Goal: Communication & Community: Answer question/provide support

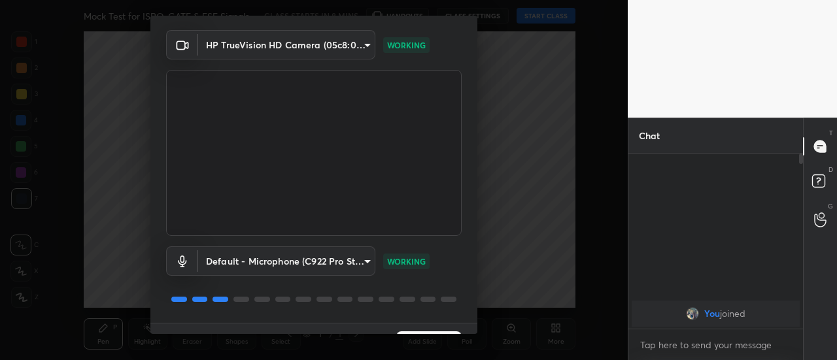
scroll to position [68, 0]
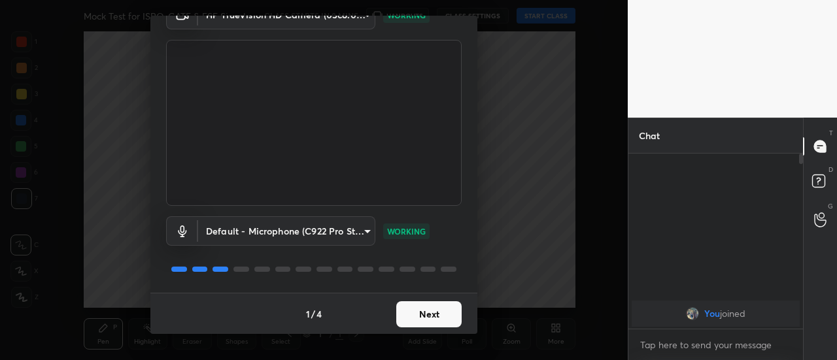
click at [423, 319] on button "Next" at bounding box center [428, 315] width 65 height 26
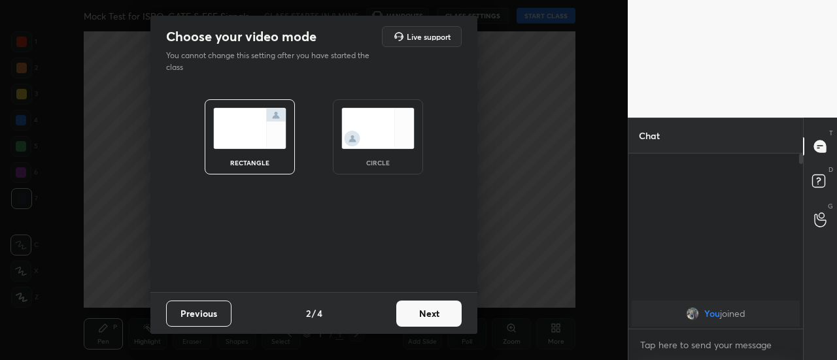
scroll to position [0, 0]
click at [423, 319] on button "Next" at bounding box center [428, 314] width 65 height 26
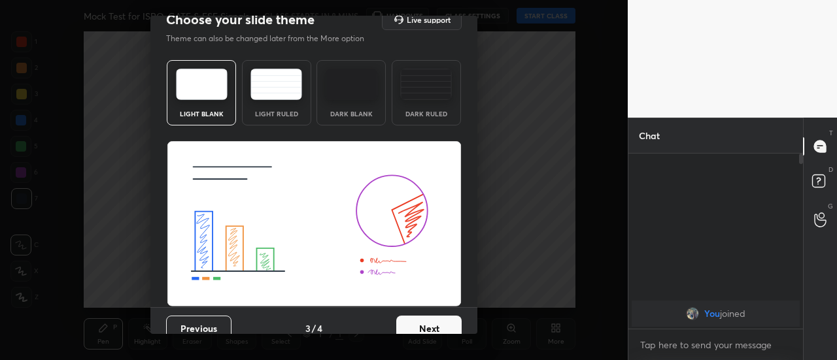
scroll to position [31, 0]
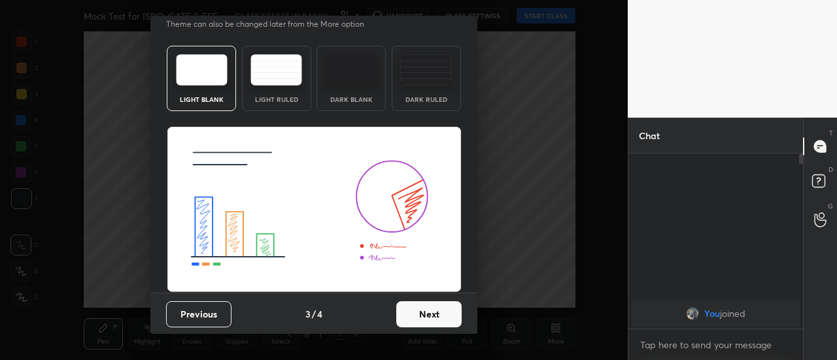
click at [438, 316] on button "Next" at bounding box center [428, 315] width 65 height 26
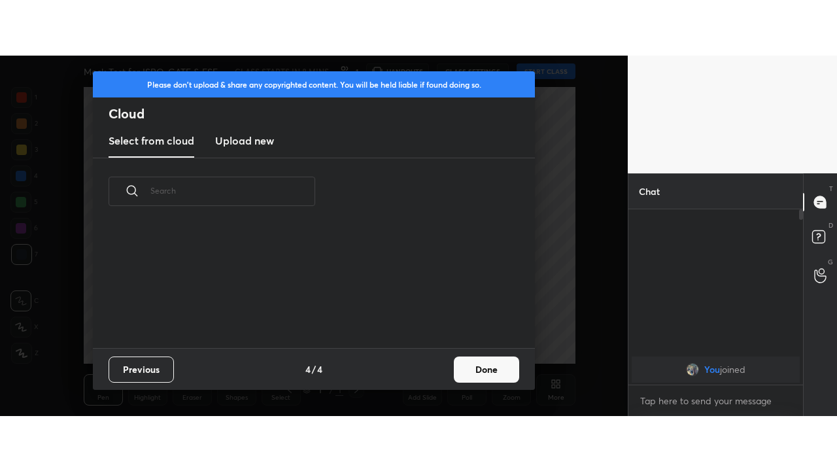
scroll to position [4, 7]
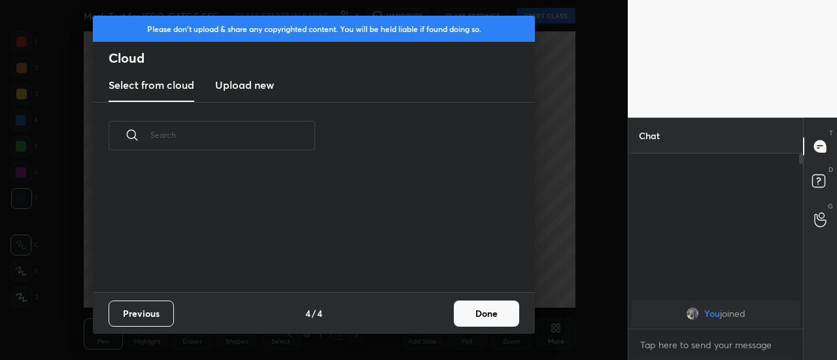
click at [487, 322] on button "Done" at bounding box center [486, 314] width 65 height 26
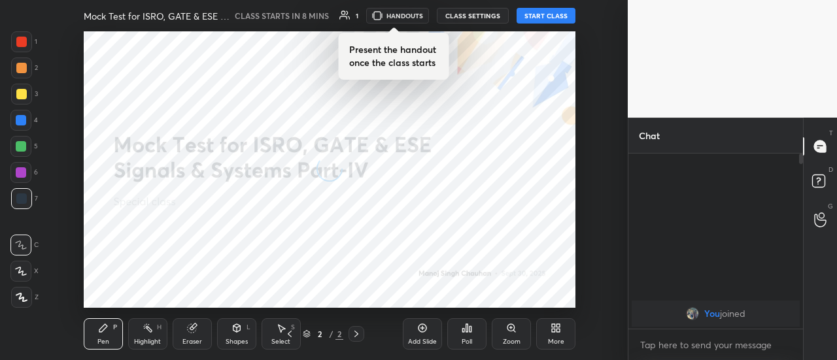
click at [557, 333] on icon at bounding box center [556, 328] width 10 height 10
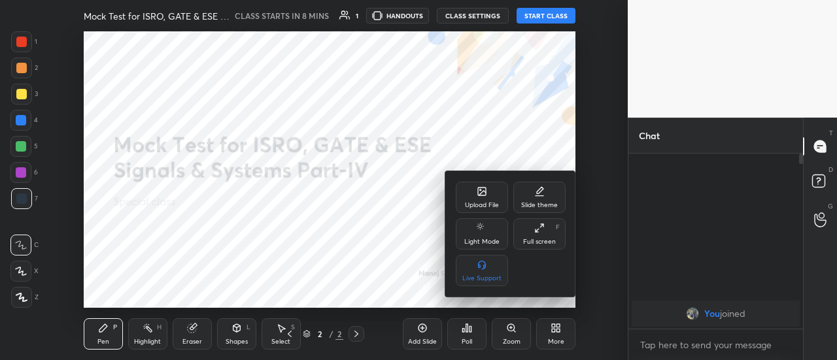
click at [542, 235] on div "Full screen F" at bounding box center [539, 233] width 52 height 31
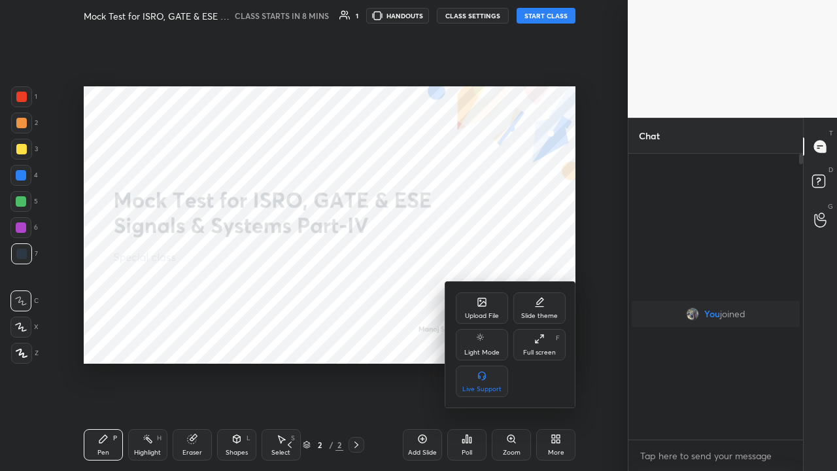
scroll to position [173, 171]
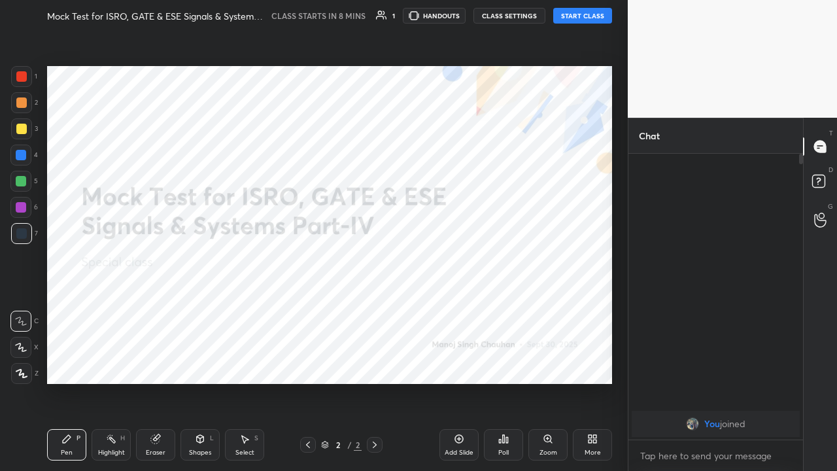
click at [583, 16] on button "START CLASS" at bounding box center [582, 16] width 59 height 16
click at [22, 78] on div at bounding box center [21, 76] width 10 height 10
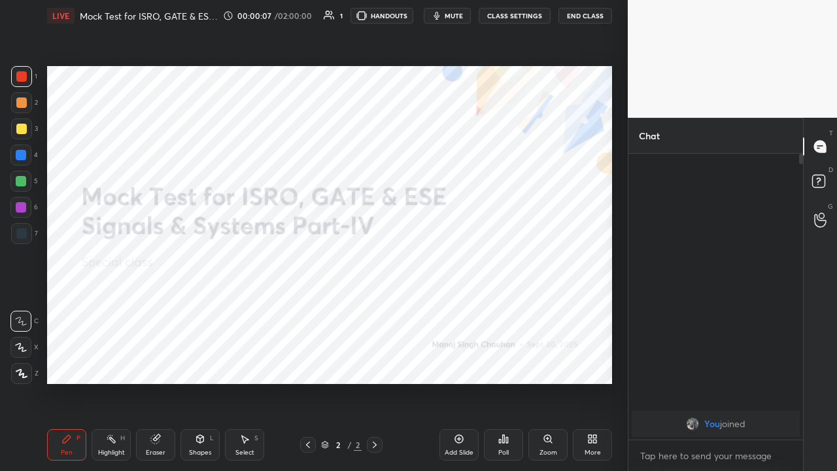
click at [149, 360] on div "Eraser" at bounding box center [155, 444] width 39 height 31
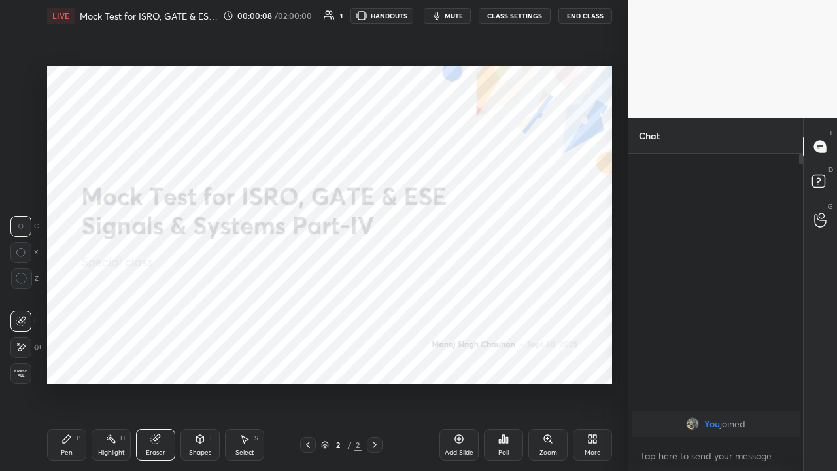
click at [23, 345] on icon at bounding box center [21, 347] width 10 height 11
click at [61, 360] on div "Pen P" at bounding box center [66, 444] width 39 height 31
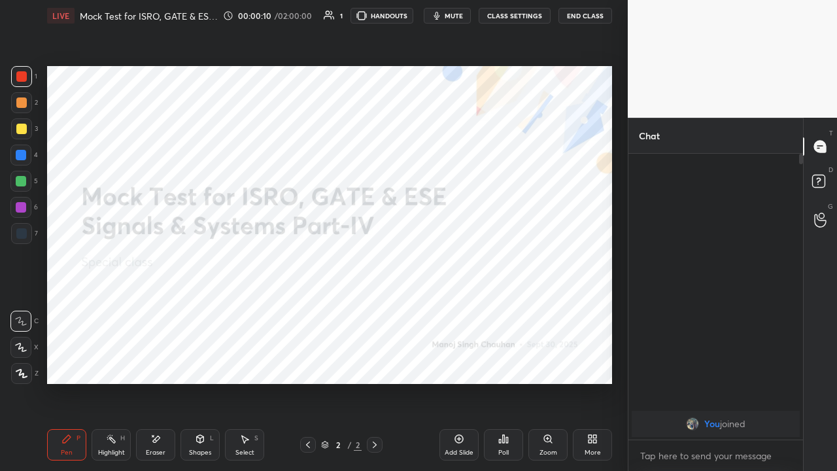
click at [20, 360] on icon at bounding box center [22, 373] width 12 height 9
click at [453, 15] on span "mute" at bounding box center [454, 15] width 18 height 9
click at [591, 360] on icon at bounding box center [590, 441] width 3 height 3
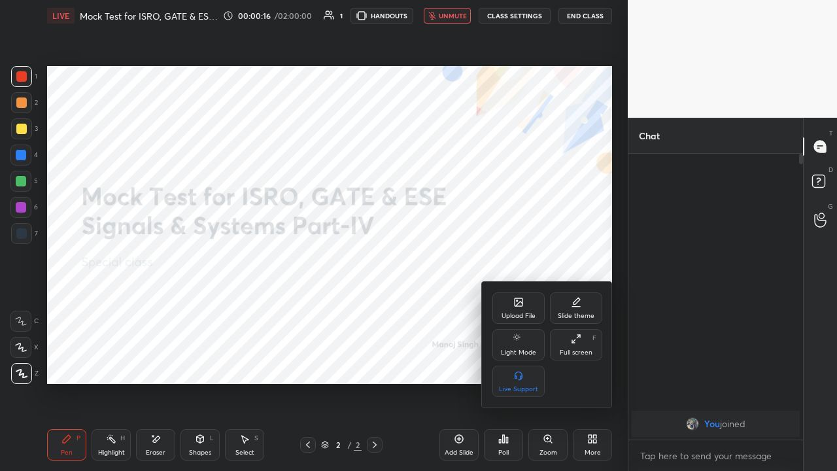
click at [517, 307] on div "Upload File" at bounding box center [518, 307] width 52 height 31
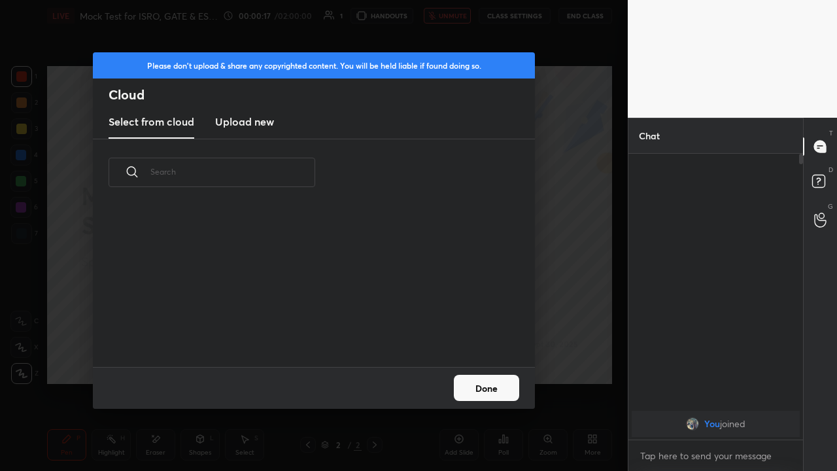
click at [247, 120] on h3 "Upload new" at bounding box center [244, 122] width 59 height 16
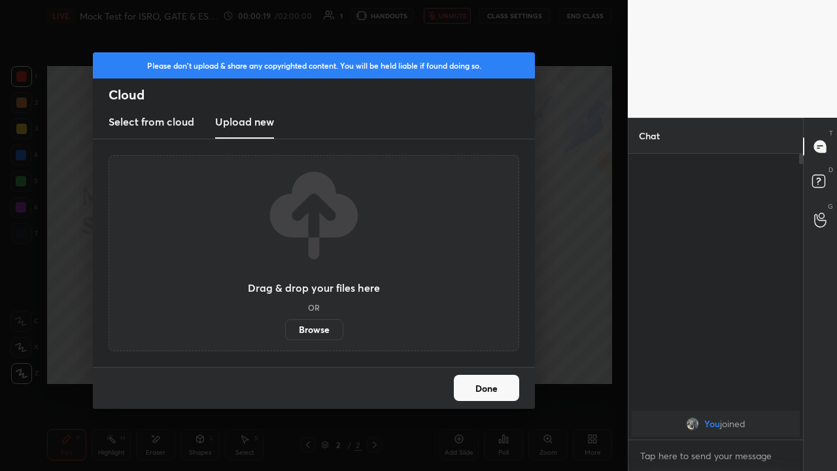
click at [320, 328] on label "Browse" at bounding box center [314, 329] width 58 height 21
click at [285, 328] on input "Browse" at bounding box center [285, 329] width 0 height 21
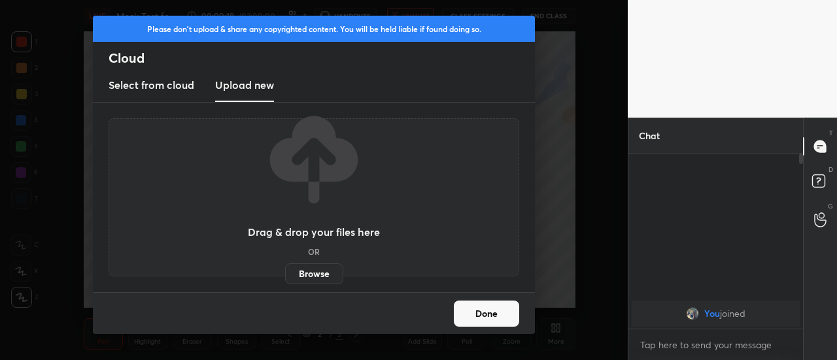
type textarea "x"
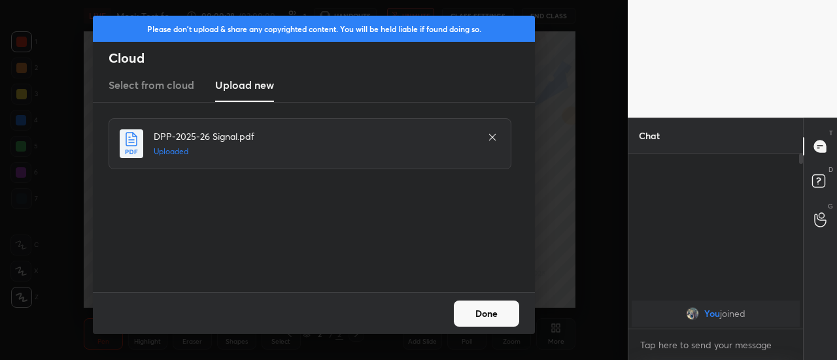
click at [484, 317] on button "Done" at bounding box center [486, 314] width 65 height 26
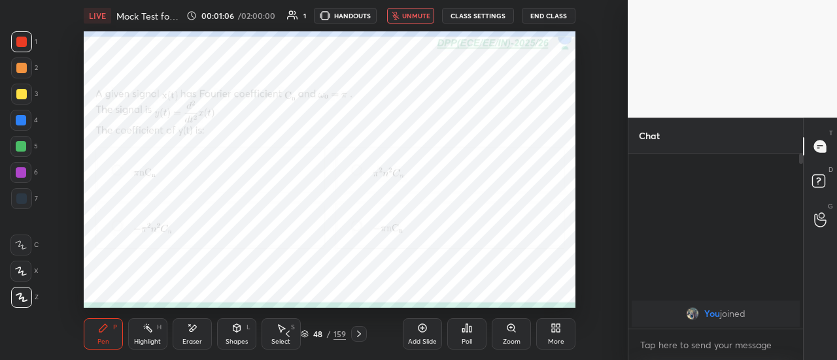
click at [467, 336] on div "Poll" at bounding box center [466, 334] width 39 height 31
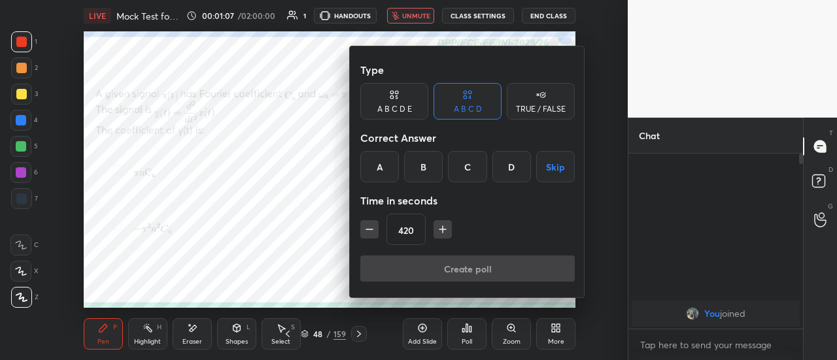
click at [468, 171] on div "C" at bounding box center [467, 166] width 39 height 31
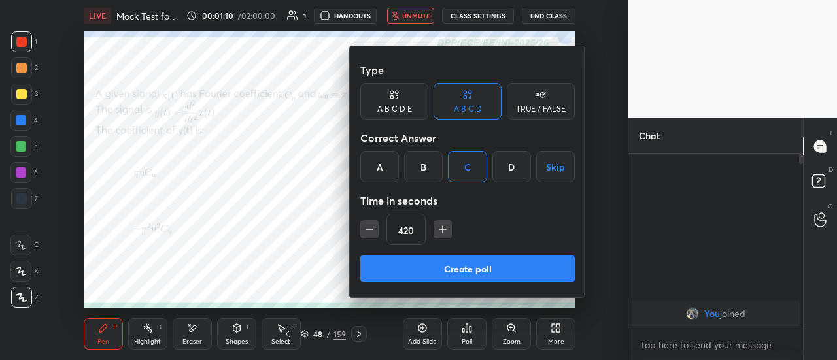
click at [442, 231] on icon "button" at bounding box center [442, 229] width 13 height 13
click at [441, 230] on icon "button" at bounding box center [443, 230] width 7 height 0
type input "450"
click at [460, 271] on button "Create poll" at bounding box center [467, 269] width 215 height 26
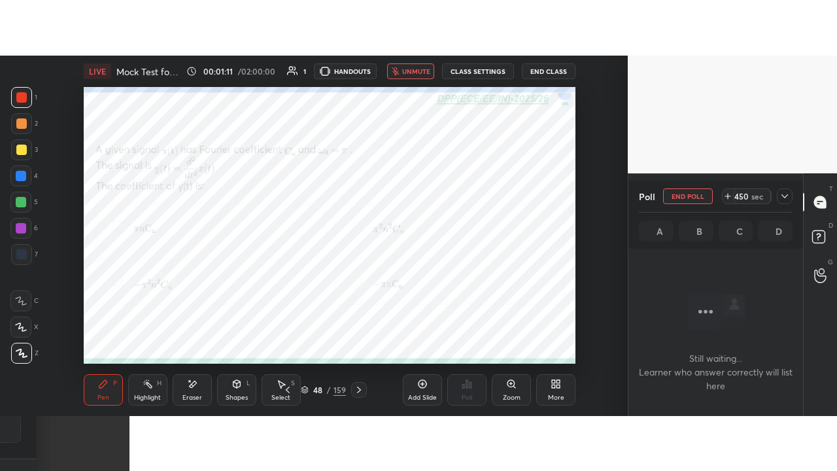
scroll to position [1, 4]
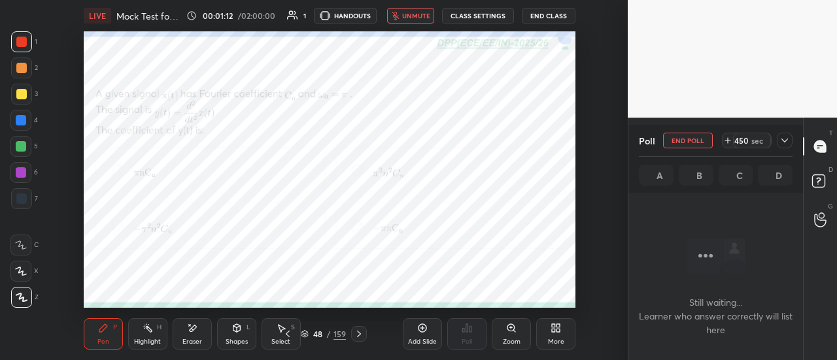
click at [785, 141] on icon at bounding box center [785, 140] width 10 height 10
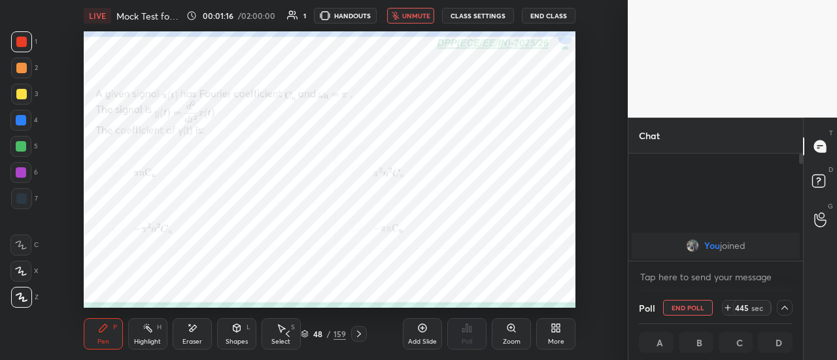
click at [421, 16] on span "unmute" at bounding box center [416, 15] width 28 height 9
click at [417, 19] on span "mute" at bounding box center [417, 15] width 18 height 9
click at [186, 335] on div "Eraser" at bounding box center [192, 334] width 39 height 31
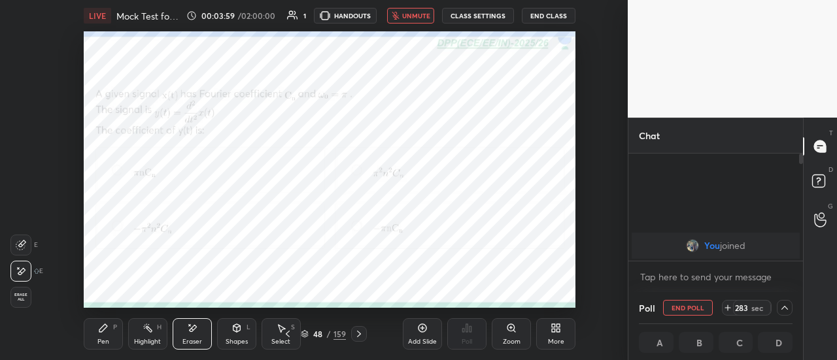
click at [559, 332] on icon at bounding box center [558, 330] width 3 height 3
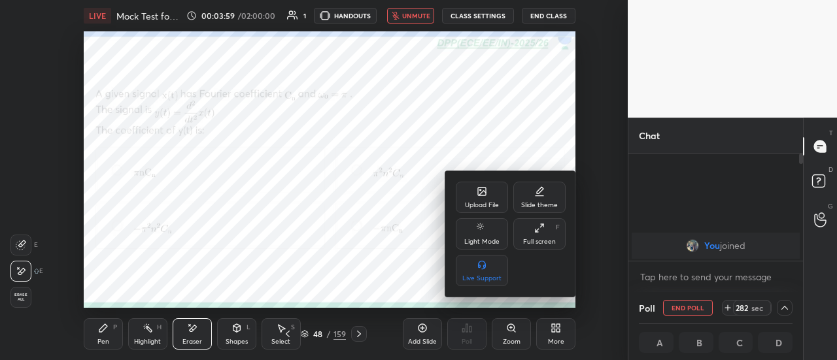
click at [536, 233] on icon at bounding box center [539, 228] width 10 height 10
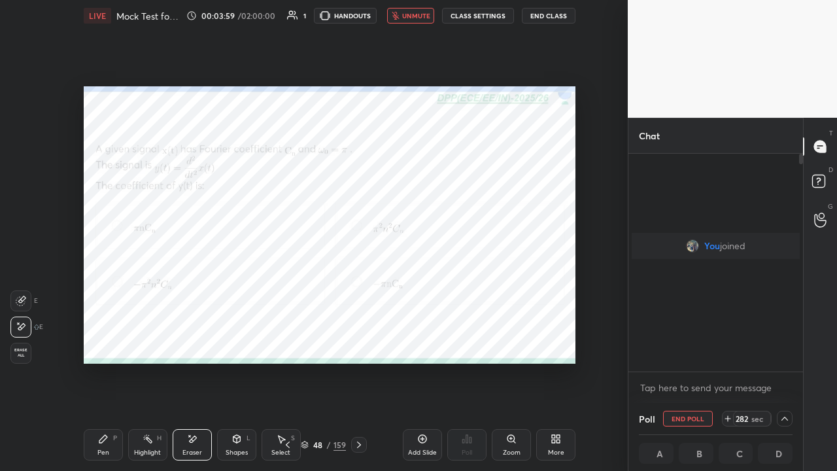
scroll to position [105, 171]
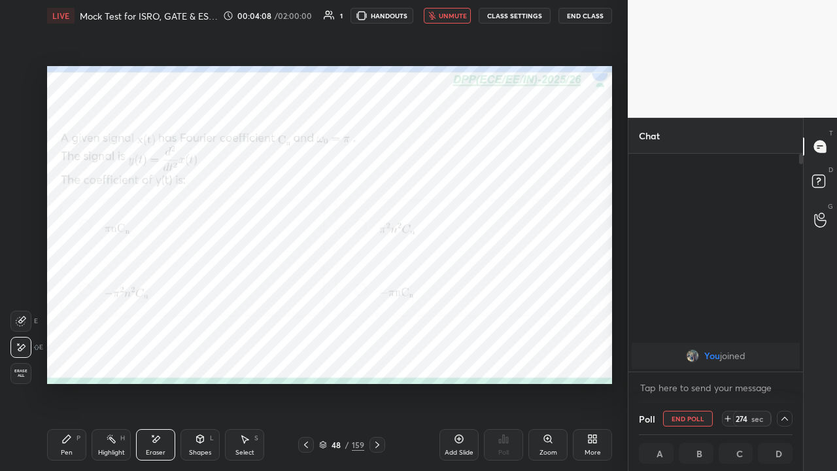
click at [447, 16] on span "unmute" at bounding box center [453, 15] width 28 height 9
click at [71, 360] on icon at bounding box center [66, 439] width 10 height 10
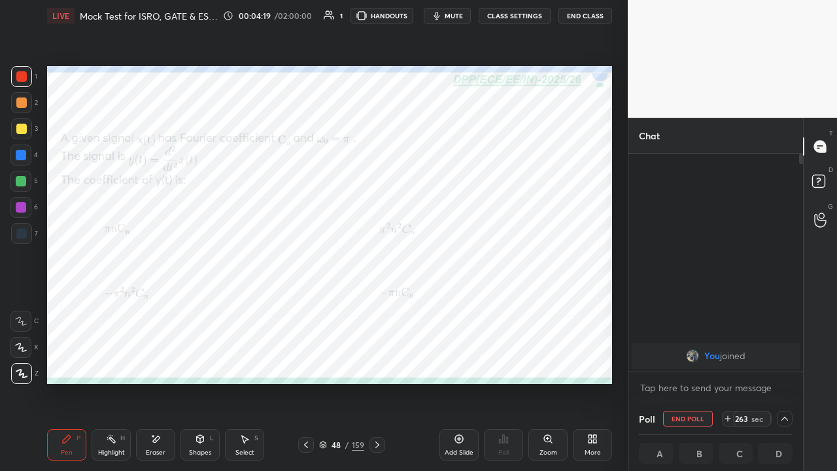
click at [20, 180] on div at bounding box center [21, 181] width 10 height 10
click at [198, 360] on div "Shapes" at bounding box center [200, 452] width 22 height 7
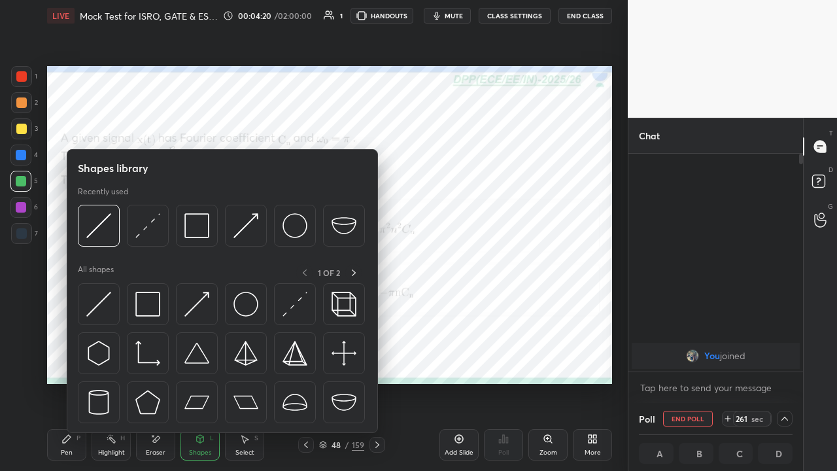
click at [188, 318] on div at bounding box center [197, 304] width 42 height 42
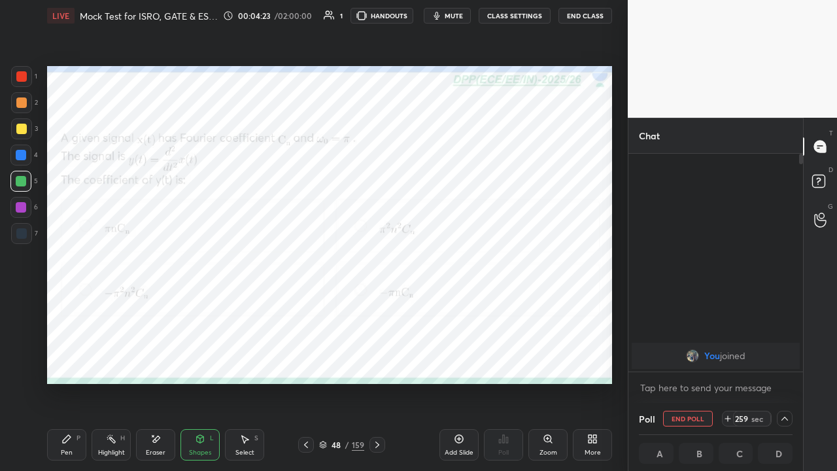
click at [76, 360] on div "Pen P" at bounding box center [66, 444] width 39 height 31
click at [378, 360] on icon at bounding box center [377, 445] width 10 height 10
click at [676, 360] on button "End Poll" at bounding box center [688, 419] width 50 height 16
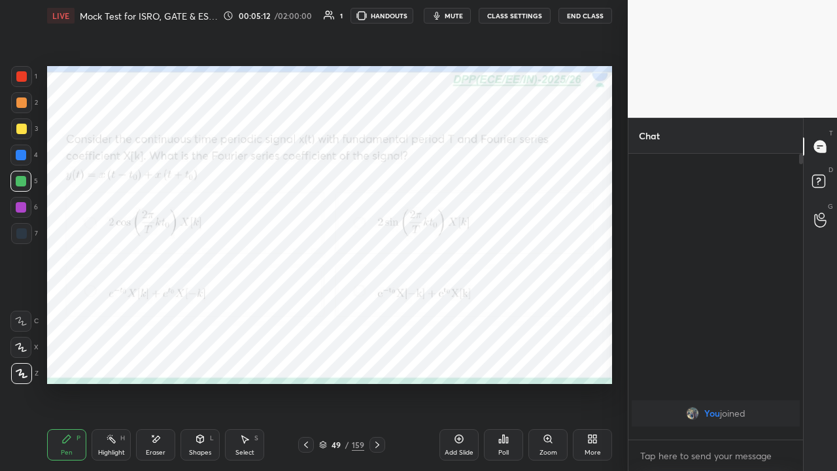
scroll to position [173, 171]
click at [501, 360] on icon at bounding box center [503, 439] width 10 height 10
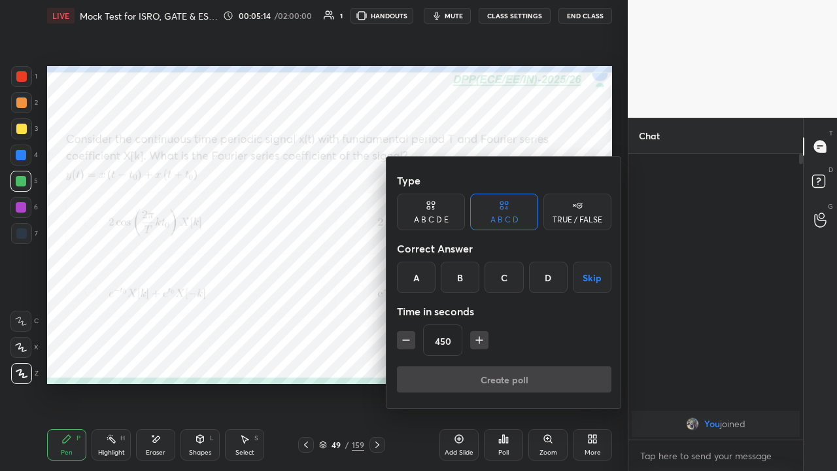
click at [418, 276] on div "A" at bounding box center [416, 277] width 39 height 31
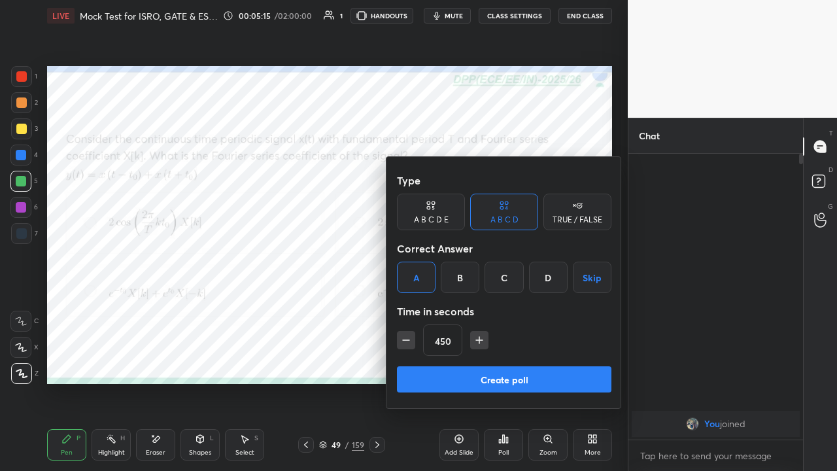
click at [451, 360] on button "Create poll" at bounding box center [504, 379] width 215 height 26
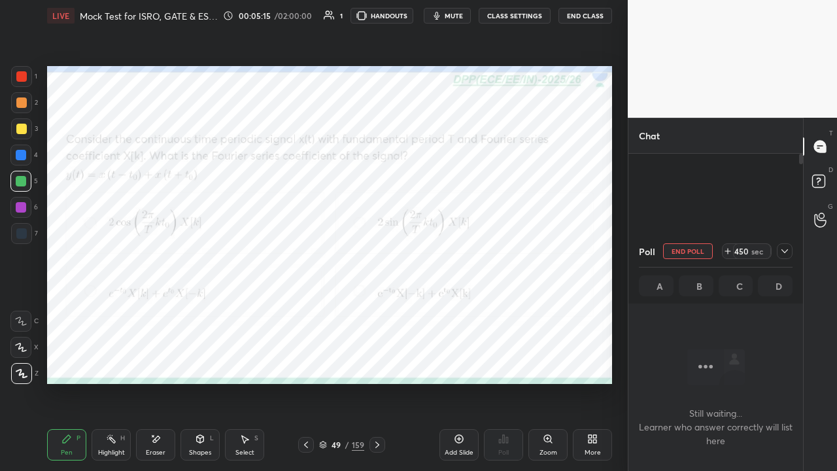
scroll to position [214, 171]
click at [780, 251] on icon at bounding box center [785, 251] width 10 height 10
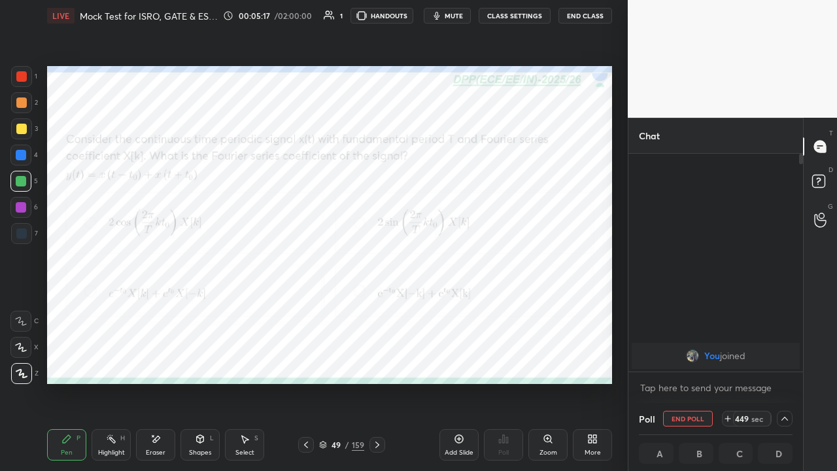
click at [457, 16] on span "mute" at bounding box center [454, 15] width 18 height 9
click at [585, 360] on div "More" at bounding box center [592, 444] width 39 height 31
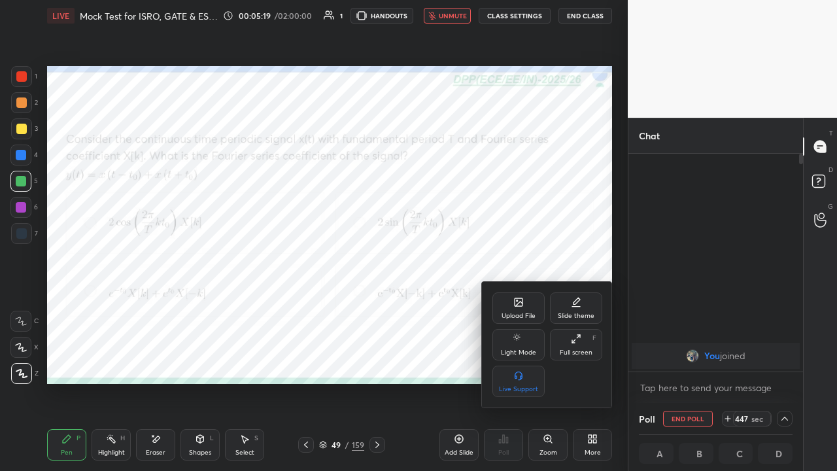
click at [576, 342] on icon at bounding box center [576, 339] width 10 height 10
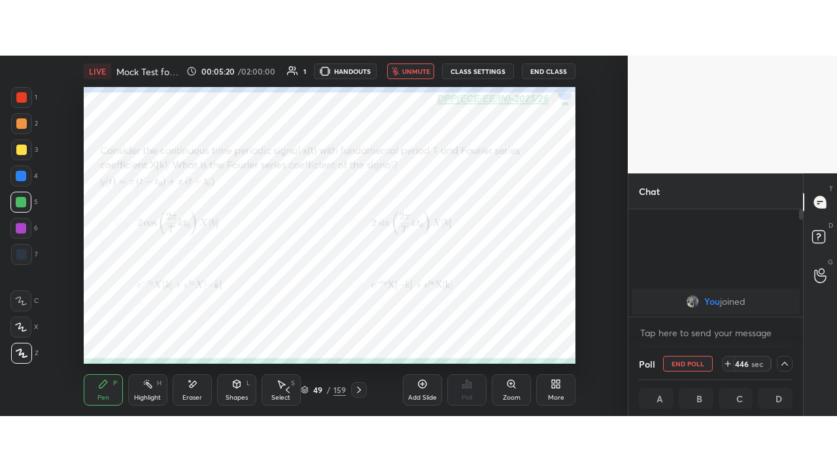
scroll to position [1, 4]
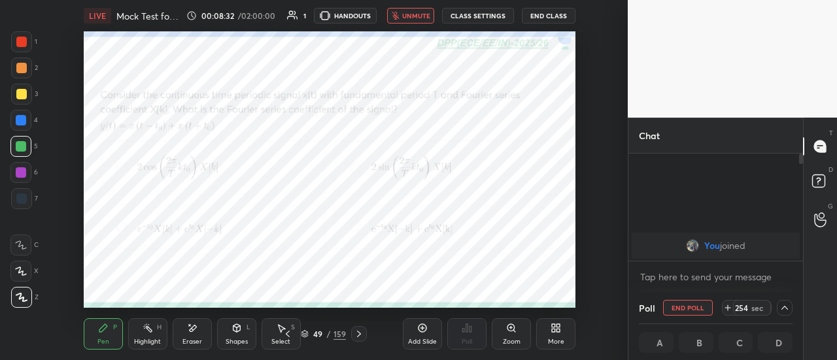
click at [193, 336] on div "Eraser" at bounding box center [192, 334] width 39 height 31
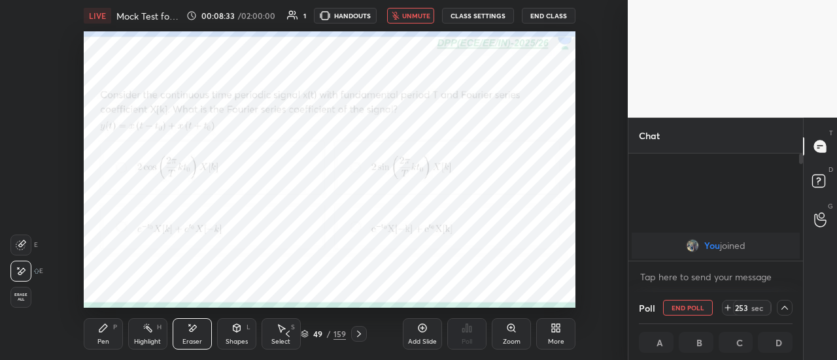
click at [108, 326] on icon at bounding box center [103, 328] width 10 height 10
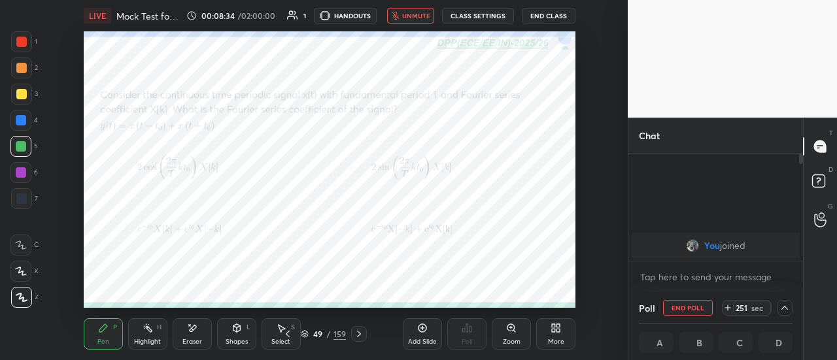
click at [409, 19] on span "unmute" at bounding box center [416, 15] width 28 height 9
click at [419, 16] on span "mute" at bounding box center [417, 15] width 18 height 9
click at [549, 333] on div "More" at bounding box center [555, 334] width 39 height 31
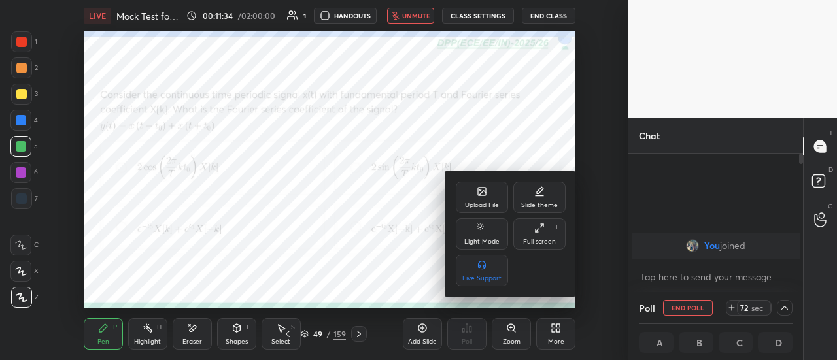
click at [540, 226] on icon at bounding box center [539, 228] width 10 height 10
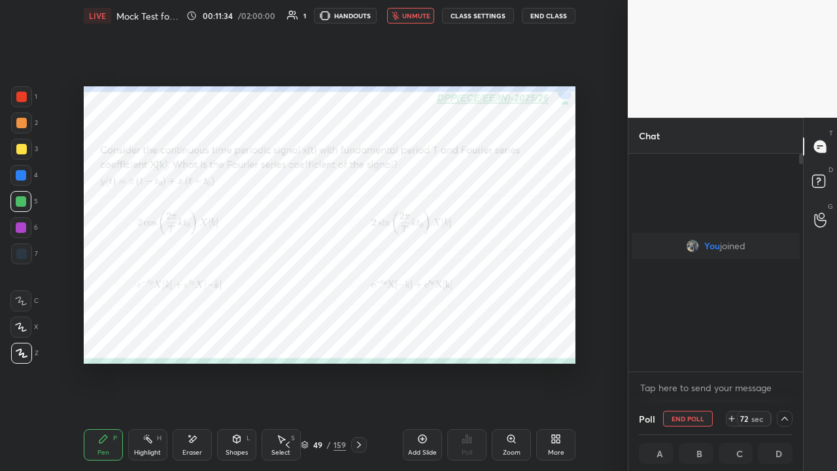
scroll to position [105, 171]
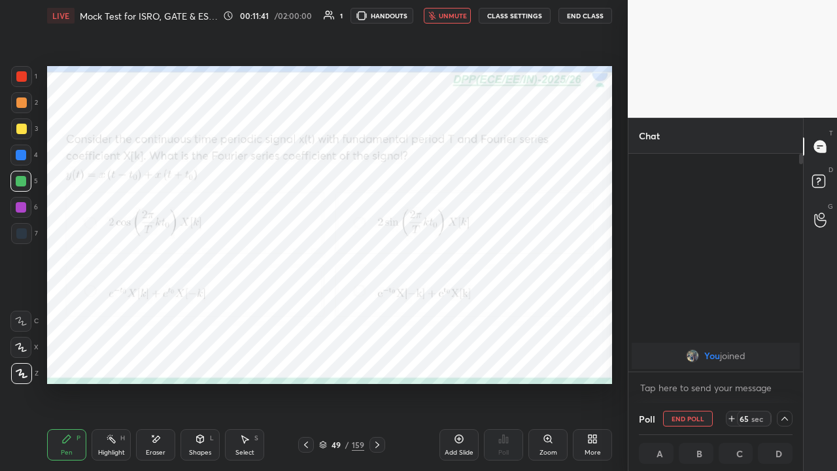
click at [22, 158] on div at bounding box center [21, 155] width 10 height 10
click at [201, 360] on div "Shapes L" at bounding box center [200, 444] width 39 height 31
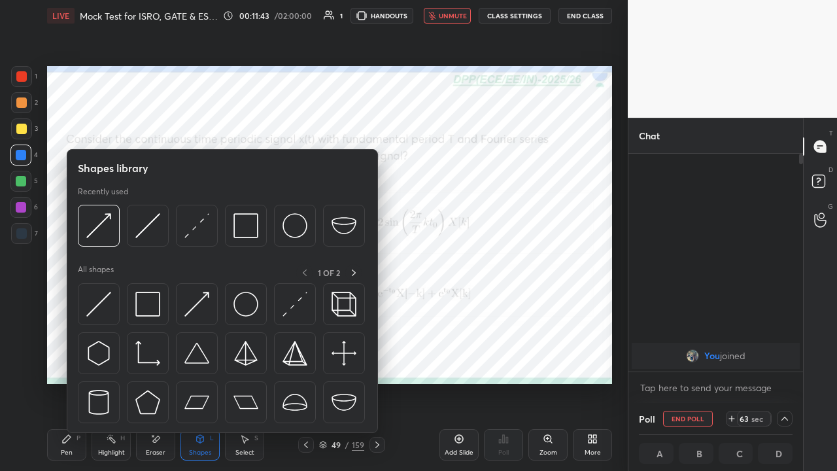
click at [190, 304] on img at bounding box center [196, 304] width 25 height 25
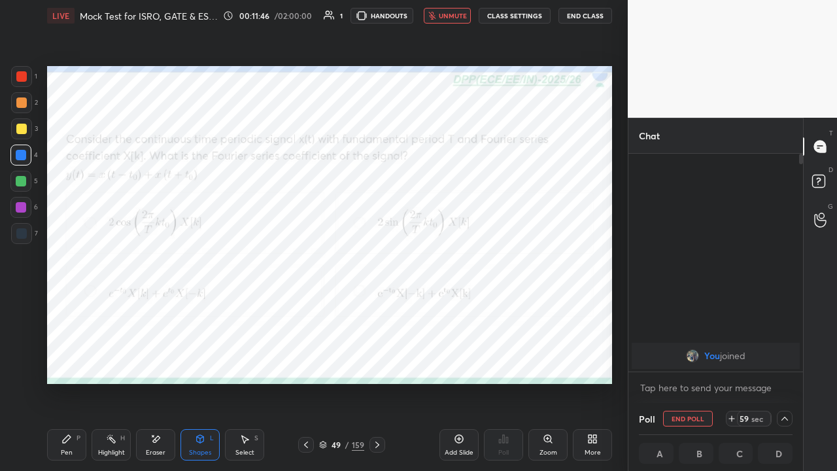
click at [65, 360] on div "Pen P" at bounding box center [66, 444] width 39 height 31
click at [161, 360] on div "Eraser" at bounding box center [155, 444] width 39 height 31
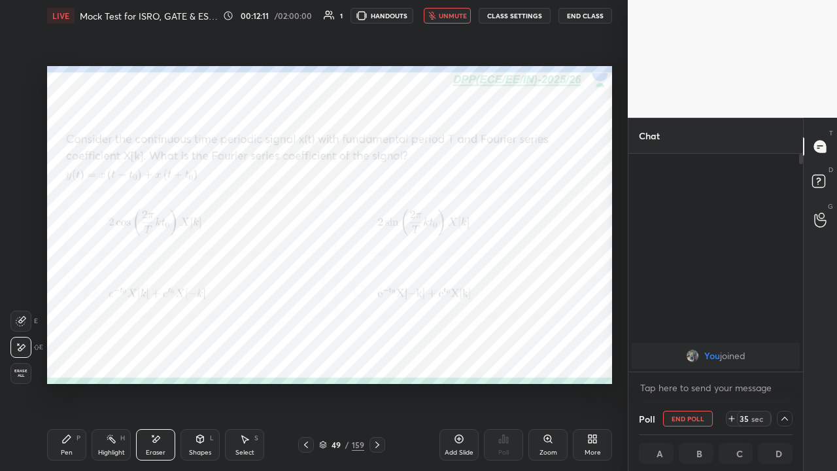
click at [73, 360] on div "Pen P" at bounding box center [66, 444] width 39 height 31
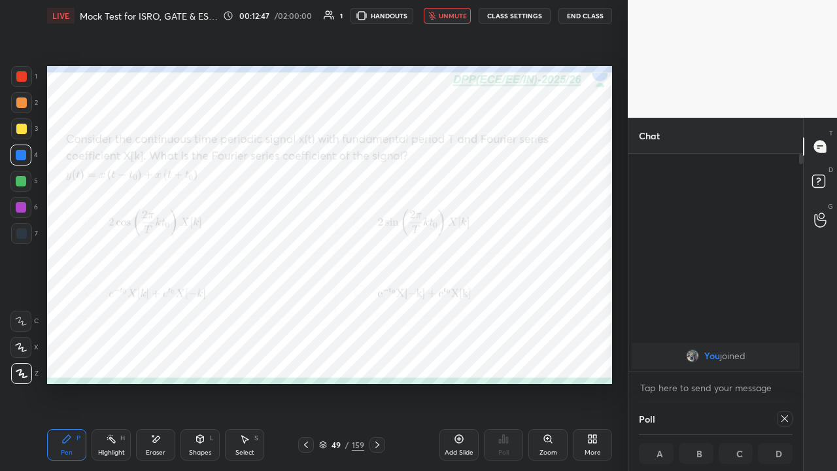
click at [782, 360] on icon at bounding box center [785, 418] width 10 height 10
click at [374, 360] on div at bounding box center [378, 445] width 16 height 16
click at [25, 77] on div at bounding box center [21, 76] width 10 height 10
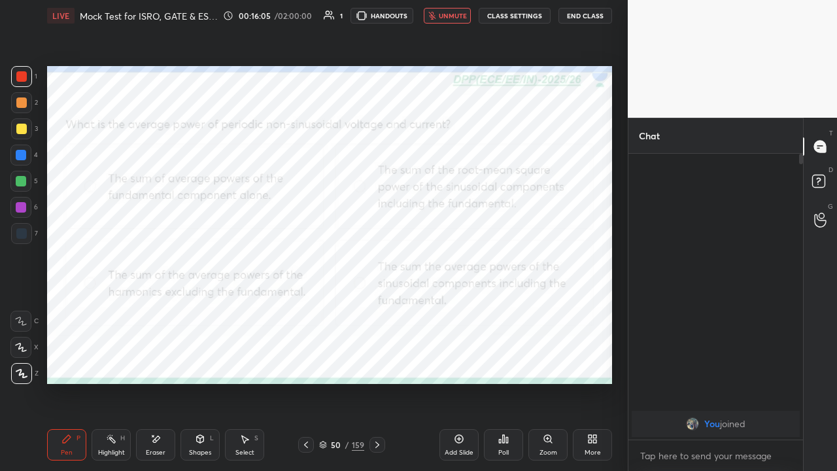
click at [156, 360] on div "Eraser" at bounding box center [156, 452] width 20 height 7
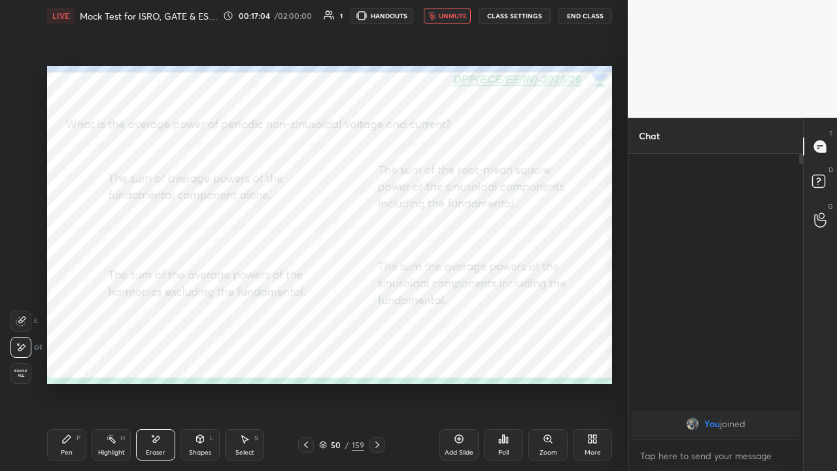
click at [69, 360] on icon at bounding box center [66, 439] width 10 height 10
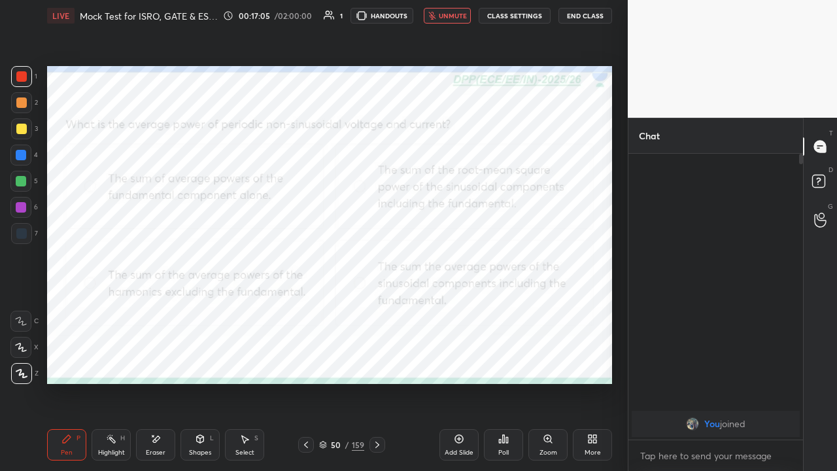
click at [158, 360] on icon at bounding box center [155, 439] width 10 height 11
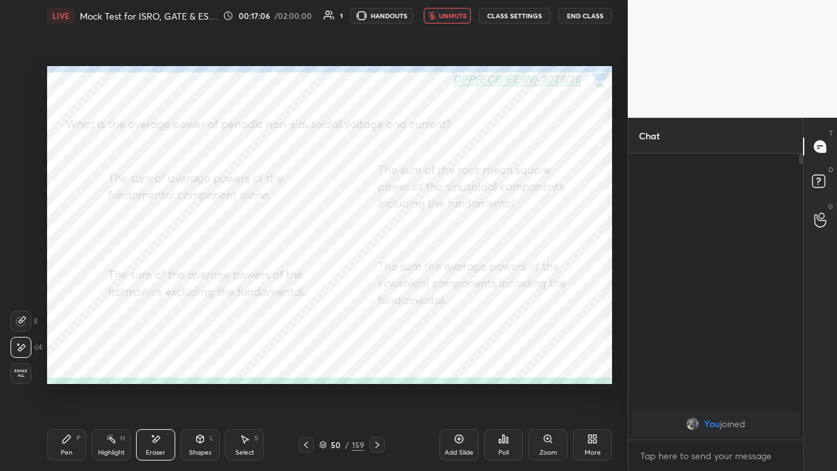
click at [65, 360] on icon at bounding box center [67, 439] width 8 height 8
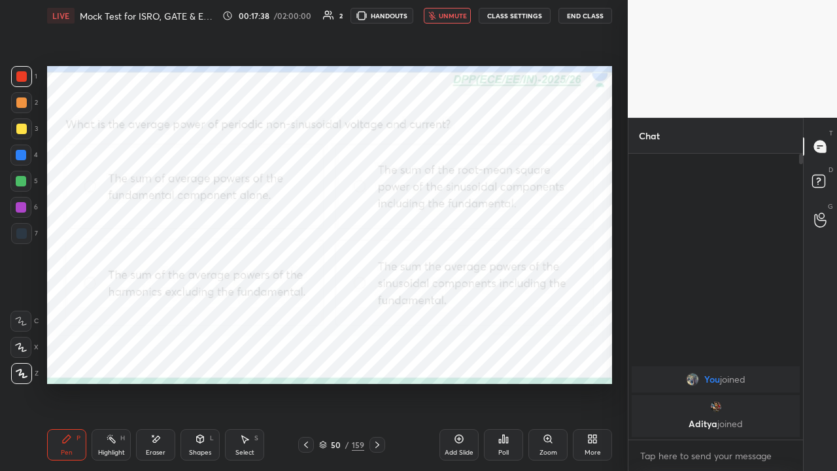
click at [503, 360] on icon at bounding box center [504, 439] width 2 height 8
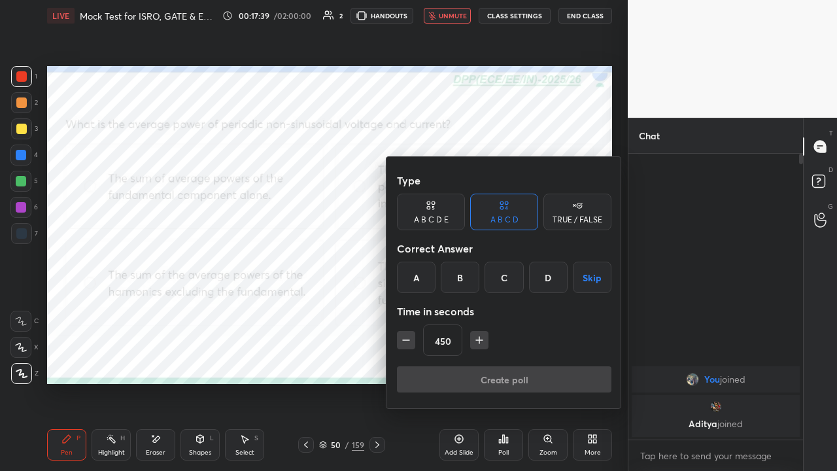
click at [459, 276] on div "B" at bounding box center [460, 277] width 39 height 31
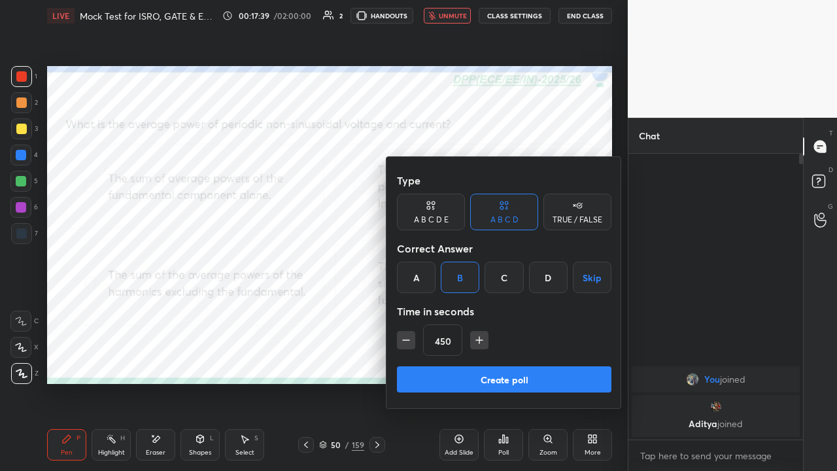
click at [485, 360] on button "Create poll" at bounding box center [504, 379] width 215 height 26
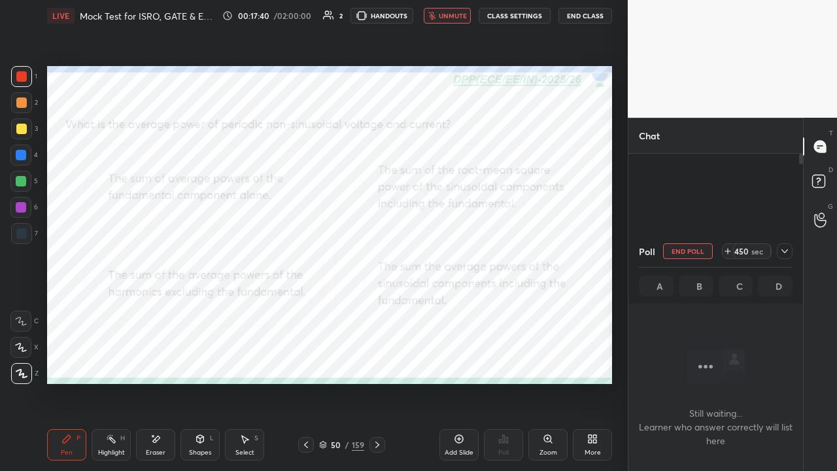
scroll to position [105, 171]
click at [786, 247] on icon at bounding box center [785, 251] width 10 height 10
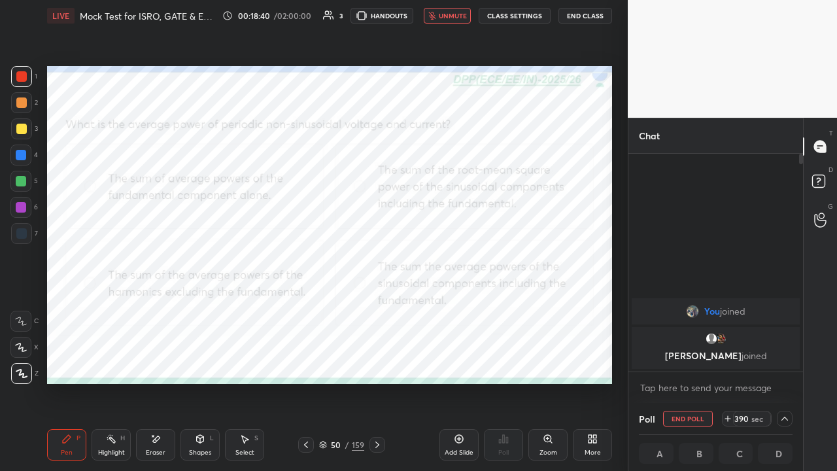
scroll to position [1, 4]
click at [149, 360] on div "Eraser" at bounding box center [155, 444] width 39 height 31
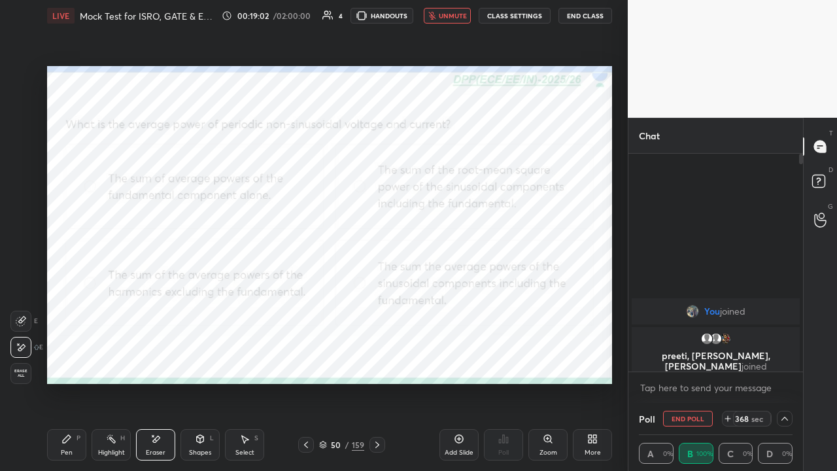
click at [77, 360] on div "Pen P" at bounding box center [66, 444] width 39 height 31
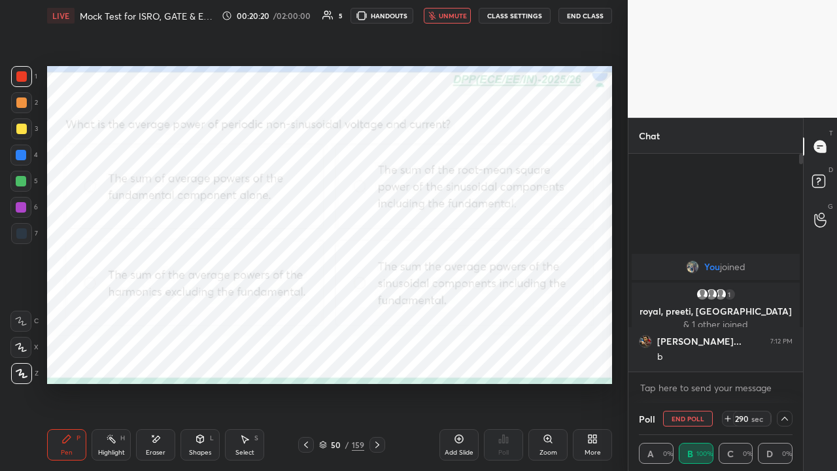
click at [440, 15] on button "unmute" at bounding box center [447, 16] width 47 height 16
click at [22, 184] on div at bounding box center [21, 181] width 10 height 10
click at [377, 360] on icon at bounding box center [377, 445] width 10 height 10
click at [379, 360] on icon at bounding box center [377, 445] width 10 height 10
click at [24, 75] on div at bounding box center [21, 76] width 10 height 10
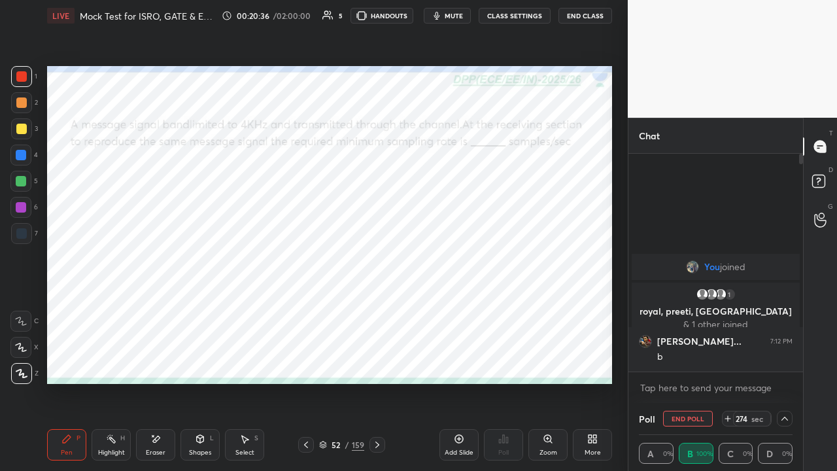
click at [449, 14] on span "mute" at bounding box center [454, 15] width 18 height 9
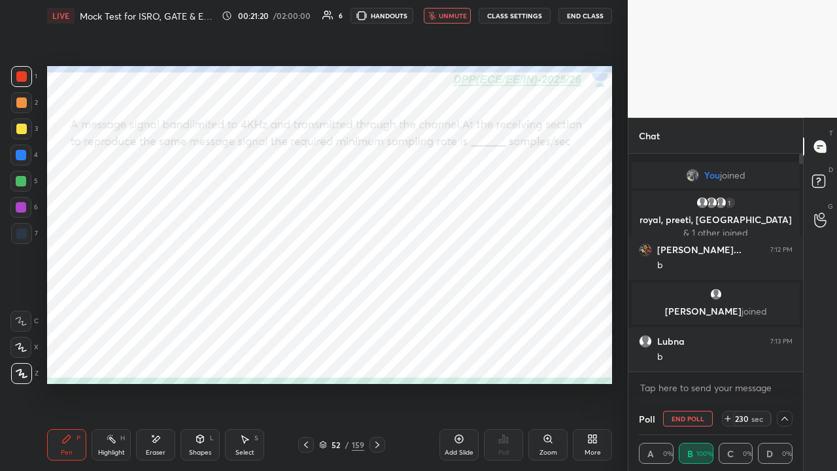
click at [447, 21] on button "unmute" at bounding box center [447, 16] width 47 height 16
click at [710, 297] on img "grid" at bounding box center [716, 294] width 13 height 13
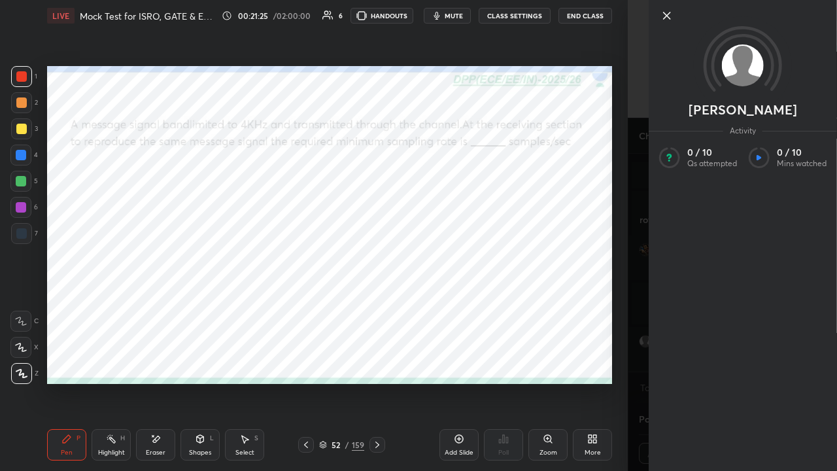
click at [663, 17] on icon at bounding box center [667, 16] width 16 height 16
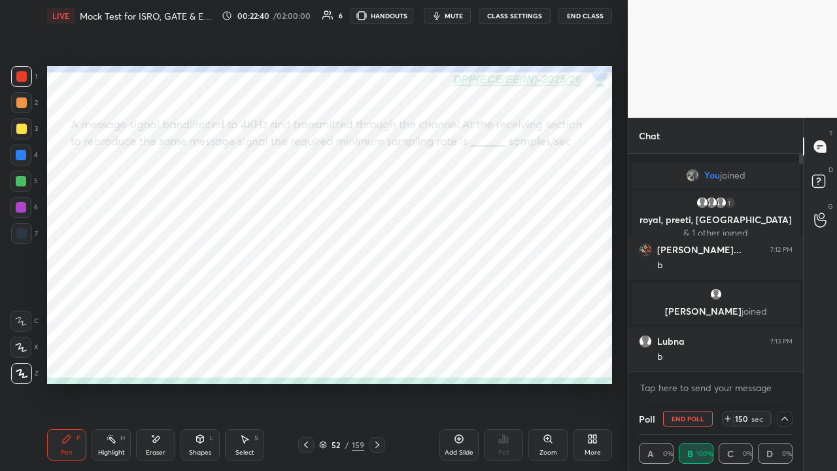
click at [25, 158] on div at bounding box center [21, 155] width 10 height 10
click at [374, 360] on icon at bounding box center [377, 445] width 10 height 10
click at [18, 210] on div at bounding box center [21, 207] width 10 height 10
click at [22, 78] on div at bounding box center [21, 76] width 10 height 10
click at [786, 360] on icon at bounding box center [785, 418] width 7 height 7
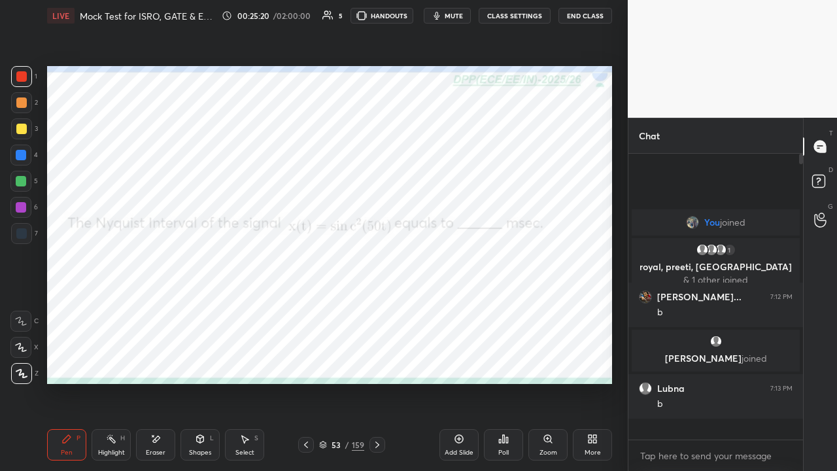
scroll to position [4, 4]
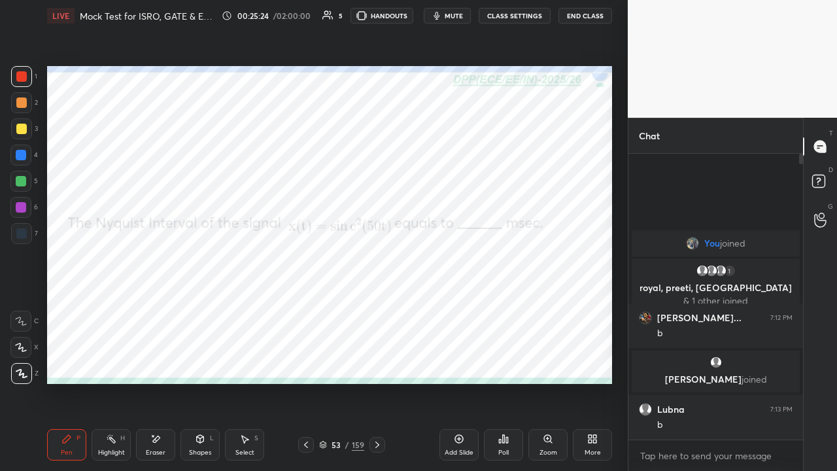
click at [506, 360] on div "Poll" at bounding box center [503, 444] width 39 height 31
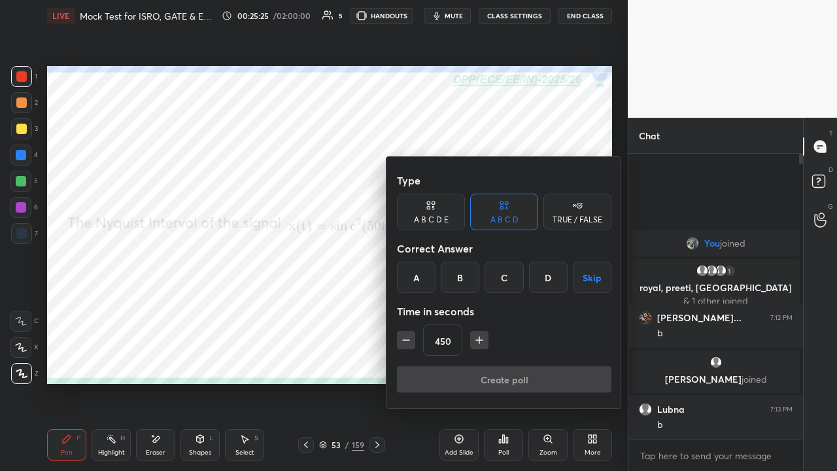
click at [458, 280] on div "B" at bounding box center [460, 277] width 39 height 31
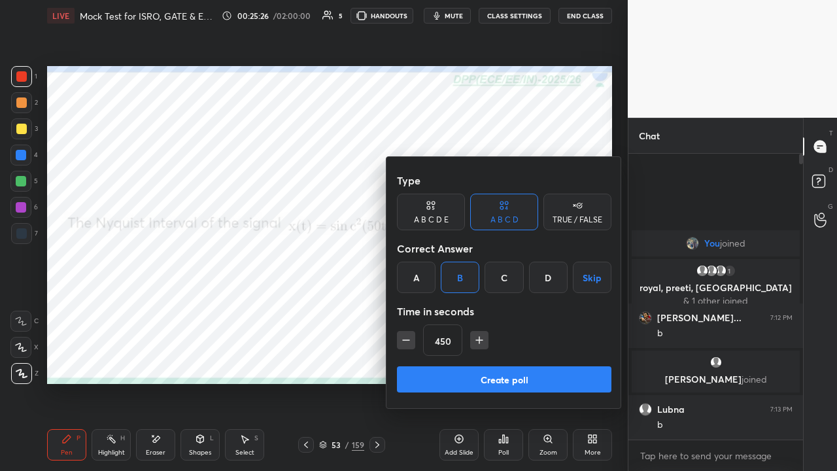
click at [474, 360] on button "Create poll" at bounding box center [504, 379] width 215 height 26
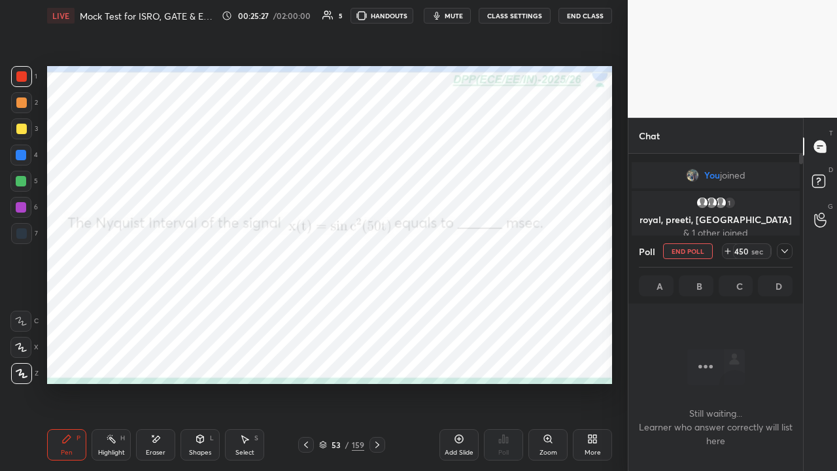
click at [785, 250] on icon at bounding box center [785, 251] width 10 height 10
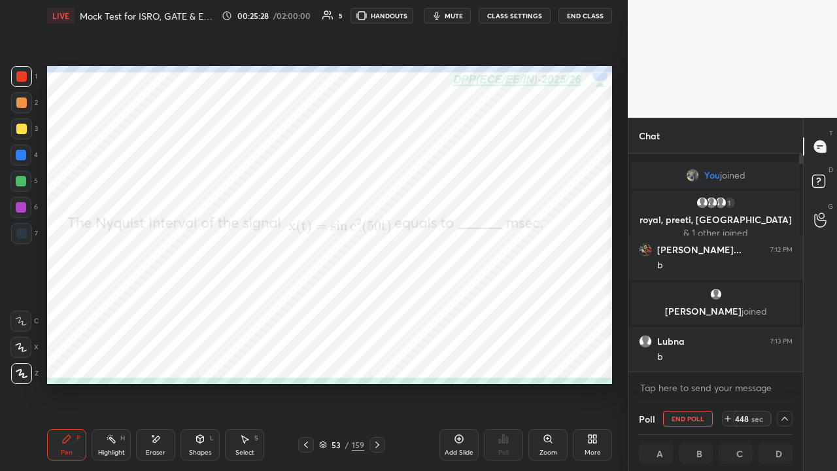
click at [731, 360] on icon at bounding box center [727, 419] width 5 height 0
click at [731, 360] on icon at bounding box center [728, 418] width 10 height 10
click at [732, 360] on icon at bounding box center [728, 418] width 10 height 10
click at [731, 360] on icon at bounding box center [727, 419] width 5 height 0
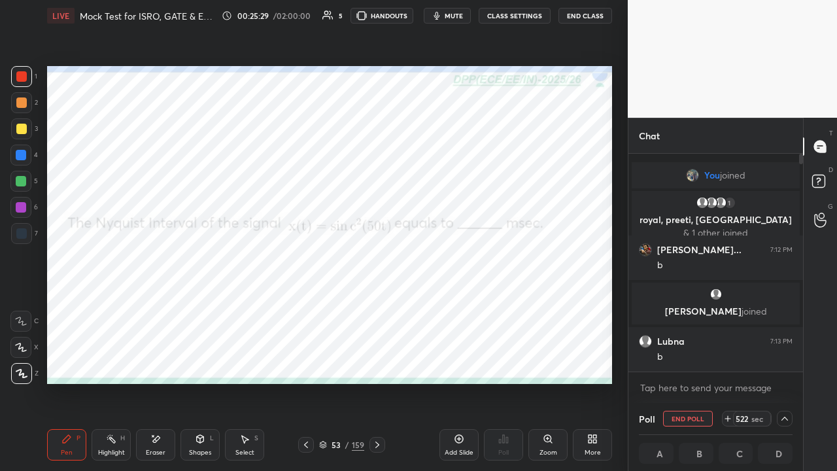
click at [733, 360] on icon at bounding box center [728, 418] width 10 height 10
click at [454, 14] on span "mute" at bounding box center [454, 15] width 18 height 9
click at [583, 17] on button "End Class" at bounding box center [586, 16] width 54 height 16
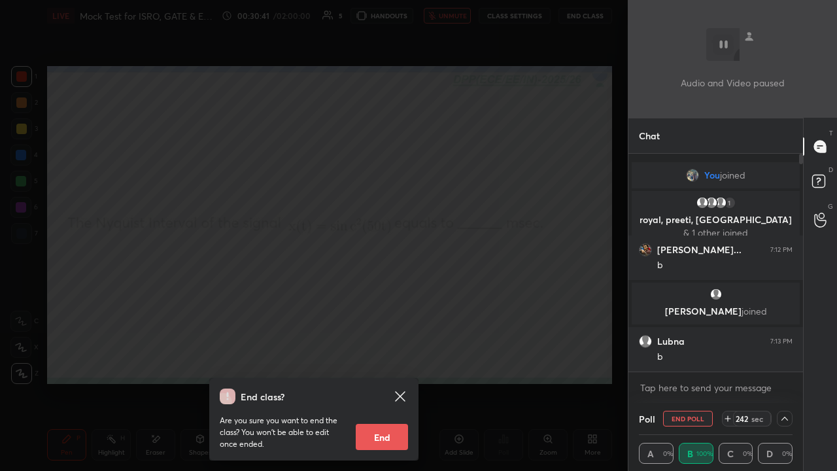
click at [731, 360] on icon at bounding box center [728, 418] width 10 height 10
click at [451, 304] on div "End class? Are you sure you want to end the class? You won’t be able to edit on…" at bounding box center [314, 235] width 628 height 471
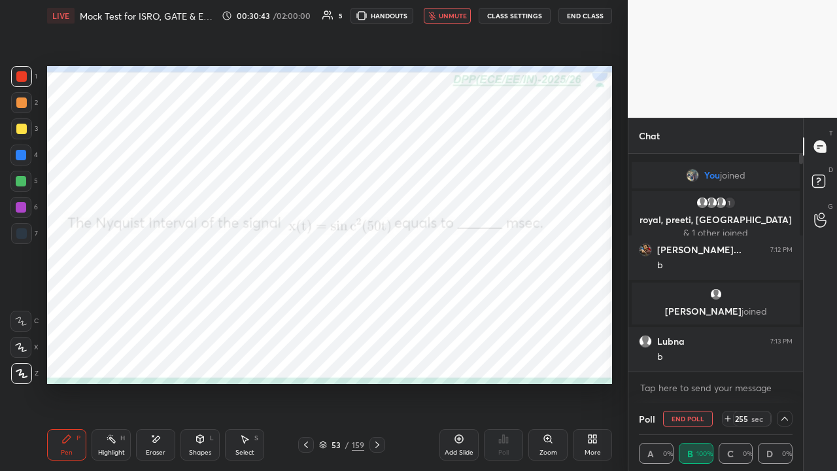
click at [585, 18] on button "End Class" at bounding box center [586, 16] width 54 height 16
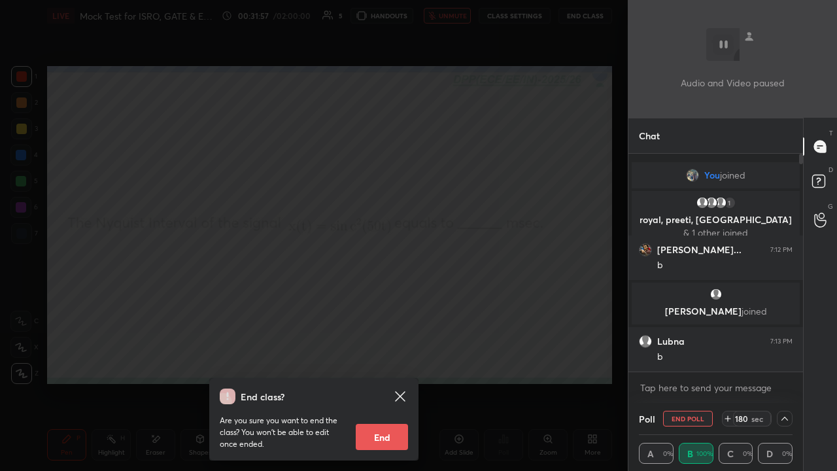
click at [120, 297] on div "End class? Are you sure you want to end the class? You won’t be able to edit on…" at bounding box center [314, 235] width 628 height 471
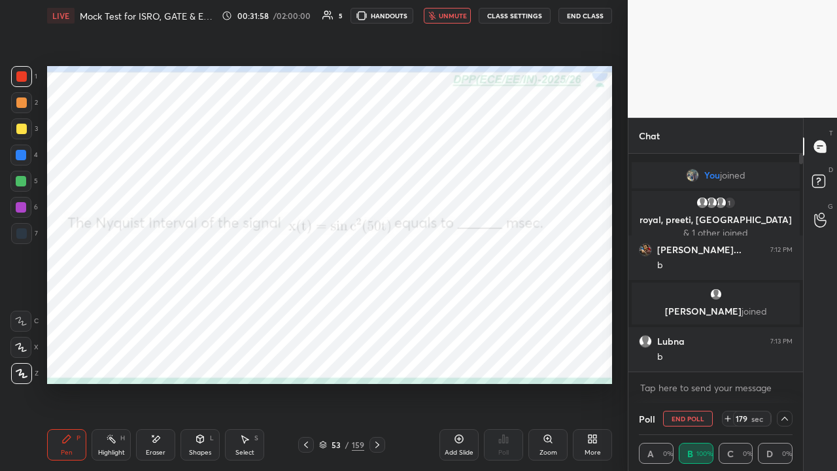
click at [203, 360] on icon at bounding box center [200, 439] width 10 height 10
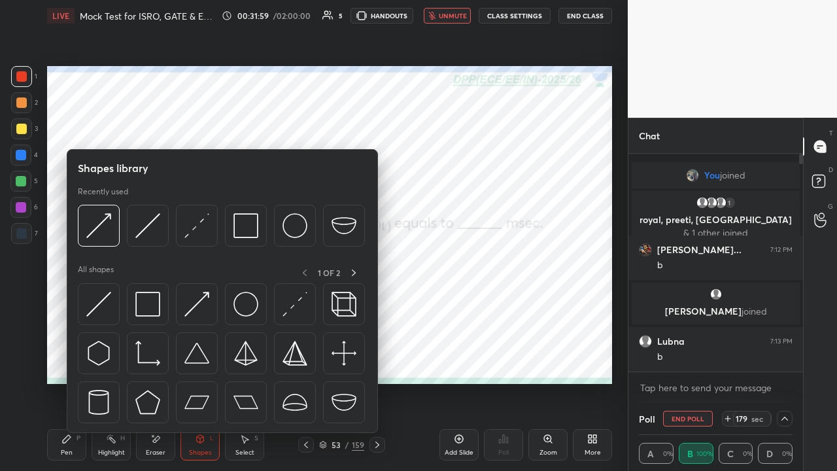
click at [156, 360] on div "Eraser" at bounding box center [155, 444] width 39 height 31
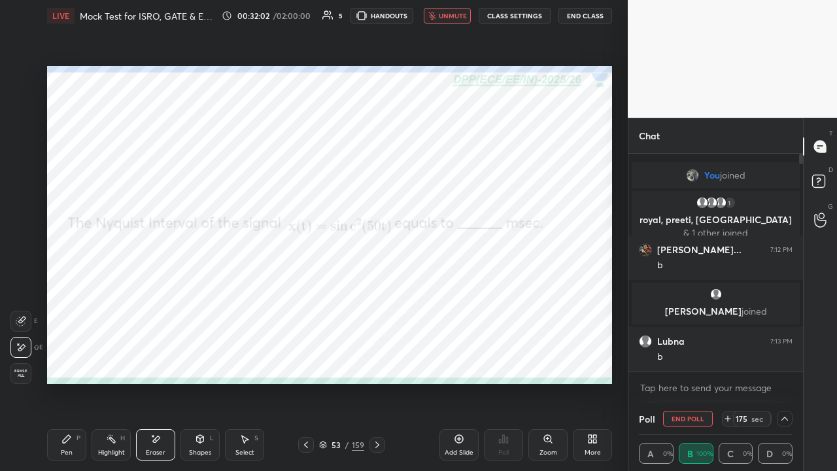
click at [457, 360] on icon at bounding box center [459, 439] width 10 height 10
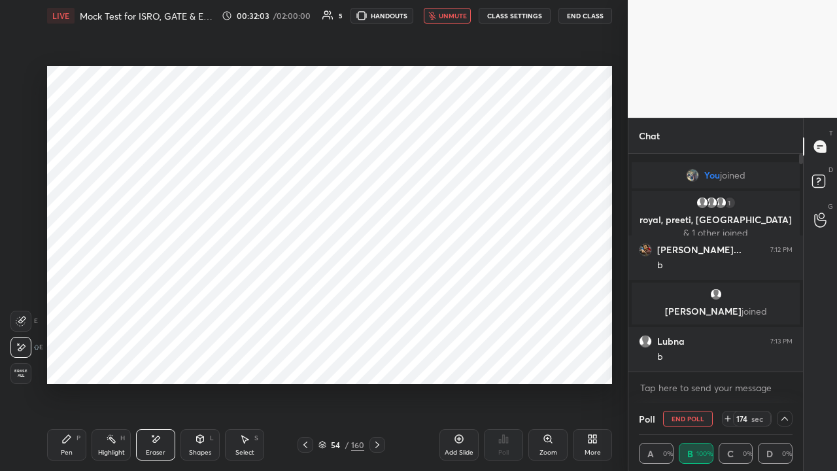
click at [68, 360] on icon at bounding box center [66, 439] width 10 height 10
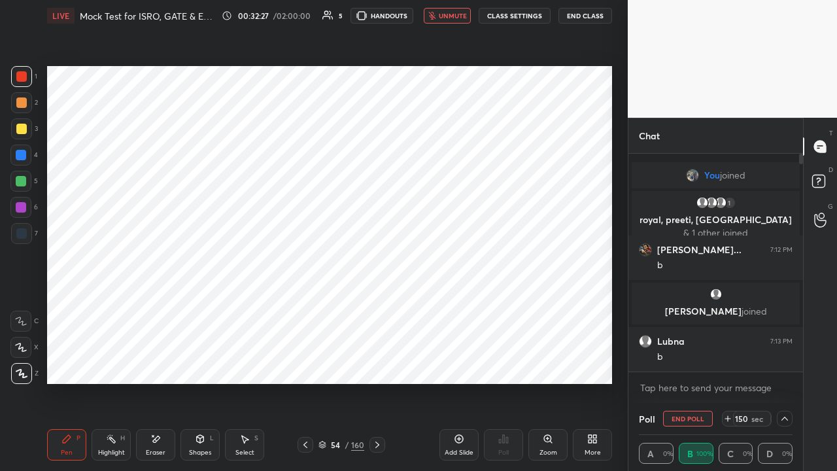
click at [24, 153] on div at bounding box center [21, 155] width 10 height 10
click at [199, 360] on div "Shapes L" at bounding box center [200, 444] width 39 height 31
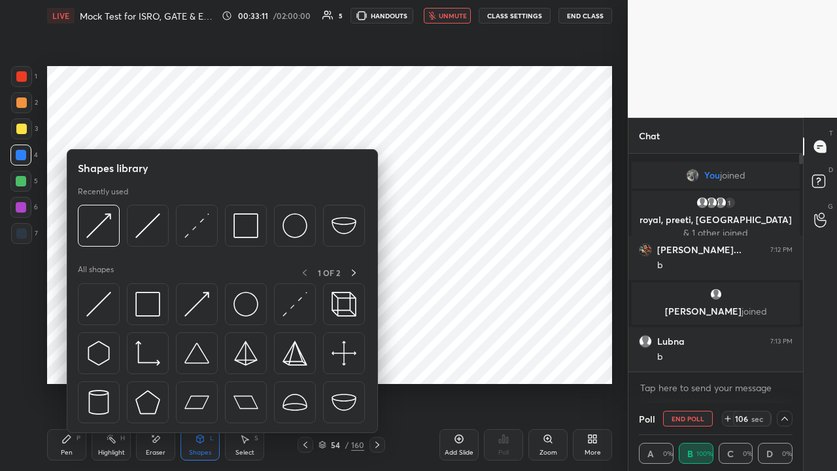
click at [96, 304] on img at bounding box center [98, 304] width 25 height 25
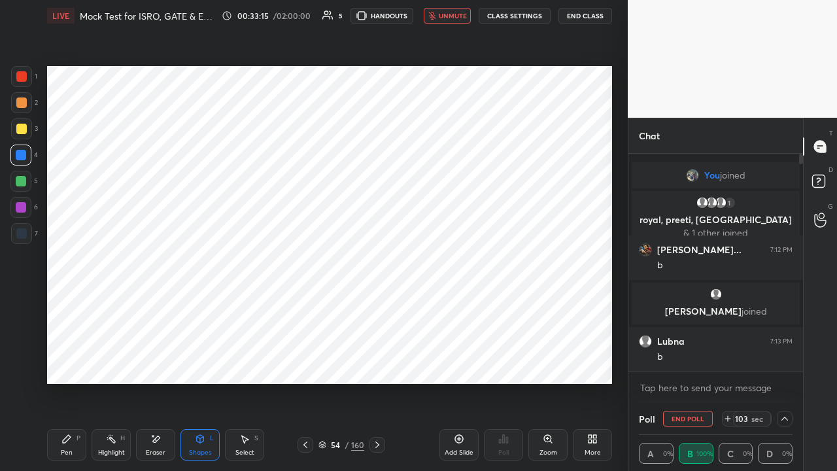
click at [64, 360] on div "Pen P" at bounding box center [66, 444] width 39 height 31
click at [198, 360] on div "Shapes L" at bounding box center [200, 444] width 39 height 31
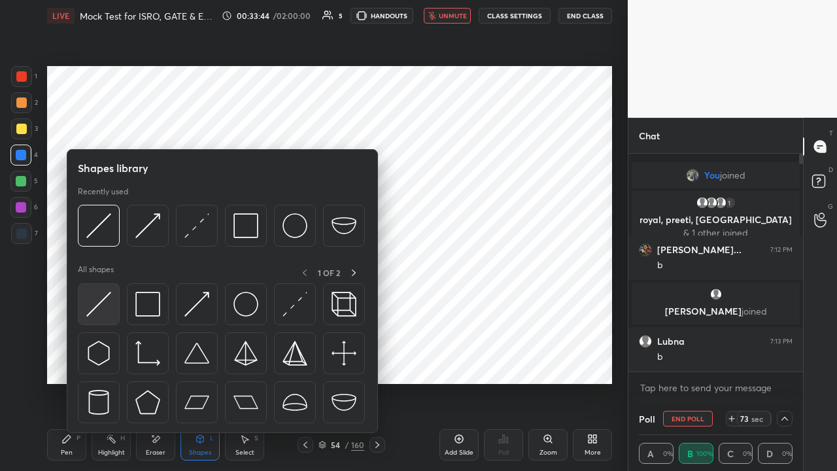
click at [98, 307] on img at bounding box center [98, 304] width 25 height 25
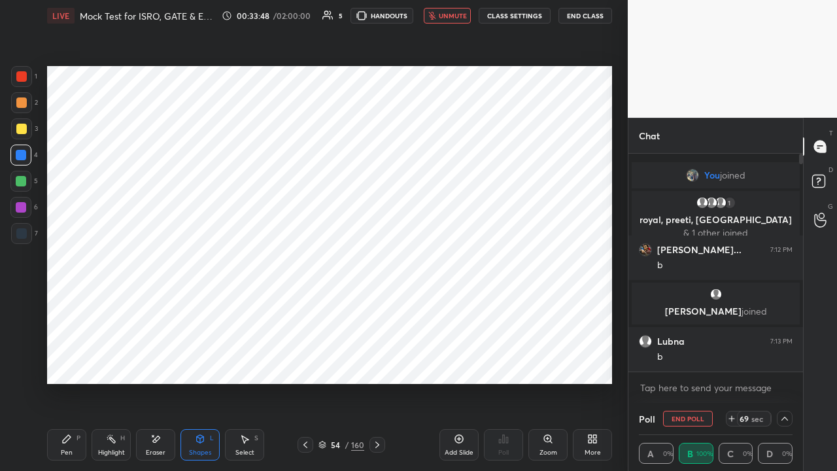
click at [66, 360] on icon at bounding box center [67, 439] width 8 height 8
click at [450, 13] on span "unmute" at bounding box center [453, 15] width 28 height 9
click at [452, 17] on span "mute" at bounding box center [454, 15] width 18 height 9
click at [203, 360] on div "Shapes" at bounding box center [200, 452] width 22 height 7
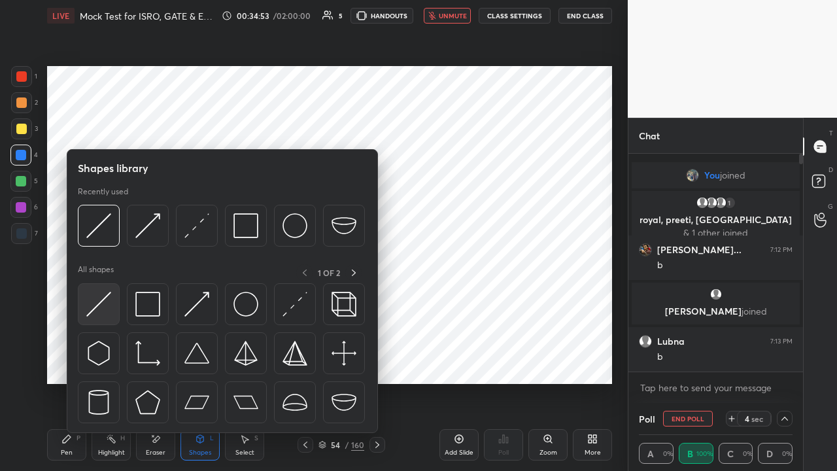
click at [97, 305] on img at bounding box center [98, 304] width 25 height 25
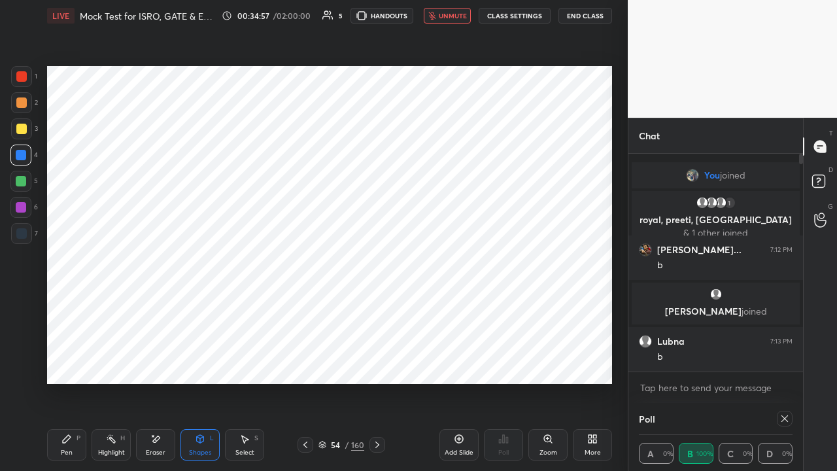
click at [77, 360] on div "P" at bounding box center [79, 438] width 4 height 7
click at [785, 360] on icon at bounding box center [785, 418] width 10 height 10
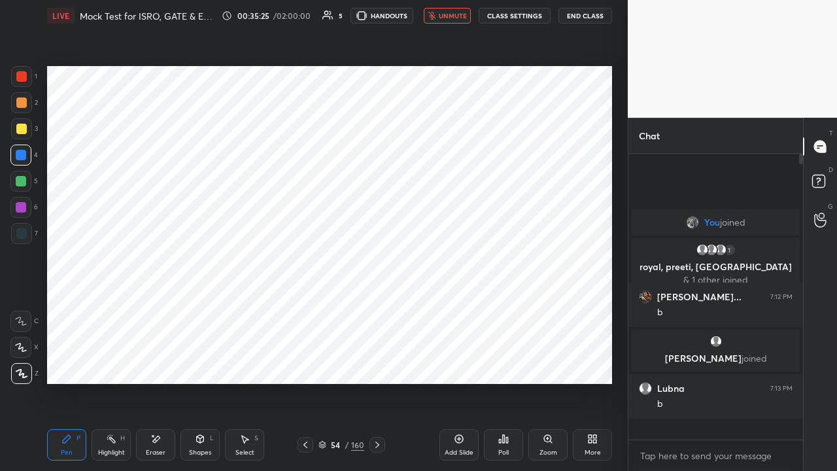
scroll to position [173, 171]
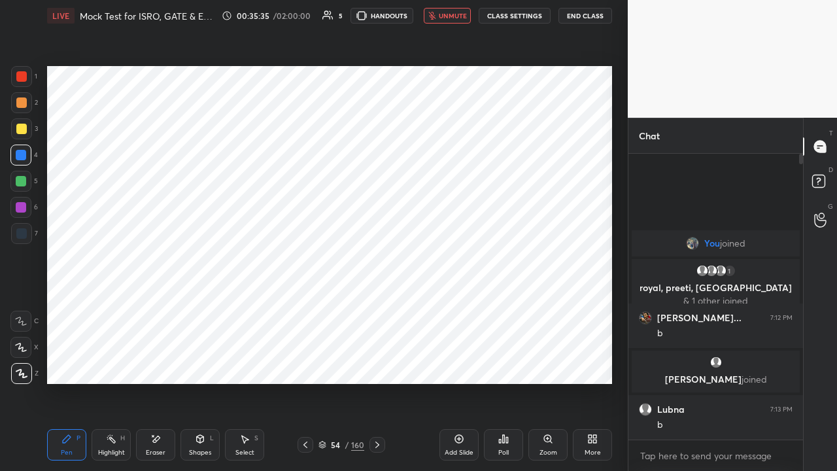
click at [18, 179] on div at bounding box center [21, 181] width 10 height 10
click at [198, 360] on icon at bounding box center [200, 439] width 7 height 8
click at [506, 360] on icon at bounding box center [503, 439] width 10 height 10
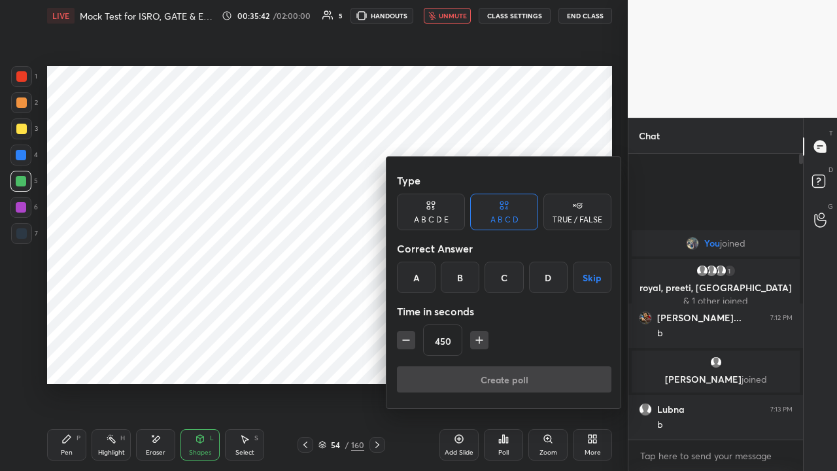
click at [589, 279] on button "Skip" at bounding box center [592, 277] width 39 height 31
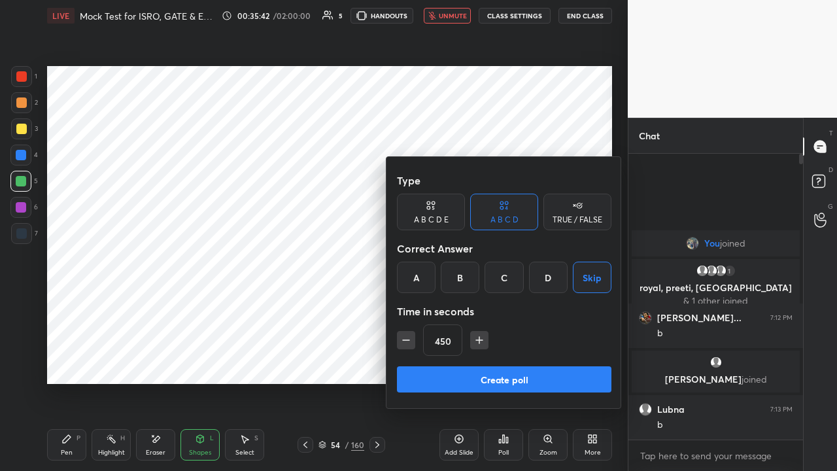
click at [558, 360] on button "Create poll" at bounding box center [504, 379] width 215 height 26
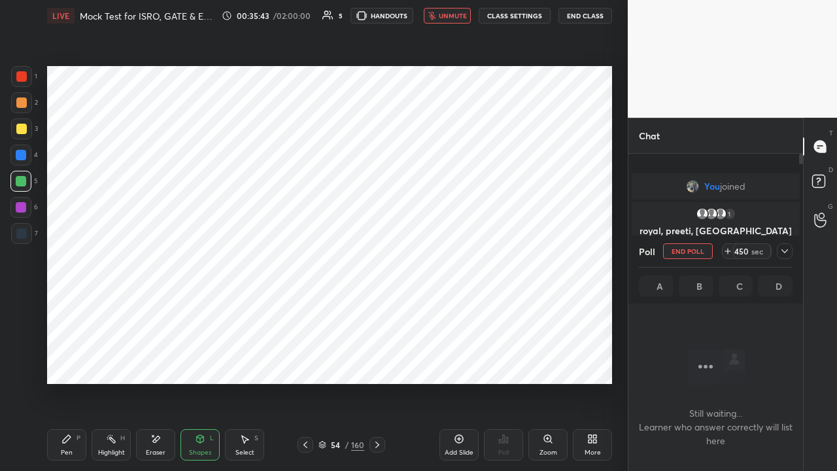
scroll to position [105, 171]
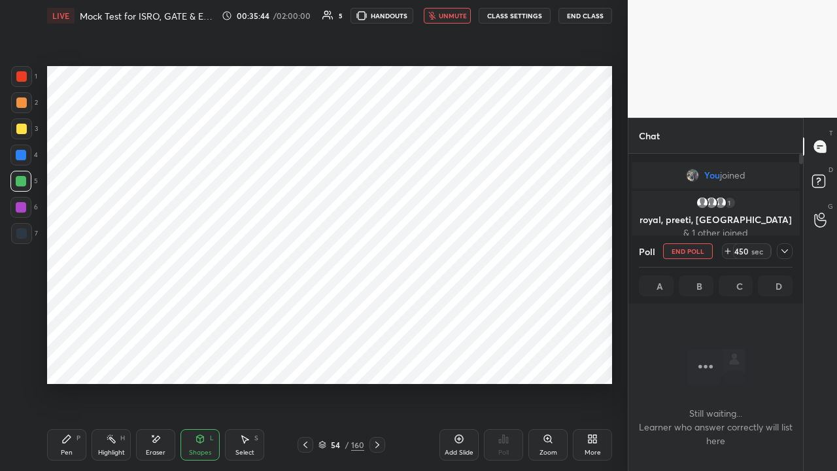
click at [785, 250] on icon at bounding box center [785, 251] width 10 height 10
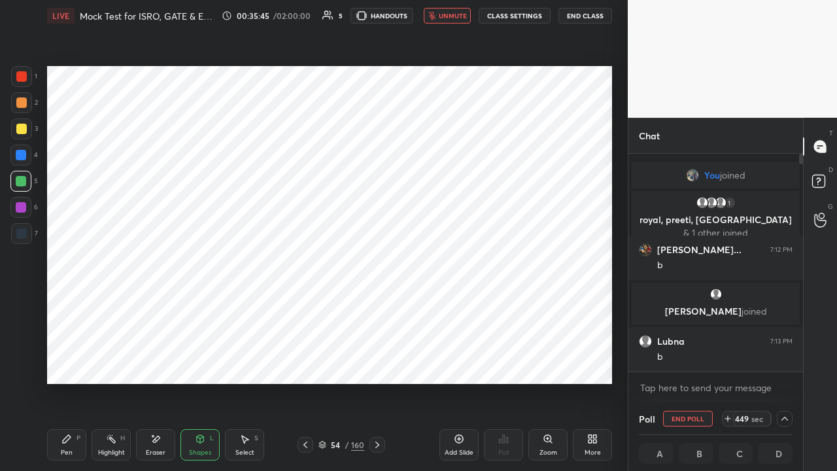
click at [586, 17] on button "End Class" at bounding box center [586, 16] width 54 height 16
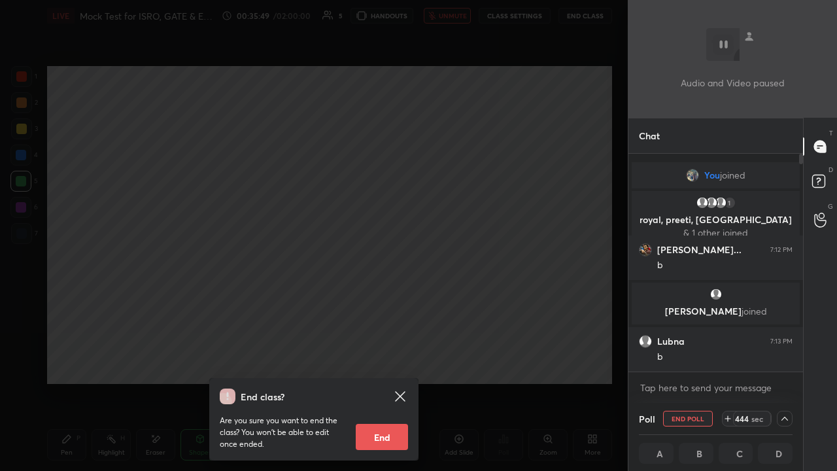
click at [396, 178] on div "End class? Are you sure you want to end the class? You won’t be able to edit on…" at bounding box center [314, 235] width 628 height 471
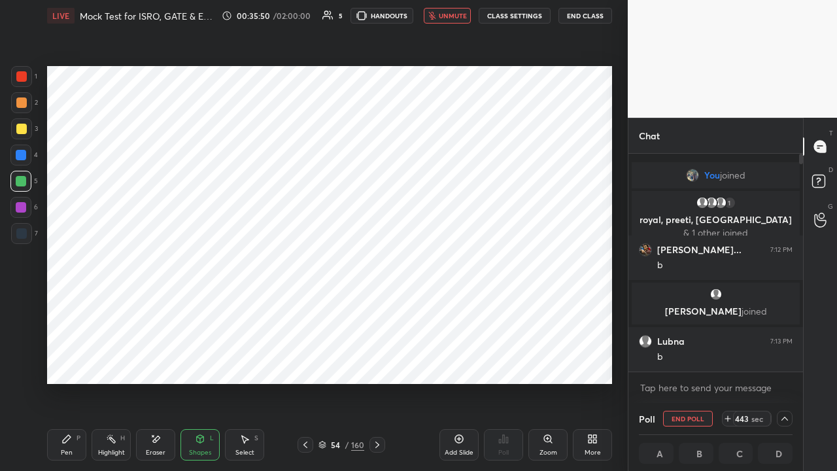
click at [450, 16] on span "unmute" at bounding box center [453, 15] width 28 height 9
click at [458, 16] on span "mute" at bounding box center [454, 15] width 18 height 9
click at [585, 14] on button "End Class" at bounding box center [586, 16] width 54 height 16
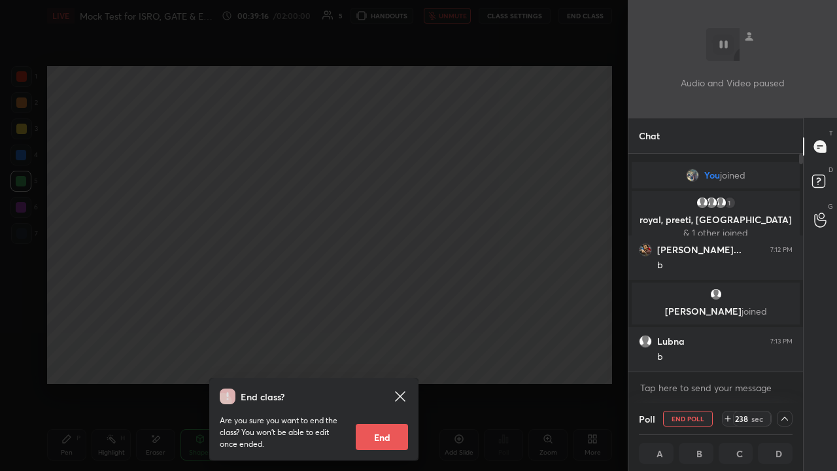
click at [328, 326] on div "End class? Are you sure you want to end the class? You won’t be able to edit on…" at bounding box center [314, 235] width 628 height 471
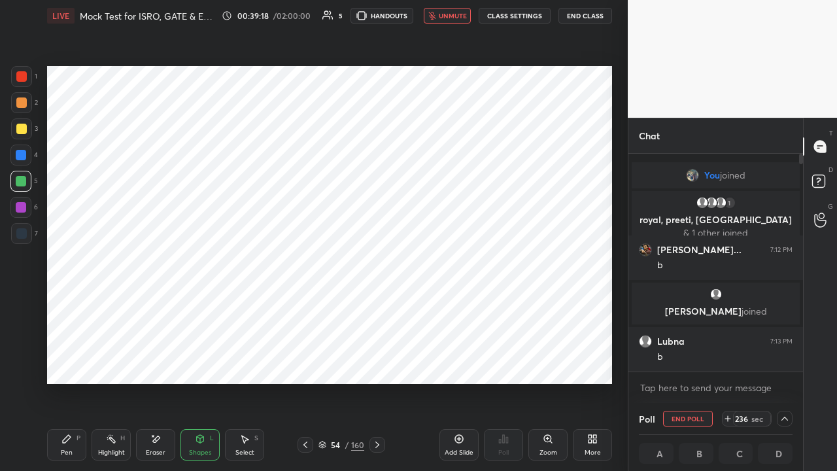
click at [154, 360] on icon at bounding box center [155, 439] width 10 height 11
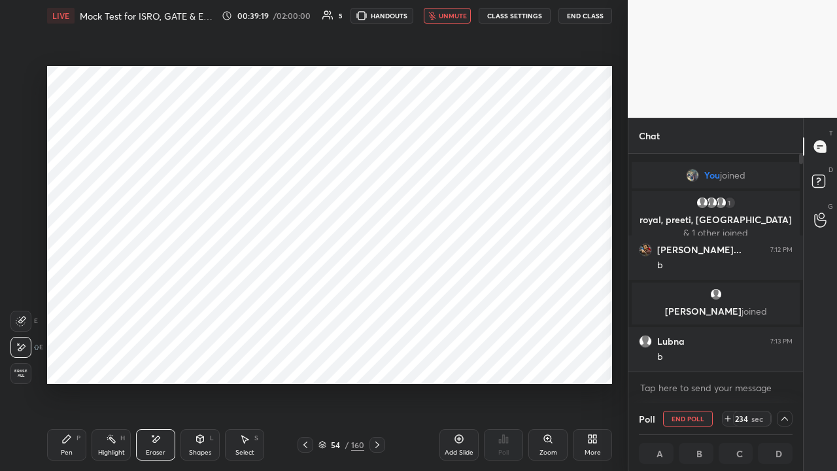
click at [581, 14] on button "End Class" at bounding box center [586, 16] width 54 height 16
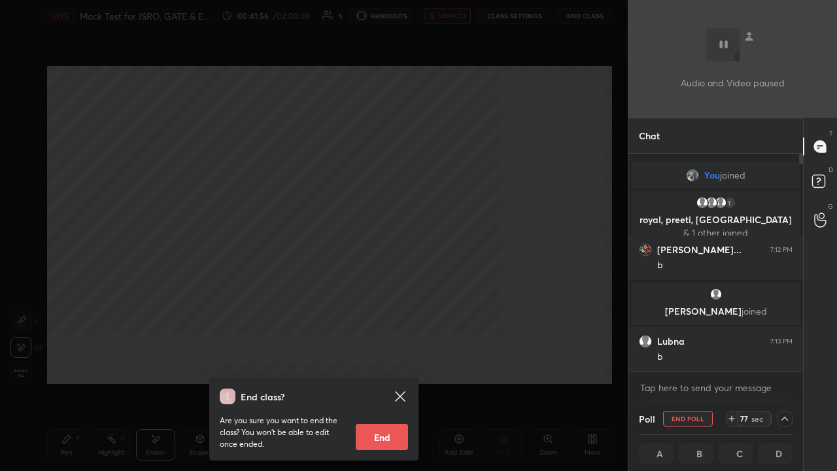
click at [411, 296] on div "End class? Are you sure you want to end the class? You won’t be able to edit on…" at bounding box center [314, 235] width 628 height 471
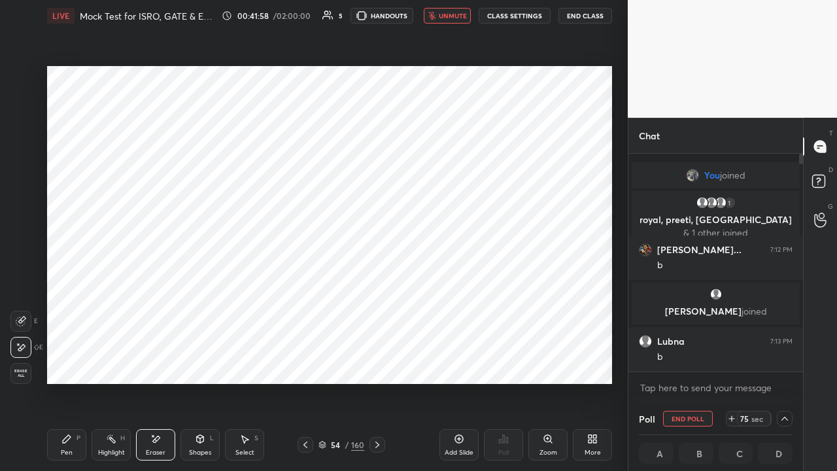
click at [205, 360] on div "Shapes L" at bounding box center [200, 444] width 39 height 31
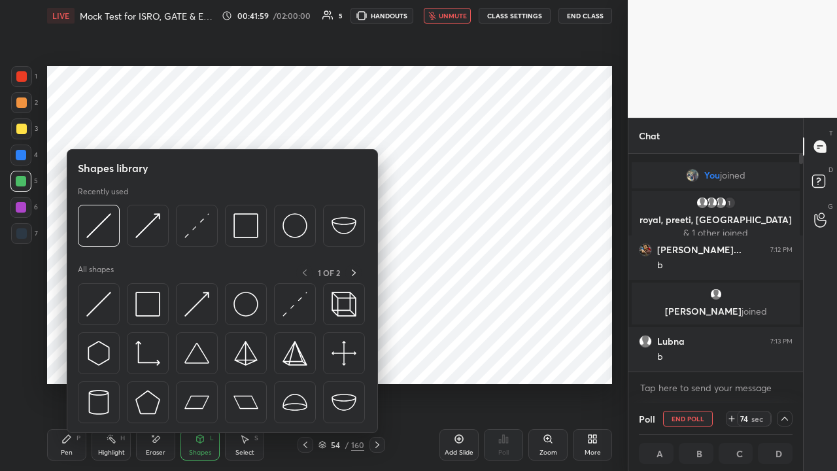
click at [293, 304] on img at bounding box center [295, 304] width 25 height 25
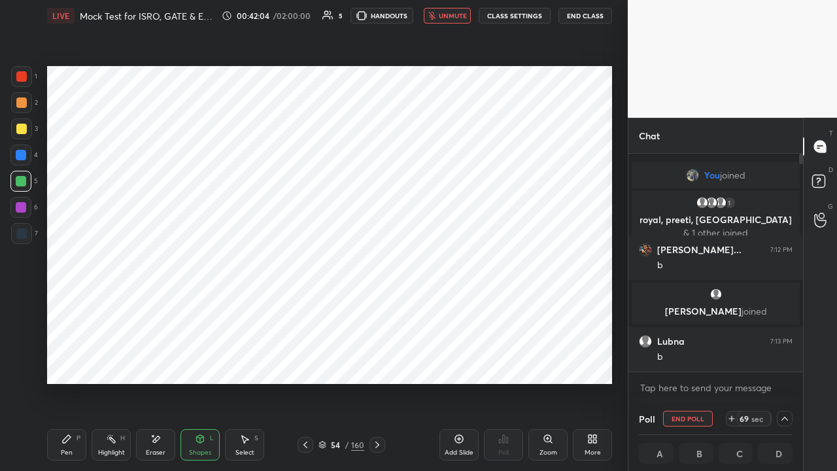
click at [65, 360] on icon at bounding box center [67, 439] width 8 height 8
click at [576, 15] on button "End Class" at bounding box center [586, 16] width 54 height 16
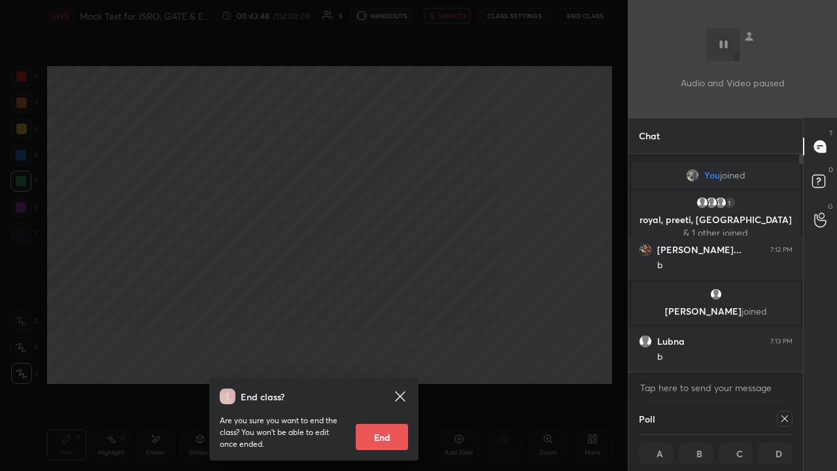
click at [362, 258] on div "End class? Are you sure you want to end the class? You won’t be able to edit on…" at bounding box center [314, 235] width 628 height 471
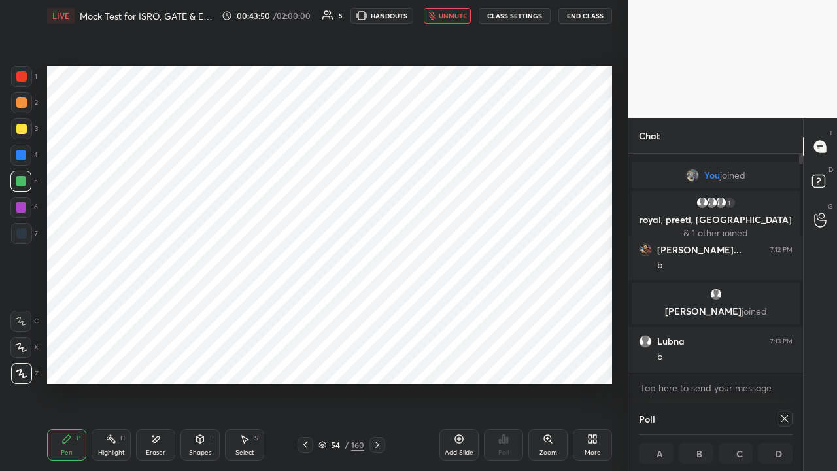
click at [790, 360] on div at bounding box center [785, 419] width 16 height 16
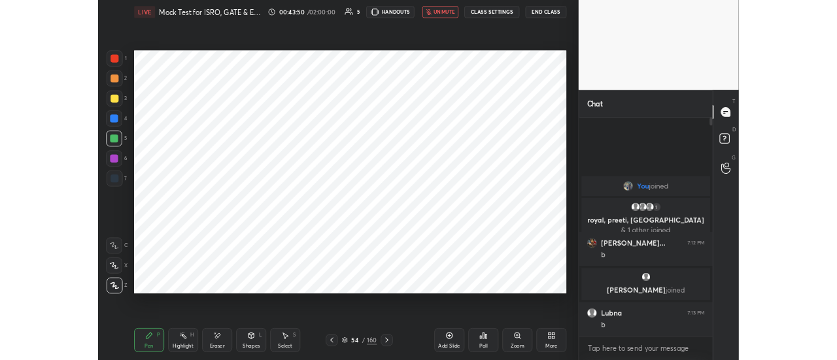
scroll to position [173, 171]
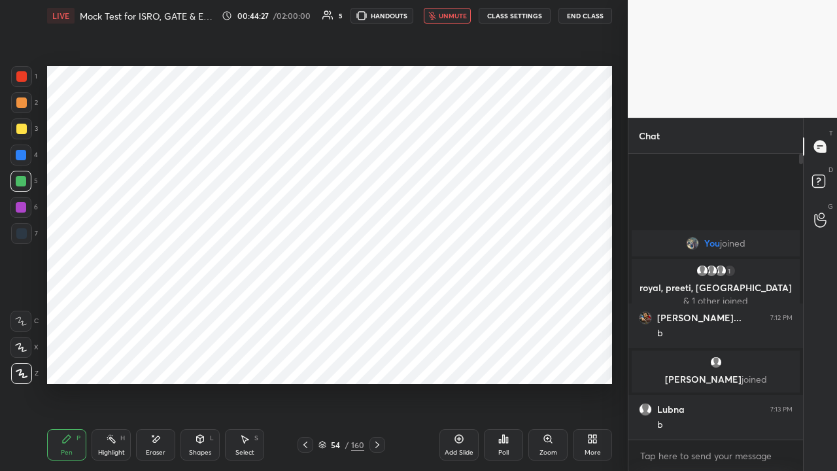
click at [450, 20] on button "unmute" at bounding box center [447, 16] width 47 height 16
click at [21, 237] on div at bounding box center [21, 233] width 10 height 10
click at [307, 360] on icon at bounding box center [305, 445] width 10 height 10
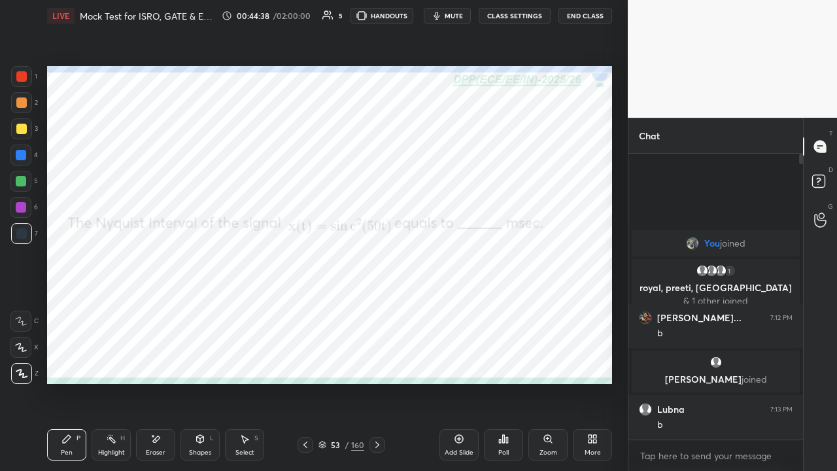
click at [377, 360] on icon at bounding box center [377, 445] width 10 height 10
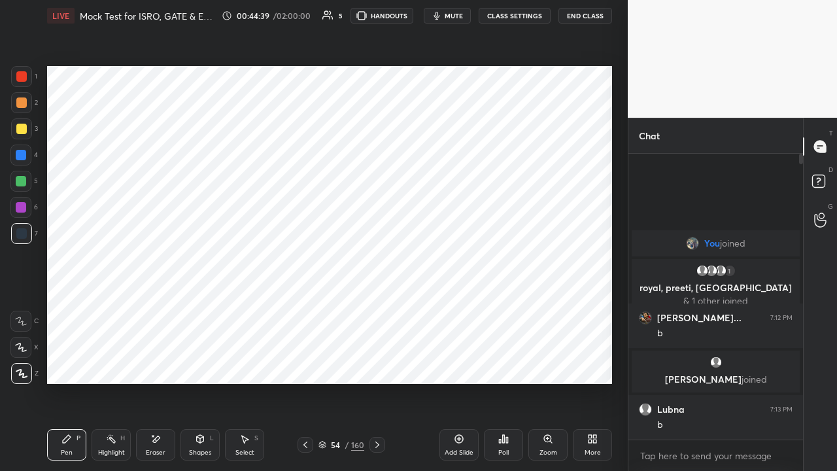
click at [453, 14] on span "mute" at bounding box center [454, 15] width 18 height 9
click at [372, 360] on icon at bounding box center [377, 445] width 10 height 10
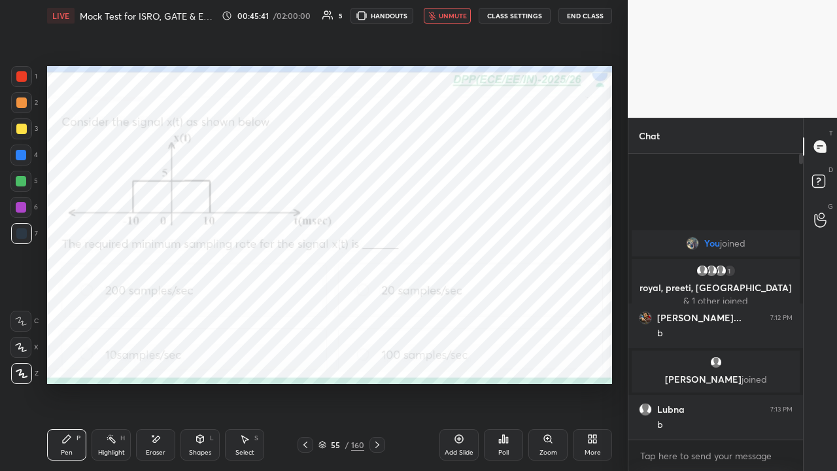
click at [20, 77] on div at bounding box center [21, 76] width 10 height 10
click at [589, 360] on icon at bounding box center [590, 441] width 3 height 3
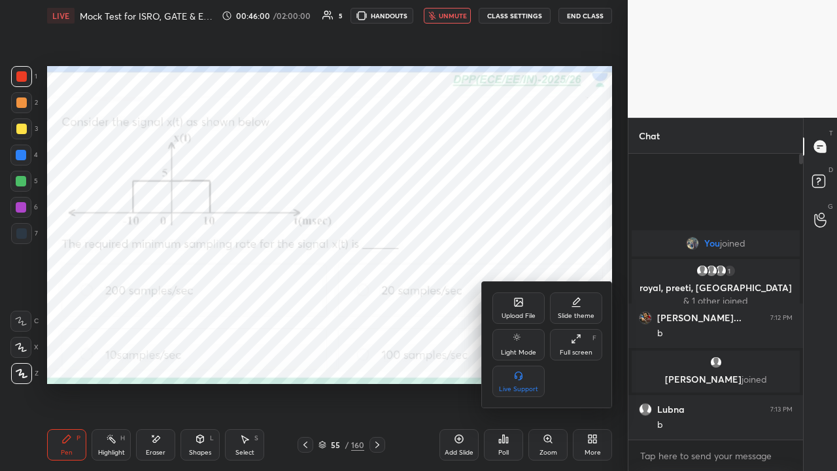
click at [574, 340] on icon at bounding box center [573, 340] width 3 height 3
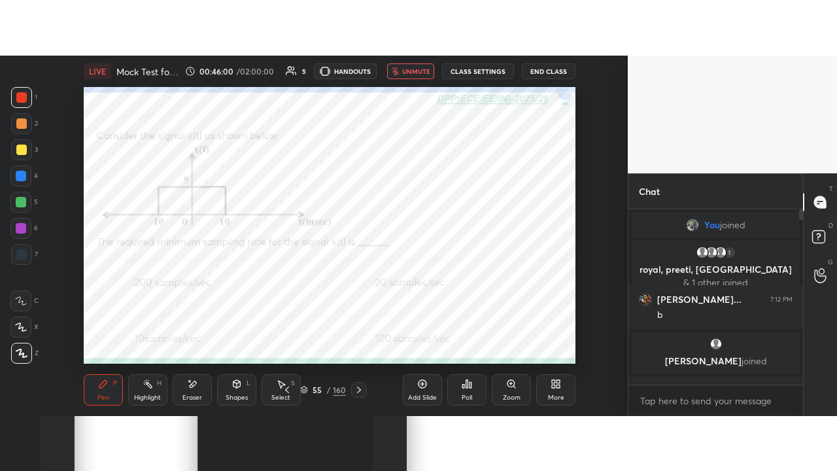
scroll to position [5, 4]
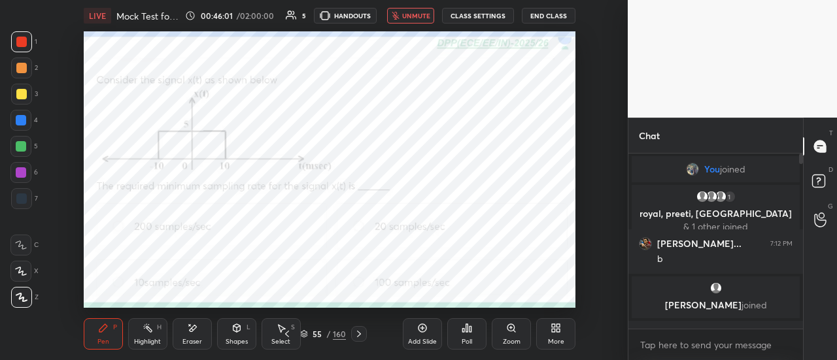
click at [552, 332] on icon at bounding box center [553, 330] width 3 height 3
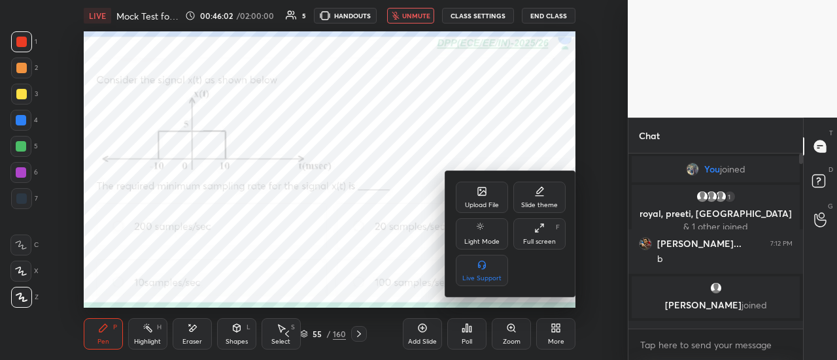
click at [540, 231] on icon at bounding box center [539, 228] width 10 height 10
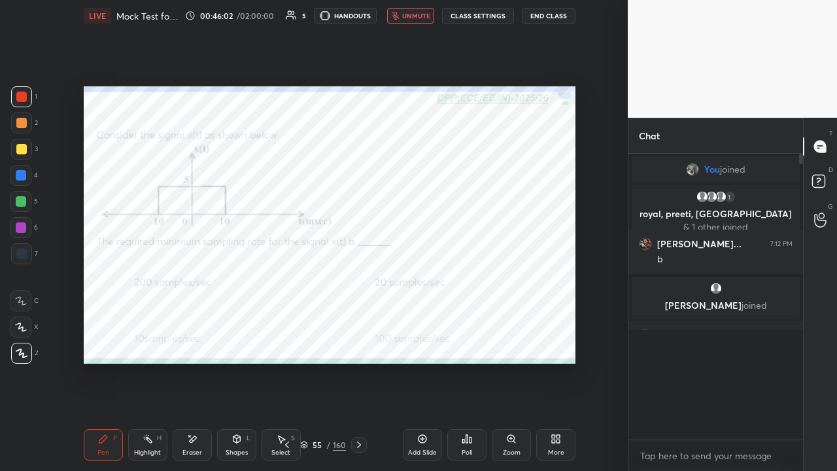
scroll to position [173, 171]
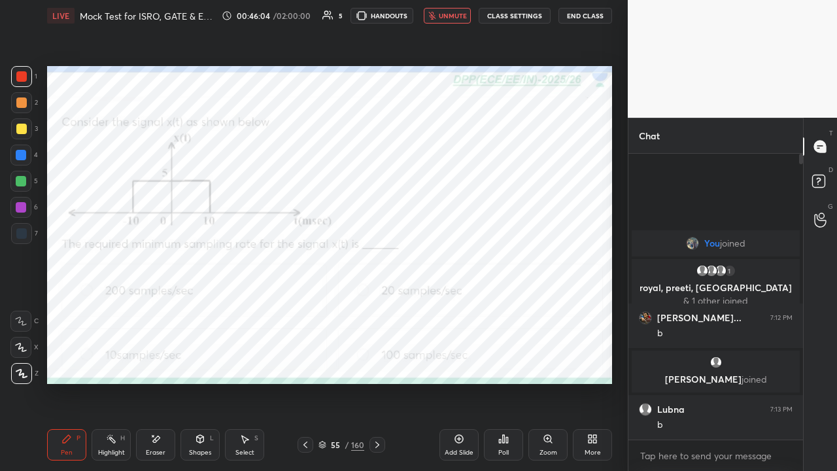
click at [499, 360] on div "Poll" at bounding box center [503, 444] width 39 height 31
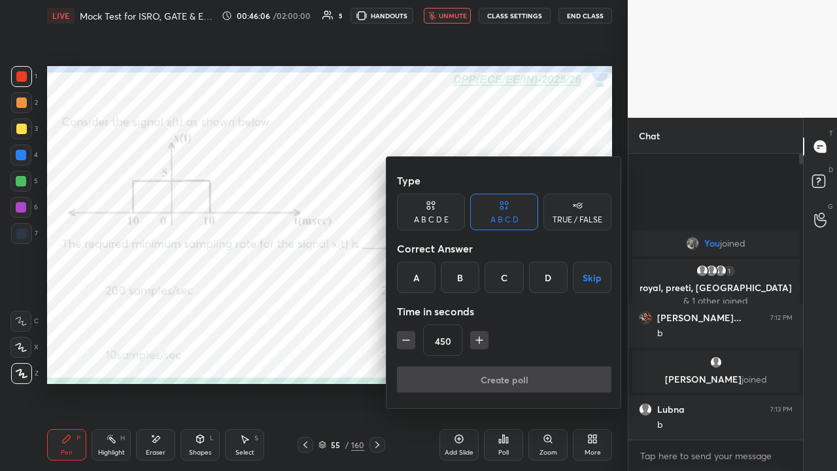
click at [551, 273] on div "D" at bounding box center [548, 277] width 39 height 31
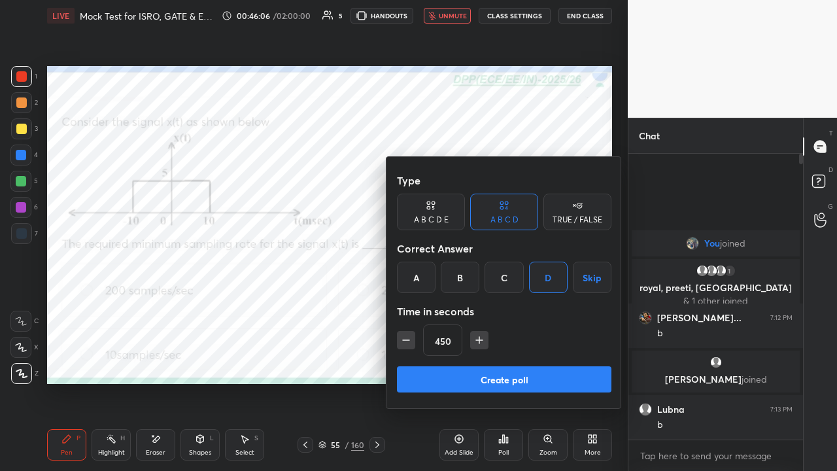
click at [522, 360] on button "Create poll" at bounding box center [504, 379] width 215 height 26
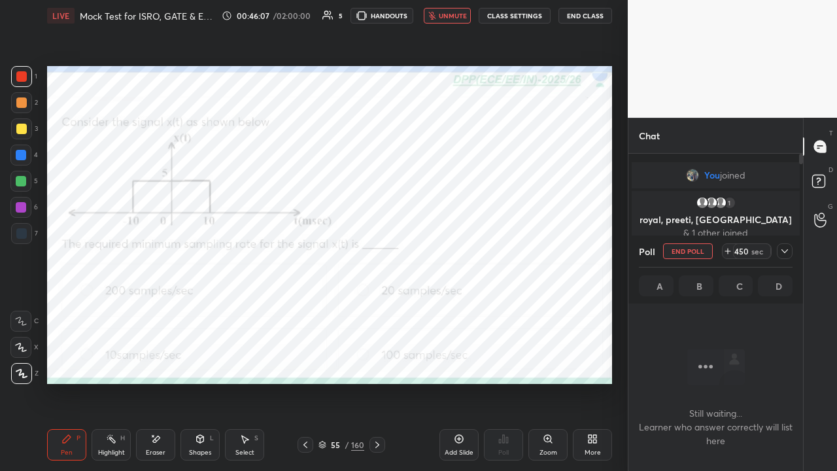
scroll to position [214, 171]
click at [788, 250] on icon at bounding box center [785, 251] width 10 height 10
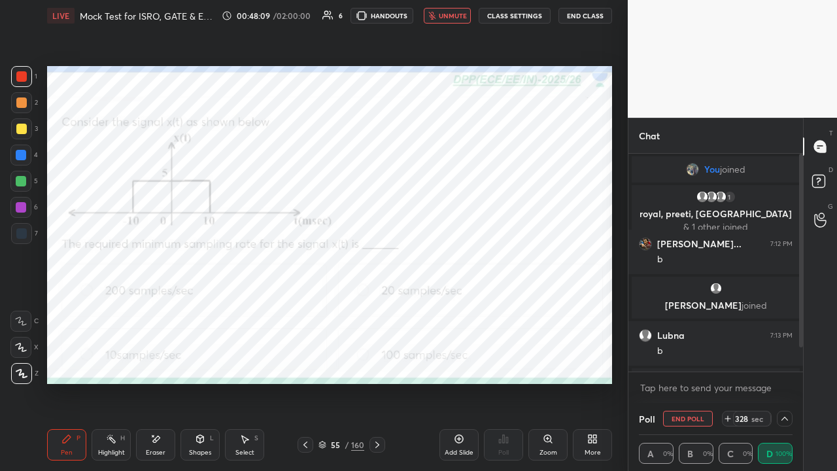
scroll to position [41, 0]
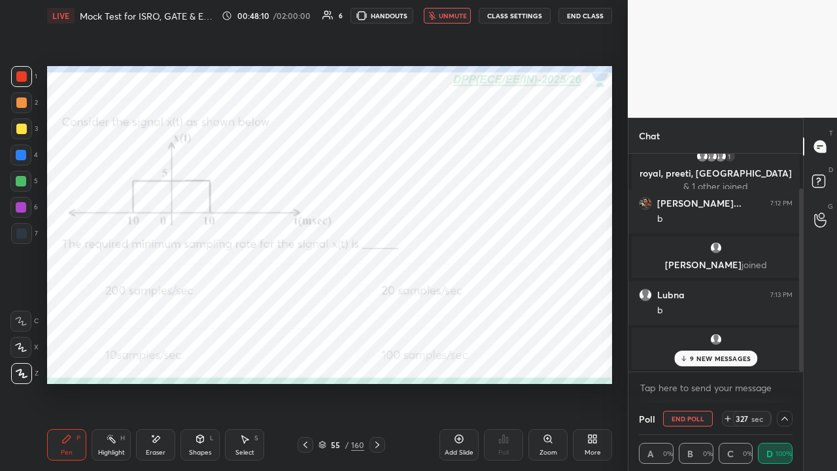
click at [706, 360] on div "9 NEW MESSAGES" at bounding box center [715, 359] width 83 height 16
click at [718, 339] on img "grid" at bounding box center [716, 339] width 13 height 13
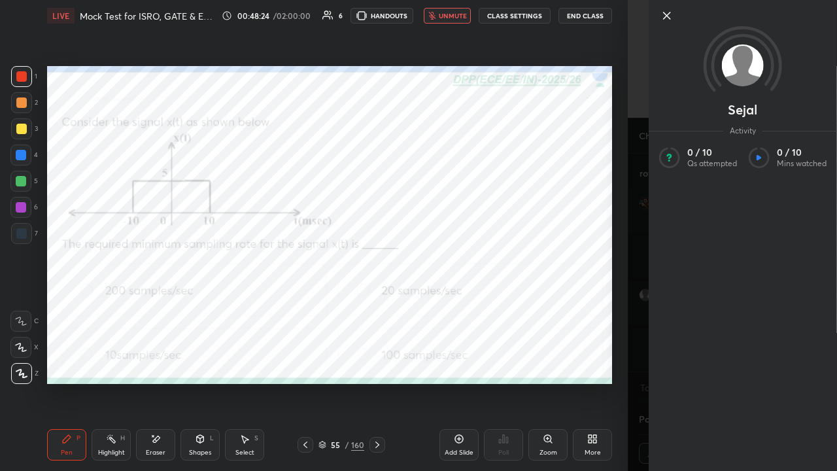
click at [663, 20] on icon at bounding box center [667, 16] width 16 height 16
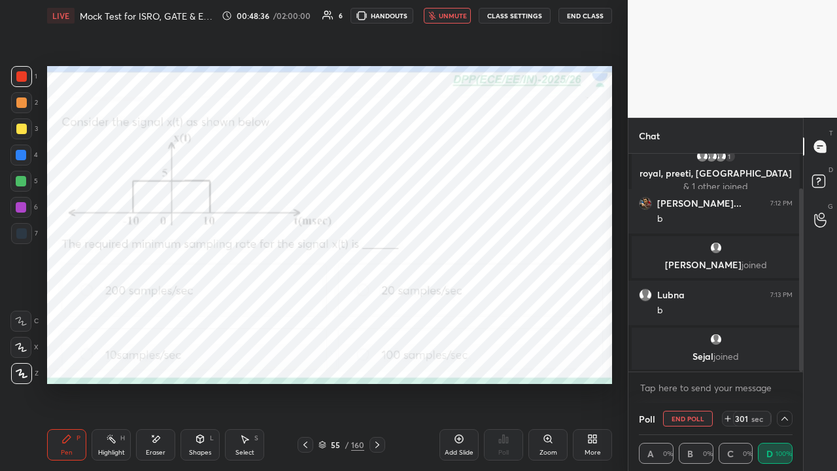
click at [162, 360] on div "Eraser" at bounding box center [155, 444] width 39 height 31
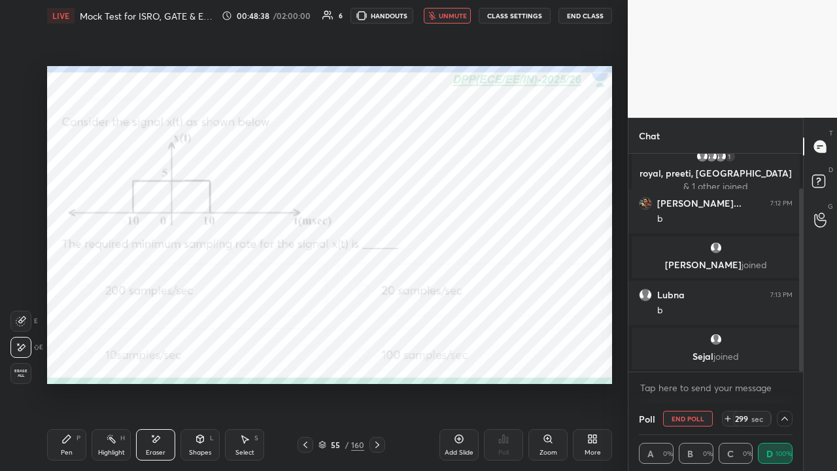
click at [63, 360] on div "Pen" at bounding box center [67, 452] width 12 height 7
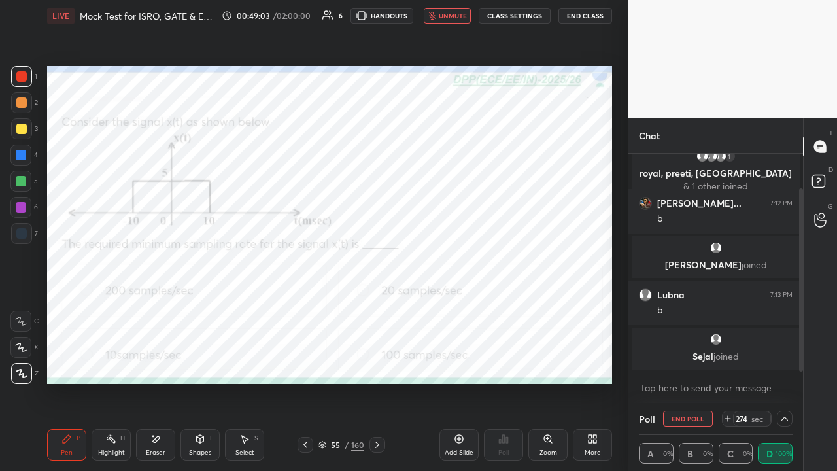
click at [784, 360] on icon at bounding box center [785, 419] width 7 height 4
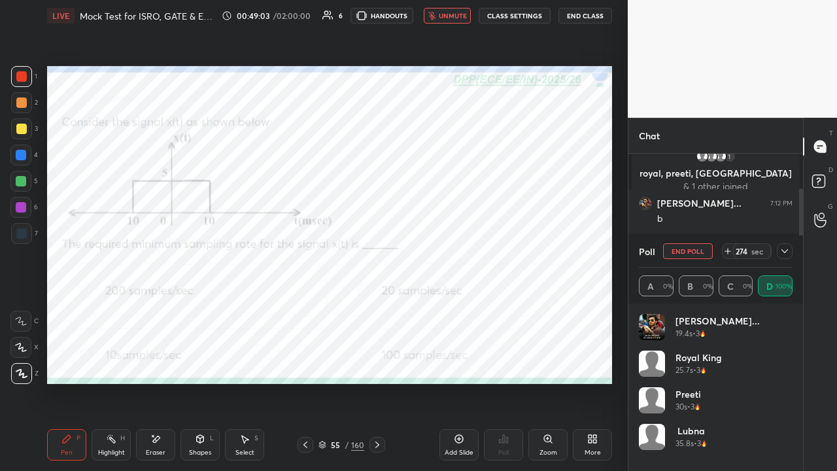
scroll to position [153, 150]
click at [780, 252] on icon at bounding box center [785, 251] width 10 height 10
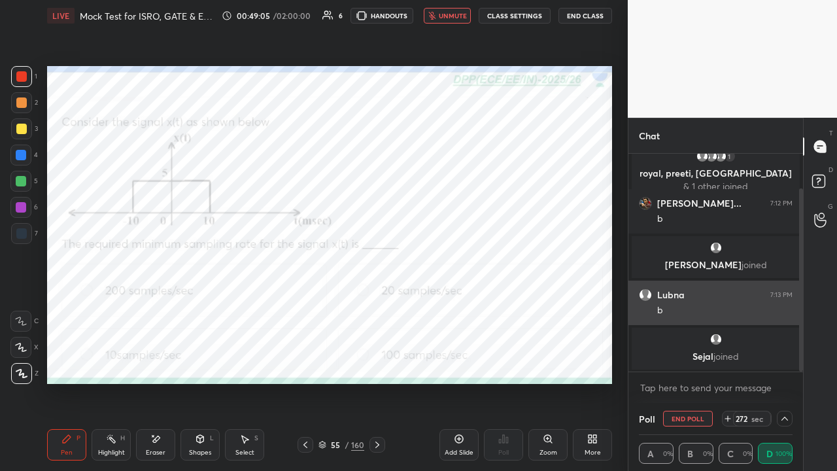
scroll to position [1, 4]
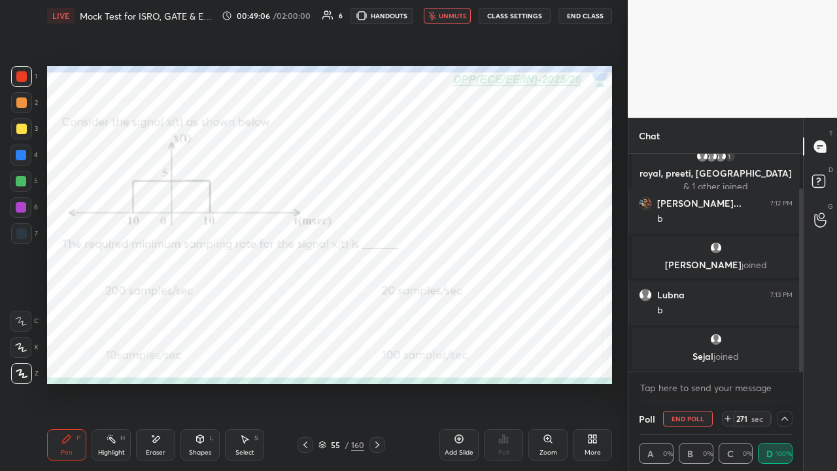
click at [446, 13] on span "unmute" at bounding box center [453, 15] width 28 height 9
click at [458, 15] on span "mute" at bounding box center [454, 15] width 18 height 9
click at [441, 18] on button "unmute" at bounding box center [447, 16] width 47 height 16
click at [448, 16] on span "mute" at bounding box center [454, 15] width 18 height 9
click at [455, 360] on icon at bounding box center [459, 439] width 10 height 10
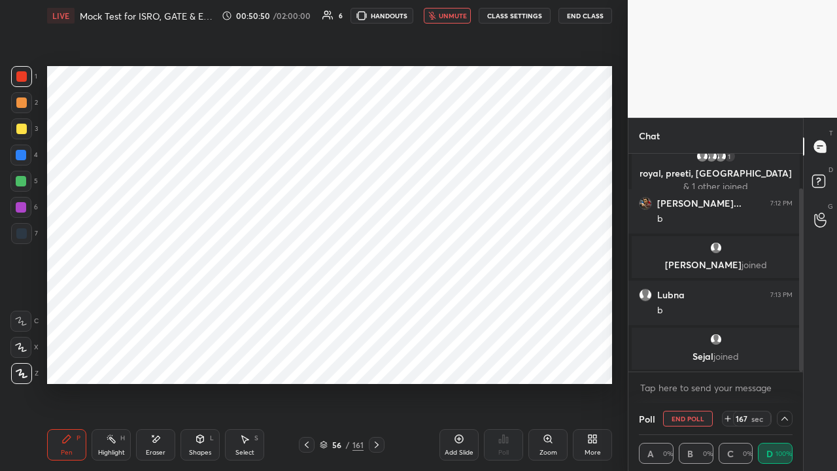
click at [201, 360] on div "Shapes L" at bounding box center [200, 444] width 39 height 31
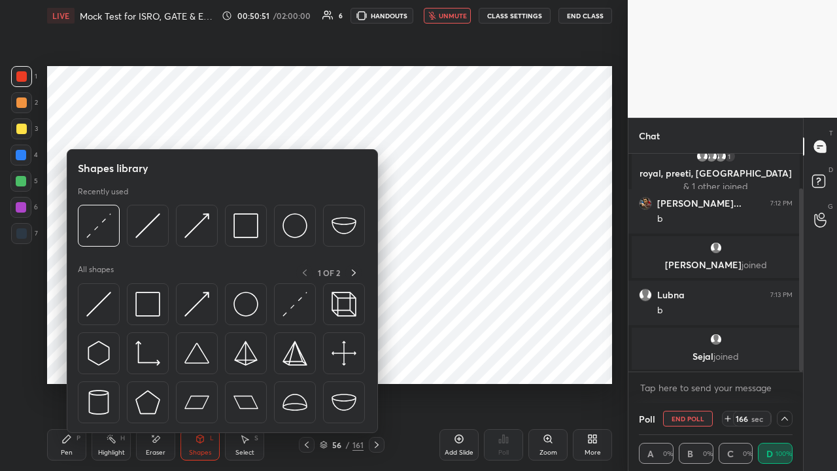
click at [196, 306] on img at bounding box center [196, 304] width 25 height 25
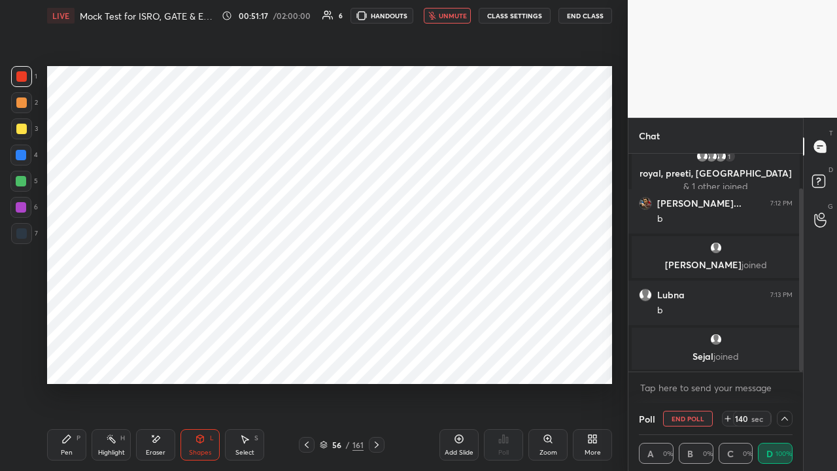
click at [191, 360] on div "Shapes" at bounding box center [200, 452] width 22 height 7
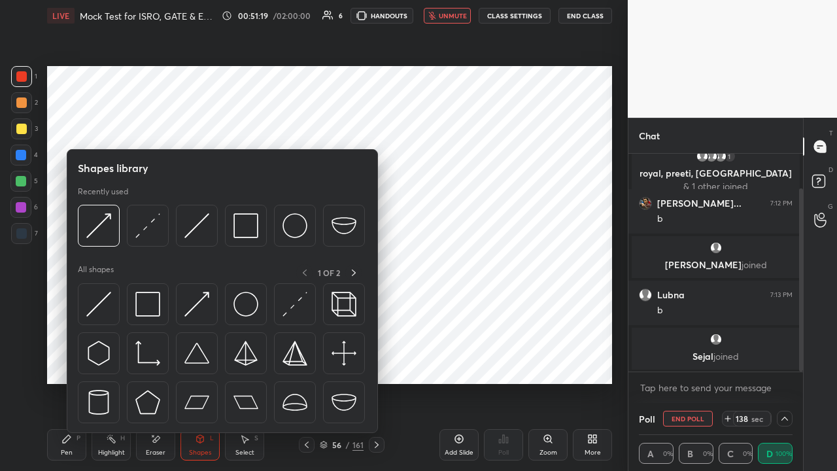
click at [153, 310] on img at bounding box center [147, 304] width 25 height 25
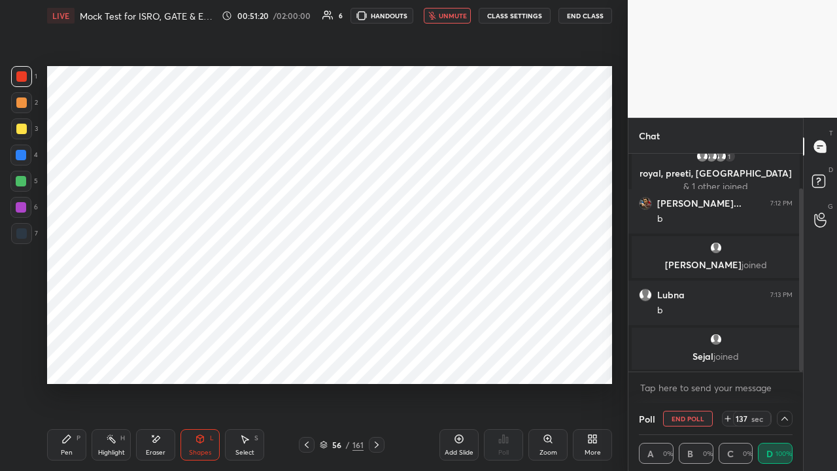
click at [21, 154] on div at bounding box center [21, 155] width 10 height 10
click at [72, 360] on div "Pen P" at bounding box center [66, 444] width 39 height 31
click at [199, 360] on div "Shapes" at bounding box center [200, 452] width 22 height 7
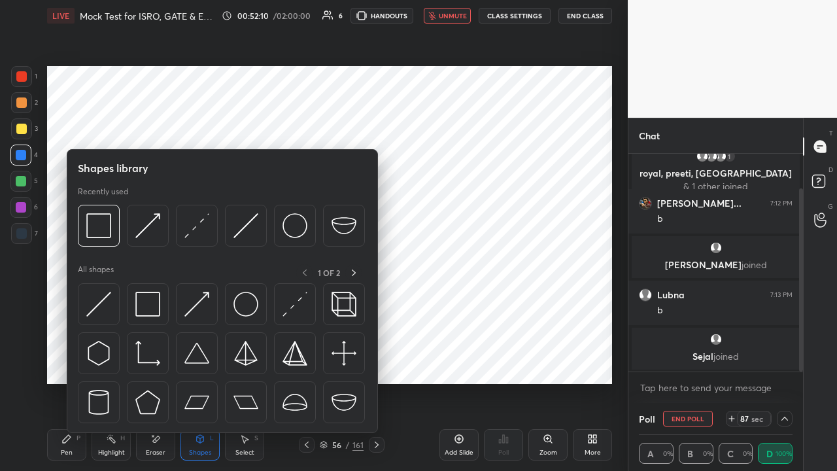
click at [196, 303] on img at bounding box center [196, 304] width 25 height 25
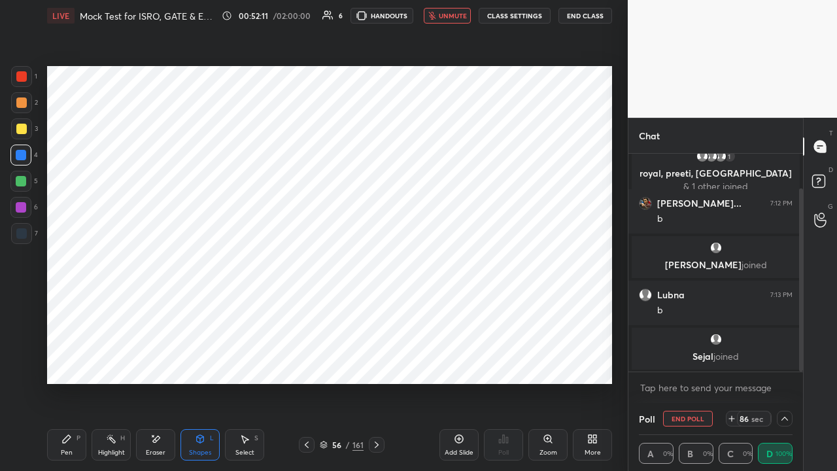
click at [17, 184] on div at bounding box center [21, 181] width 10 height 10
click at [455, 14] on span "unmute" at bounding box center [453, 15] width 28 height 9
click at [299, 360] on div at bounding box center [307, 445] width 16 height 16
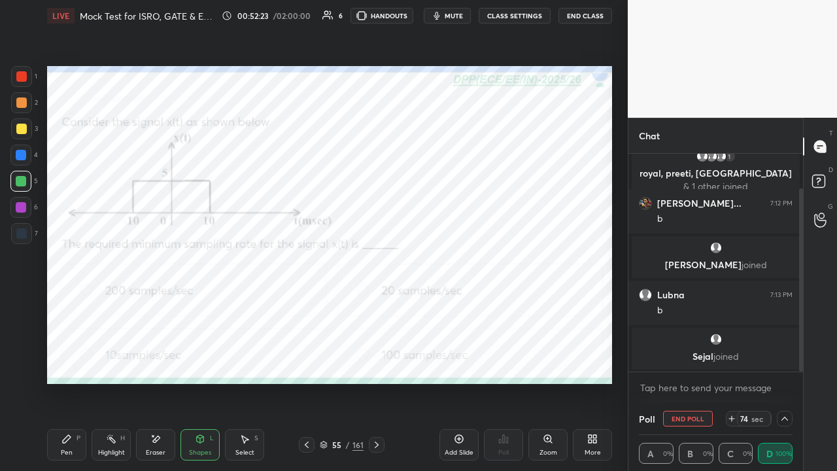
click at [379, 360] on icon at bounding box center [376, 445] width 10 height 10
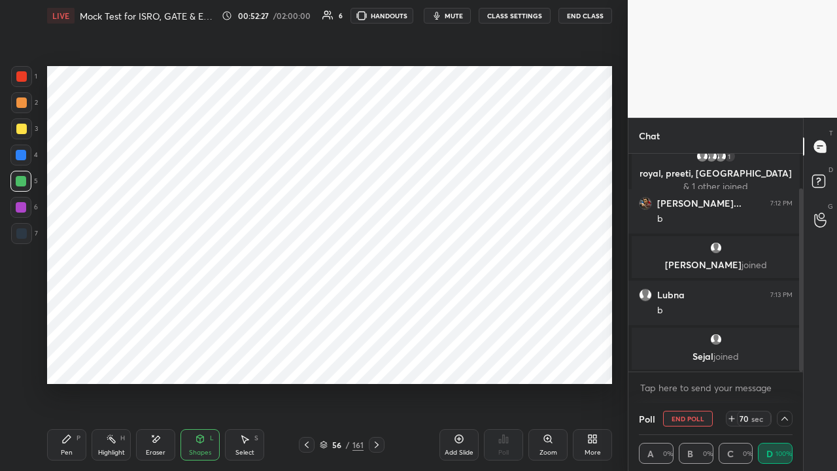
click at [453, 13] on span "mute" at bounding box center [454, 15] width 18 height 9
click at [731, 360] on icon at bounding box center [732, 418] width 10 height 10
click at [733, 360] on icon at bounding box center [732, 418] width 10 height 10
click at [732, 360] on icon at bounding box center [732, 418] width 10 height 10
click at [732, 360] on icon at bounding box center [732, 418] width 0 height 5
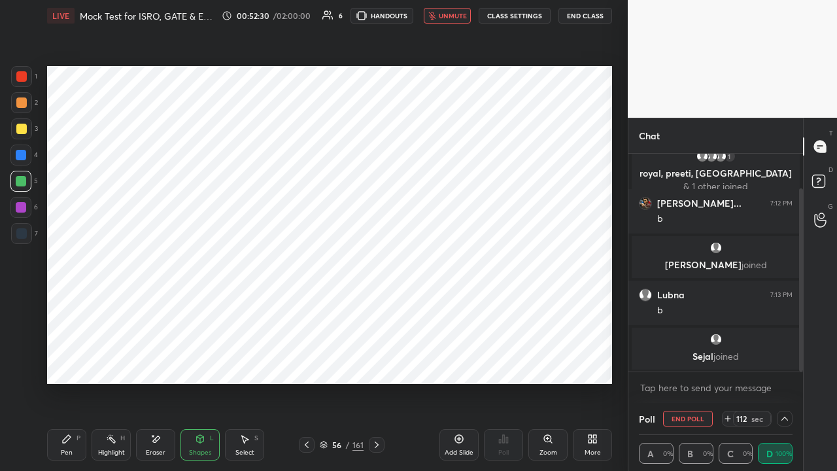
click at [729, 360] on icon at bounding box center [728, 418] width 10 height 10
click at [728, 360] on icon at bounding box center [728, 418] width 10 height 10
click at [727, 360] on icon at bounding box center [728, 418] width 10 height 10
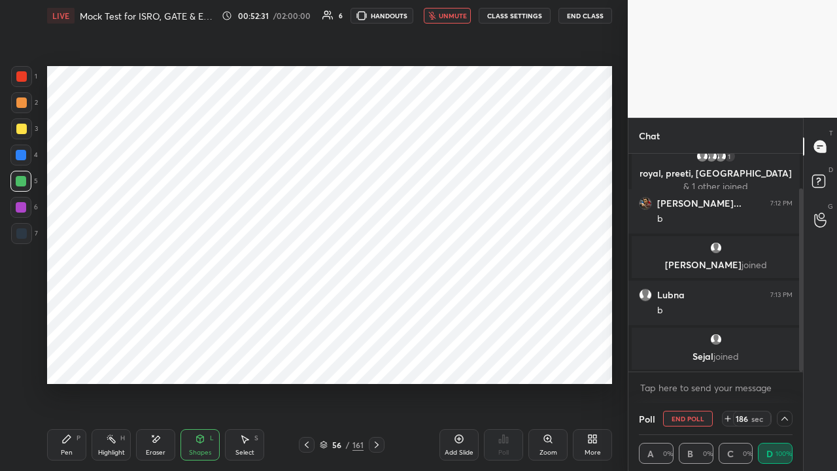
click at [727, 360] on icon at bounding box center [728, 418] width 10 height 10
click at [450, 24] on div "LIVE Mock Test for ISRO, GATE & ESE Signals & Systems Part-IV 00:52:32 / 02:00:…" at bounding box center [329, 15] width 565 height 31
click at [63, 360] on div "Pen P" at bounding box center [66, 444] width 39 height 31
click at [22, 78] on div at bounding box center [21, 76] width 10 height 10
click at [455, 13] on span "unmute" at bounding box center [453, 15] width 28 height 9
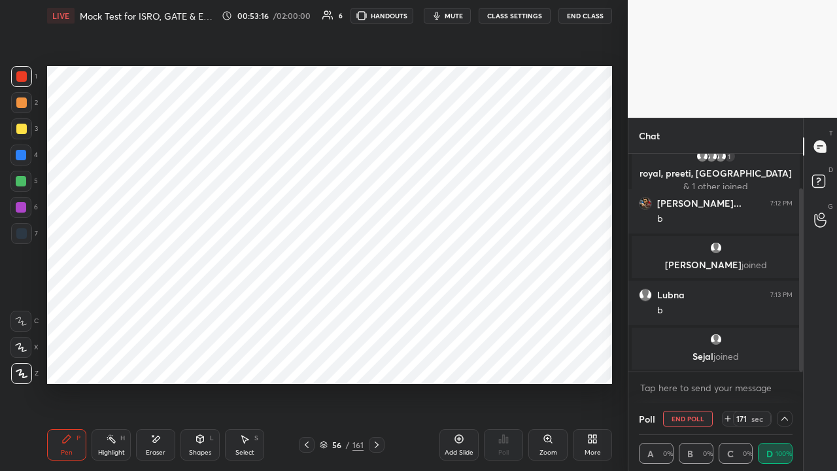
click at [22, 184] on div at bounding box center [21, 181] width 10 height 10
click at [20, 154] on div at bounding box center [21, 155] width 10 height 10
click at [451, 14] on span "mute" at bounding box center [454, 15] width 18 height 9
click at [457, 16] on span "unmute" at bounding box center [453, 15] width 28 height 9
click at [20, 232] on div at bounding box center [21, 233] width 10 height 10
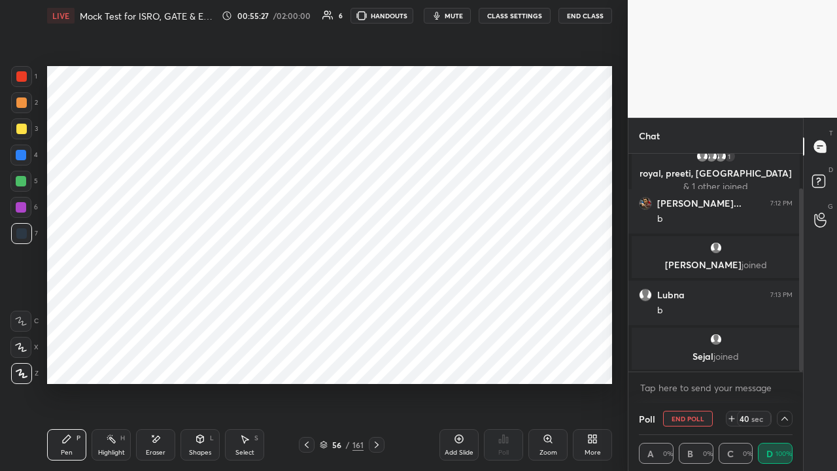
click at [304, 360] on icon at bounding box center [307, 445] width 10 height 10
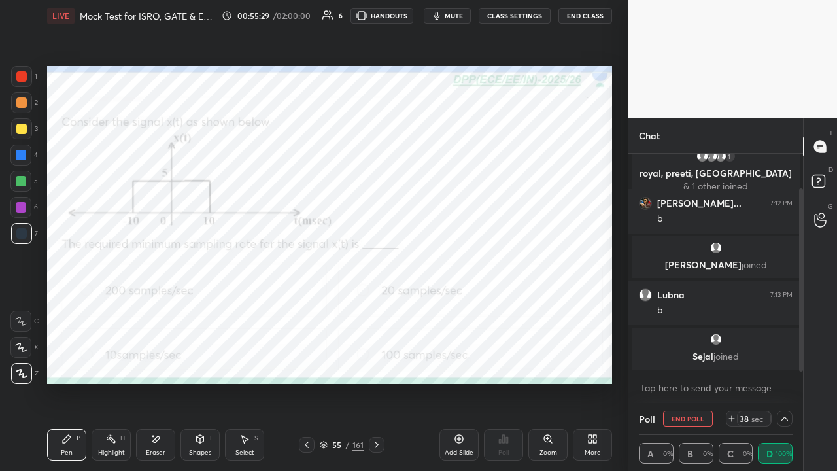
click at [18, 75] on div at bounding box center [21, 76] width 10 height 10
click at [377, 360] on icon at bounding box center [376, 445] width 10 height 10
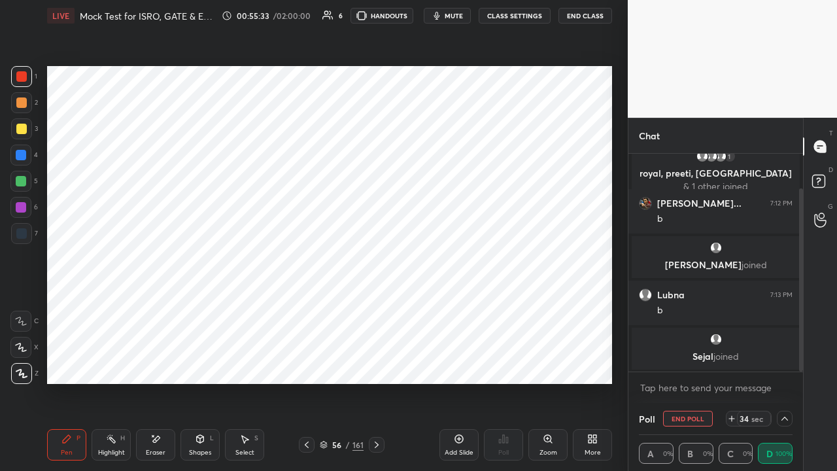
click at [453, 14] on span "mute" at bounding box center [454, 15] width 18 height 9
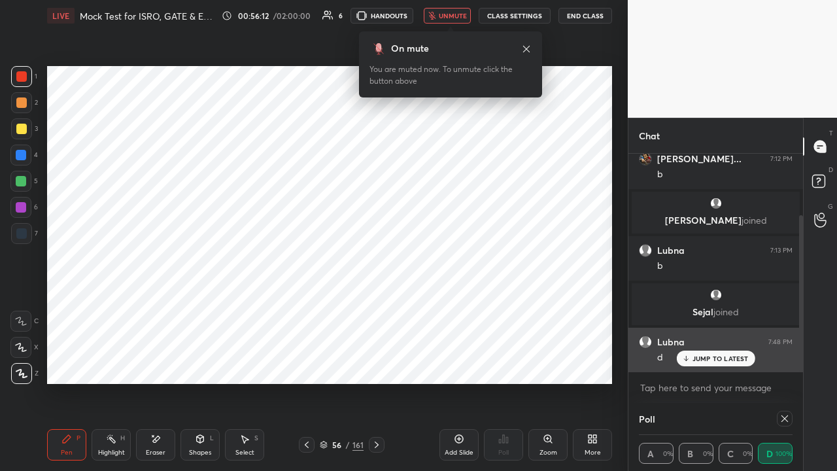
click at [721, 356] on p "JUMP TO LATEST" at bounding box center [721, 358] width 56 height 8
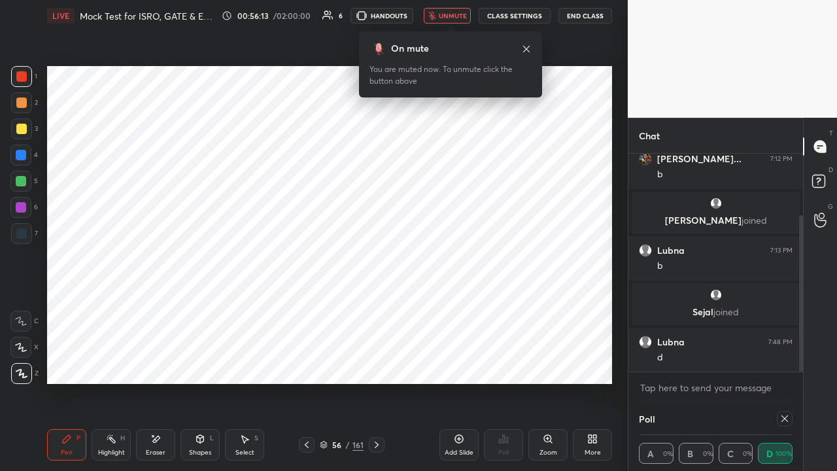
click at [782, 360] on icon at bounding box center [785, 418] width 10 height 10
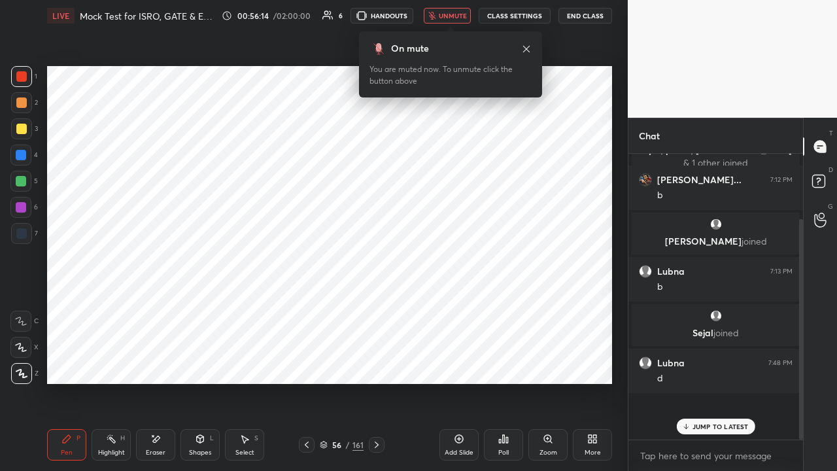
scroll to position [5, 4]
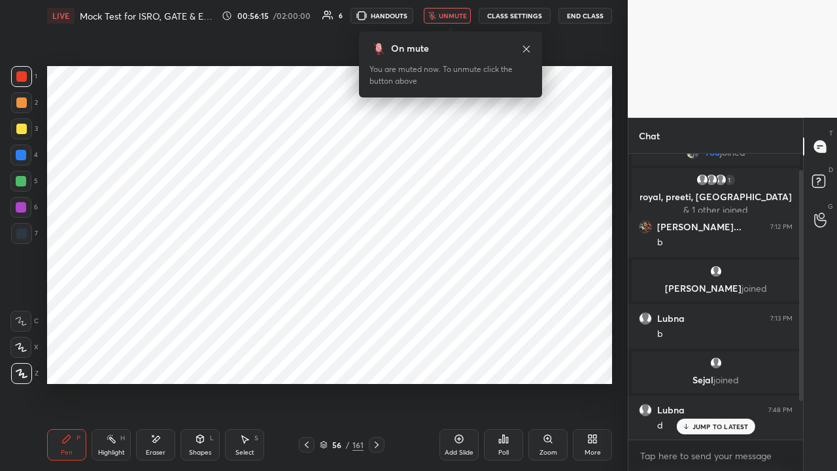
click at [154, 360] on div "Eraser" at bounding box center [155, 444] width 39 height 31
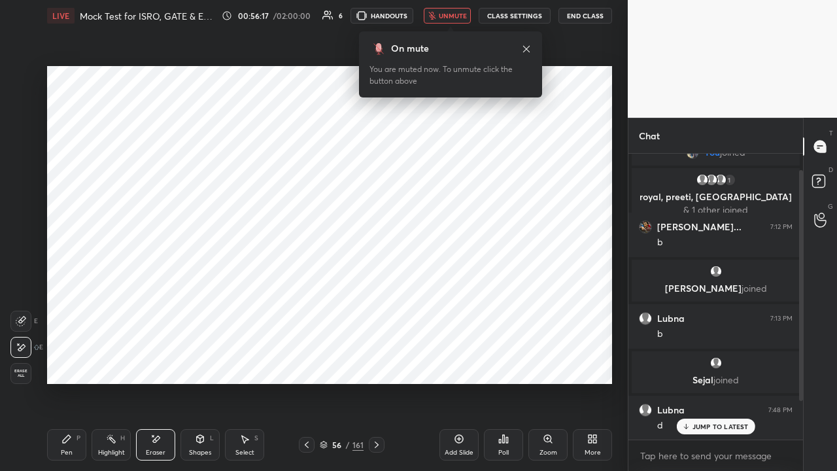
click at [70, 360] on div "Pen" at bounding box center [67, 452] width 12 height 7
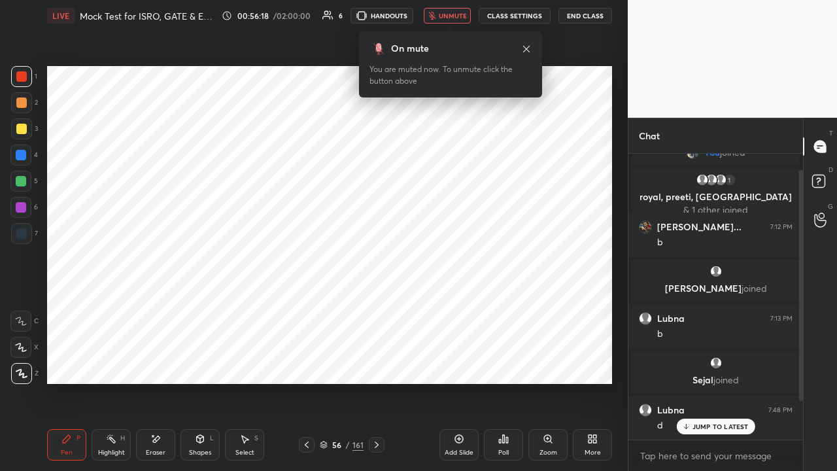
click at [525, 48] on icon at bounding box center [526, 49] width 10 height 10
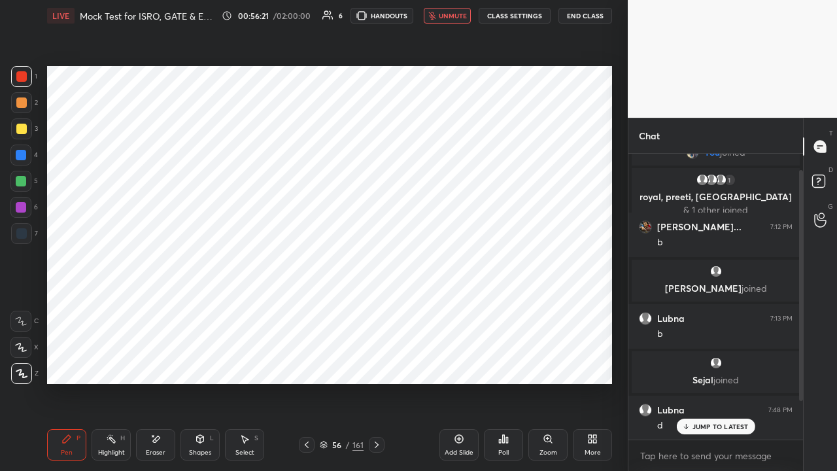
click at [720, 360] on p "JUMP TO LATEST" at bounding box center [721, 427] width 56 height 8
click at [377, 360] on icon at bounding box center [376, 445] width 10 height 10
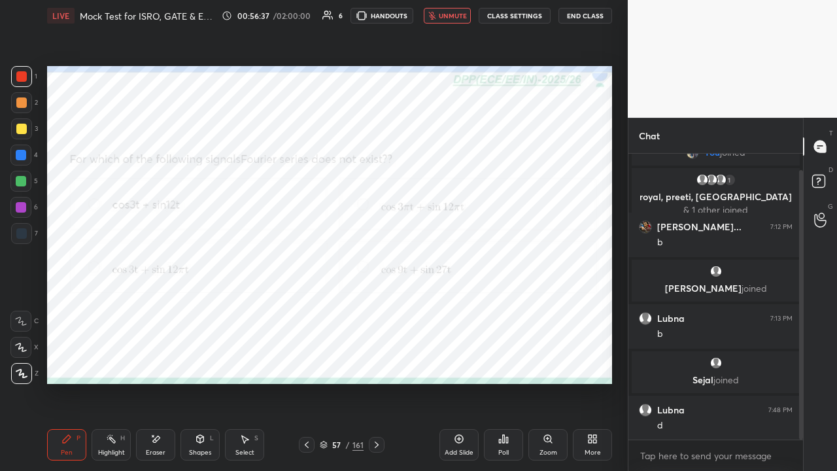
click at [504, 360] on div "Poll" at bounding box center [503, 444] width 39 height 31
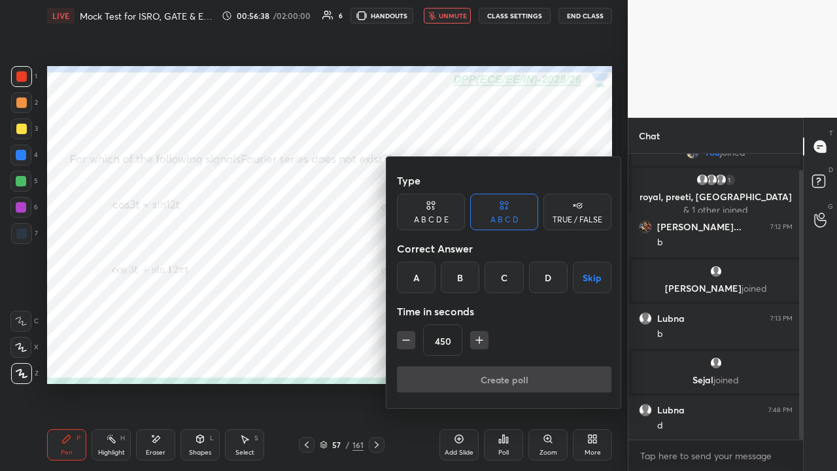
click at [497, 277] on div "C" at bounding box center [504, 277] width 39 height 31
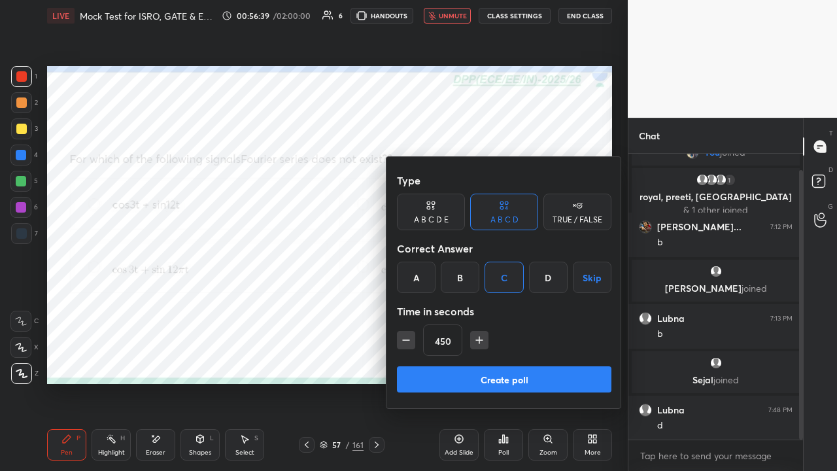
click at [505, 360] on button "Create poll" at bounding box center [504, 379] width 215 height 26
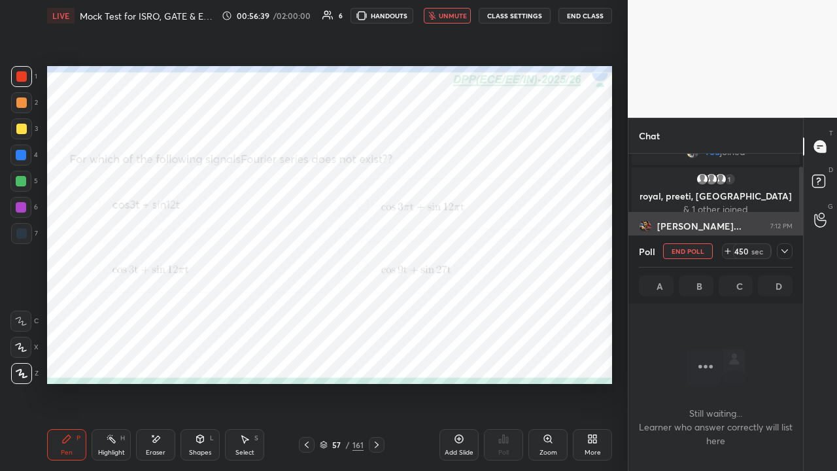
scroll to position [105, 171]
click at [785, 249] on icon at bounding box center [785, 251] width 10 height 10
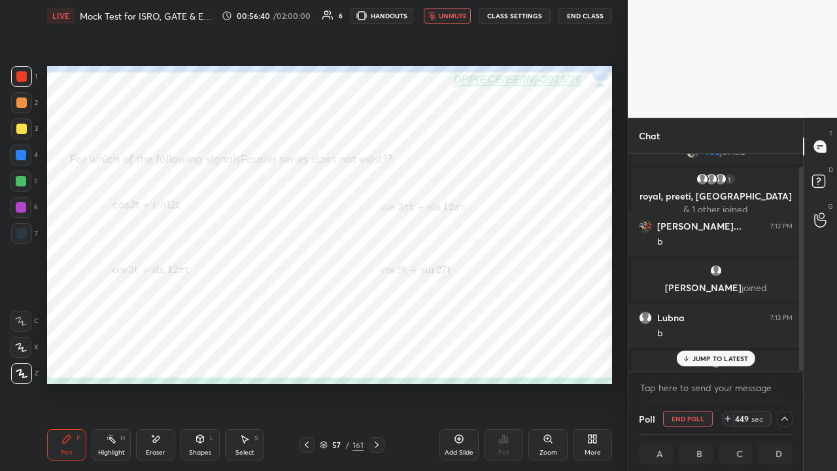
scroll to position [85, 0]
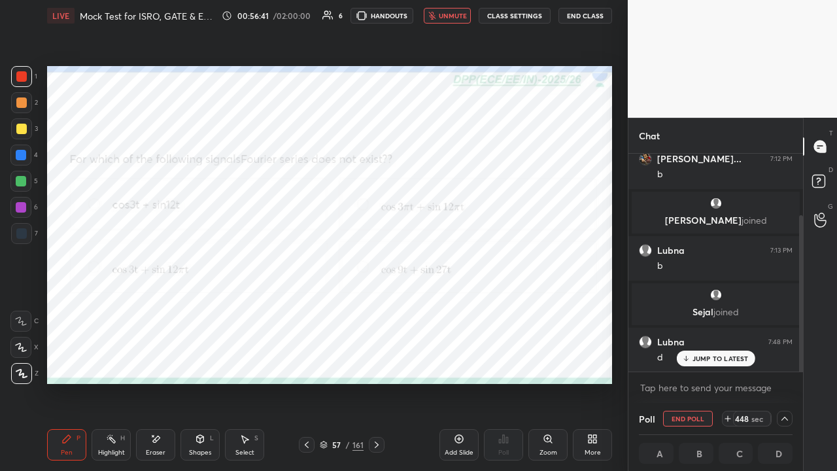
click at [702, 356] on p "JUMP TO LATEST" at bounding box center [721, 358] width 56 height 8
click at [712, 298] on img "grid" at bounding box center [716, 294] width 13 height 13
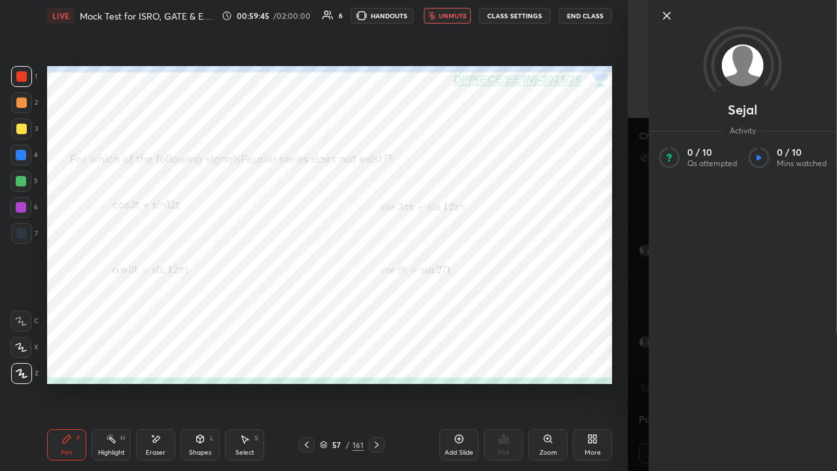
click at [668, 17] on icon at bounding box center [667, 15] width 7 height 7
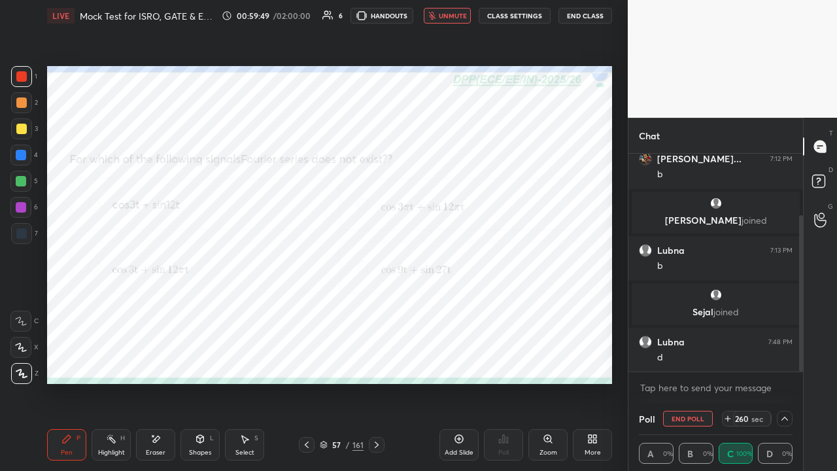
click at [156, 360] on icon at bounding box center [156, 439] width 7 height 7
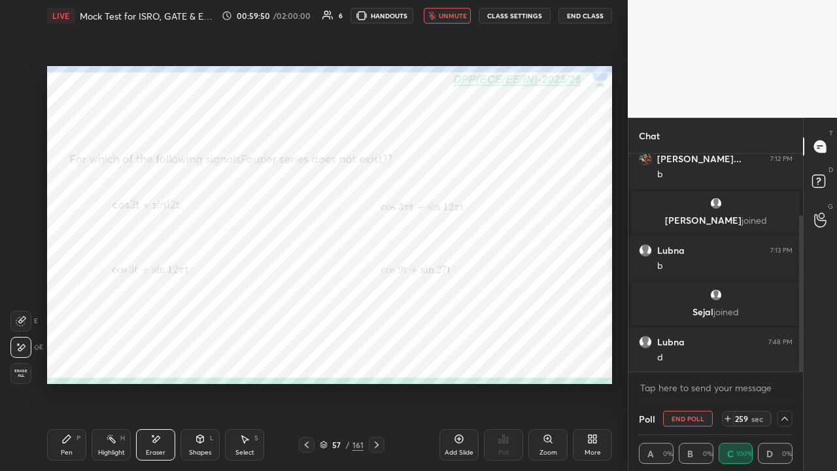
click at [66, 360] on icon at bounding box center [67, 439] width 8 height 8
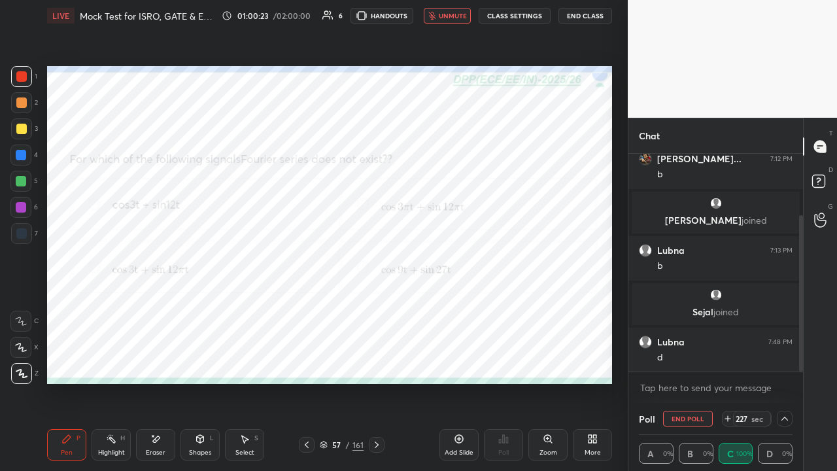
click at [457, 18] on span "unmute" at bounding box center [453, 15] width 28 height 9
click at [453, 14] on span "mute" at bounding box center [454, 15] width 18 height 9
click at [731, 360] on icon at bounding box center [728, 418] width 10 height 10
click at [729, 360] on icon at bounding box center [728, 418] width 10 height 10
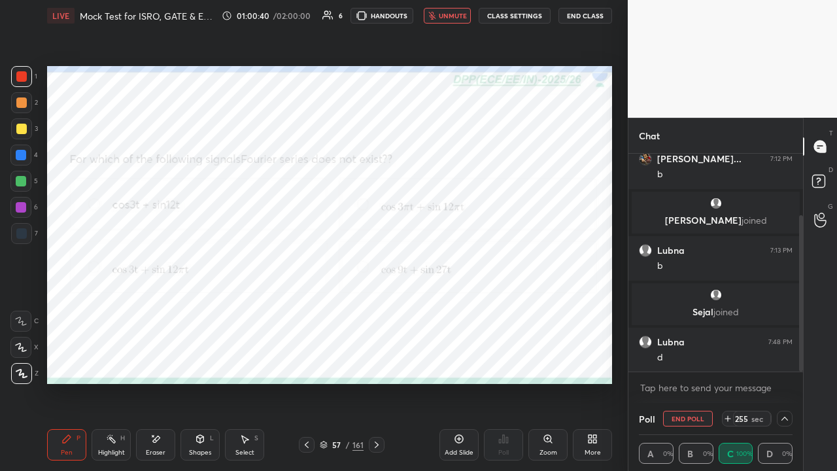
click at [729, 360] on icon at bounding box center [728, 418] width 10 height 10
click at [729, 360] on icon at bounding box center [727, 419] width 5 height 0
click at [729, 360] on icon at bounding box center [728, 418] width 10 height 10
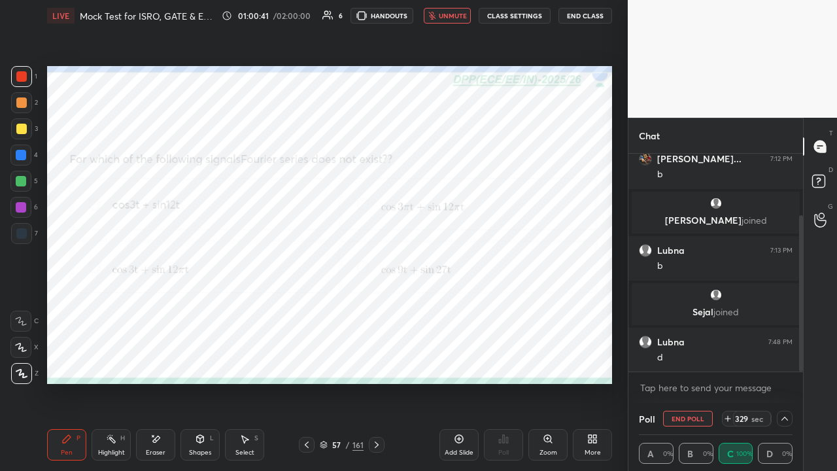
click at [729, 360] on icon at bounding box center [728, 418] width 10 height 10
click at [728, 360] on icon at bounding box center [728, 418] width 0 height 5
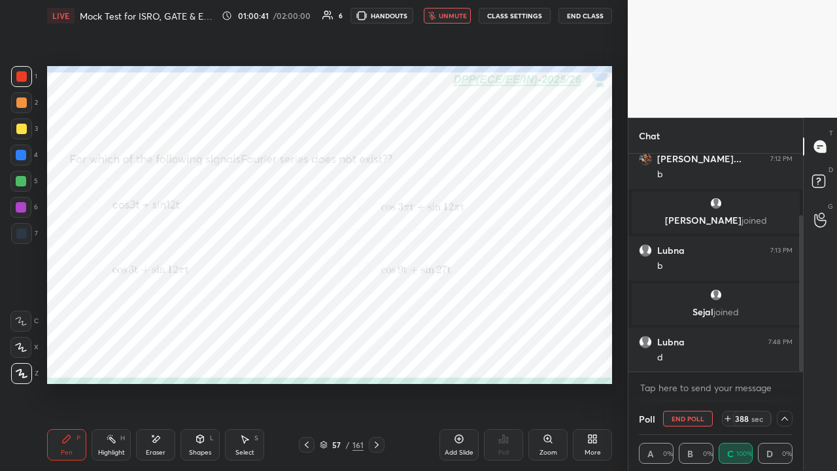
click at [729, 360] on icon at bounding box center [728, 418] width 10 height 10
click at [728, 360] on icon at bounding box center [728, 418] width 0 height 5
click at [729, 360] on icon at bounding box center [728, 418] width 10 height 10
click at [728, 360] on icon at bounding box center [728, 418] width 0 height 5
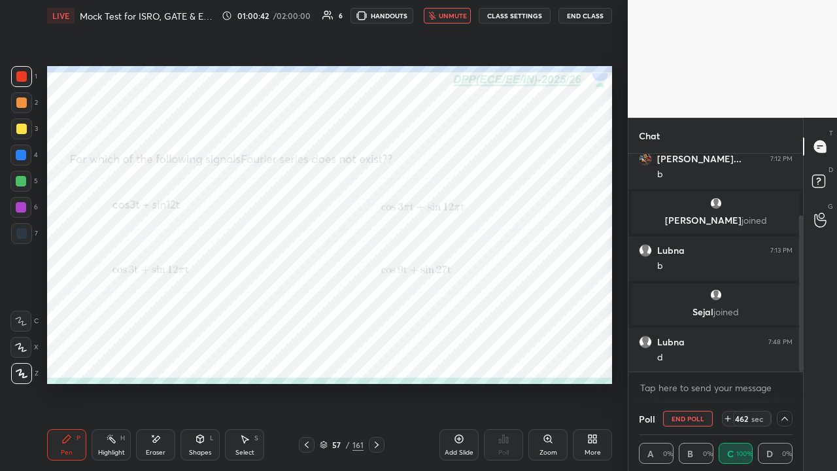
click at [728, 360] on icon at bounding box center [728, 418] width 0 height 5
click at [729, 360] on icon at bounding box center [728, 418] width 10 height 10
click at [730, 360] on icon at bounding box center [727, 419] width 5 height 0
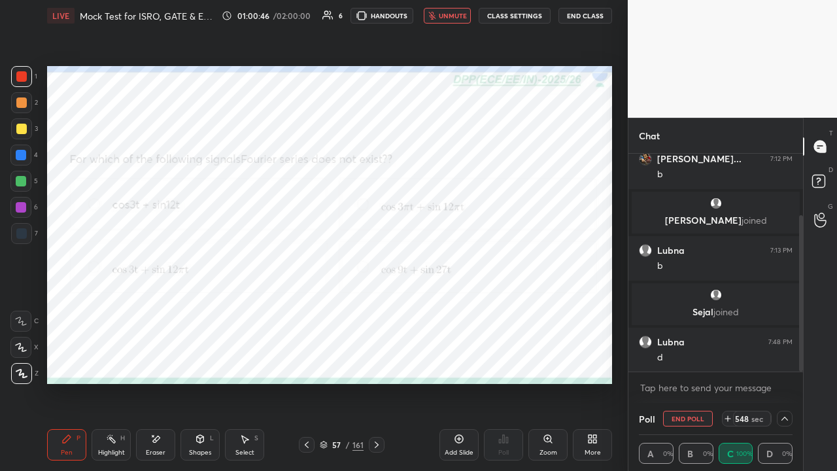
click at [583, 17] on button "End Class" at bounding box center [586, 16] width 54 height 16
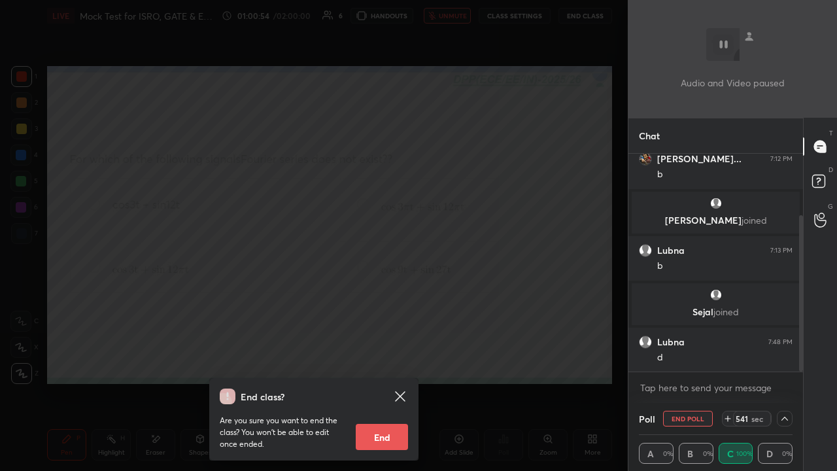
click at [269, 105] on div "End class? Are you sure you want to end the class? You won’t be able to edit on…" at bounding box center [314, 235] width 628 height 471
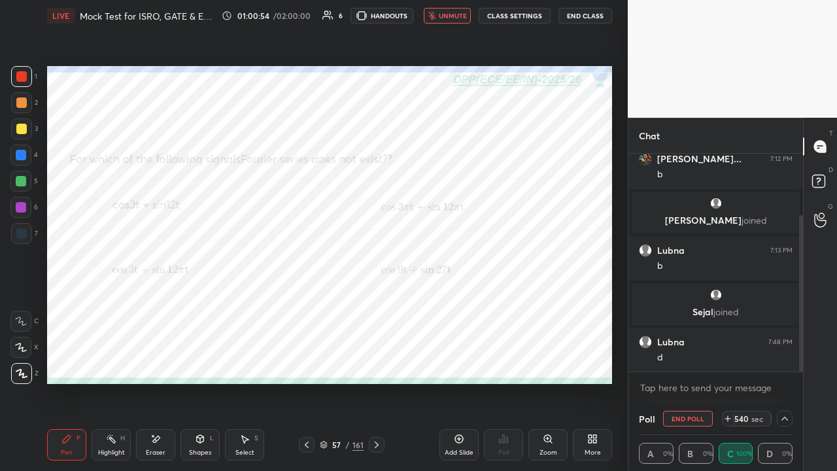
click at [450, 19] on span "unmute" at bounding box center [453, 15] width 28 height 9
click at [453, 15] on span "mute" at bounding box center [454, 15] width 18 height 9
click at [579, 14] on button "End Class" at bounding box center [586, 16] width 54 height 16
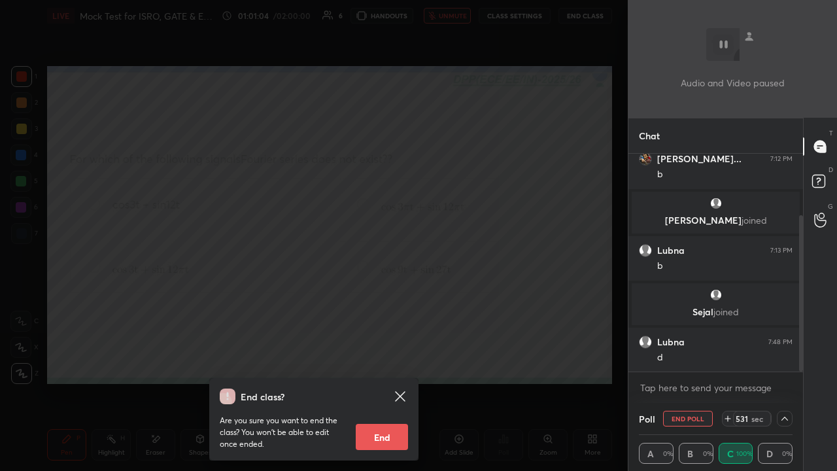
click at [733, 360] on icon at bounding box center [728, 418] width 10 height 10
click at [731, 360] on icon at bounding box center [728, 418] width 10 height 10
click at [730, 360] on icon at bounding box center [728, 418] width 10 height 10
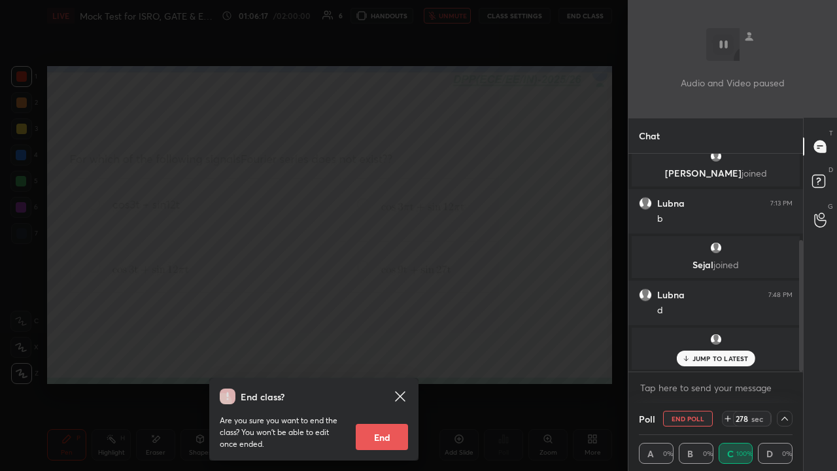
click at [207, 309] on div "End class? Are you sure you want to end the class? You won’t be able to edit on…" at bounding box center [314, 235] width 628 height 471
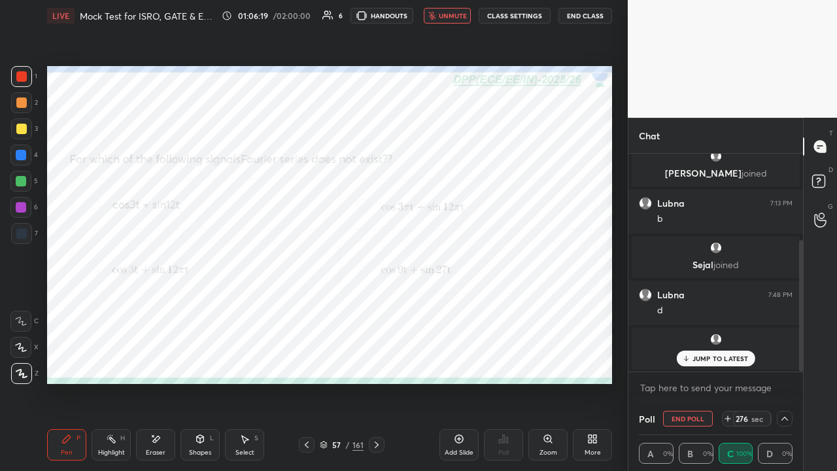
click at [697, 360] on p "JUMP TO LATEST" at bounding box center [721, 358] width 56 height 8
click at [154, 360] on div "Eraser" at bounding box center [155, 444] width 39 height 31
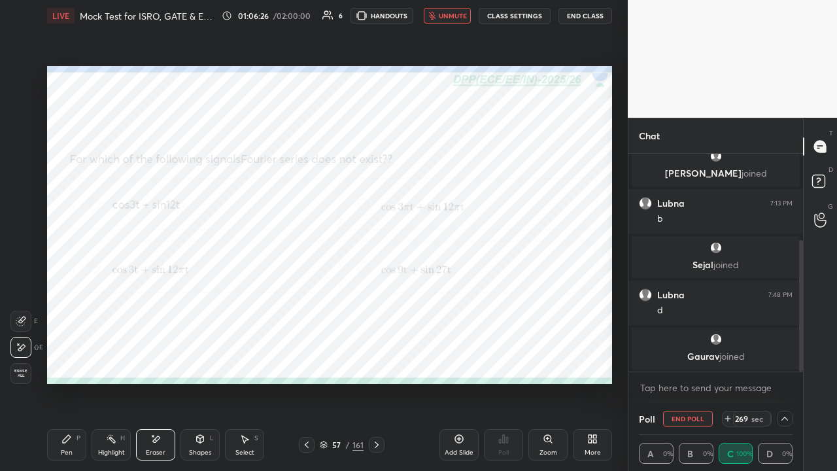
click at [729, 360] on icon at bounding box center [728, 418] width 10 height 10
click at [726, 360] on icon at bounding box center [728, 418] width 10 height 10
click at [725, 360] on icon at bounding box center [728, 418] width 10 height 10
click at [586, 14] on button "End Class" at bounding box center [586, 16] width 54 height 16
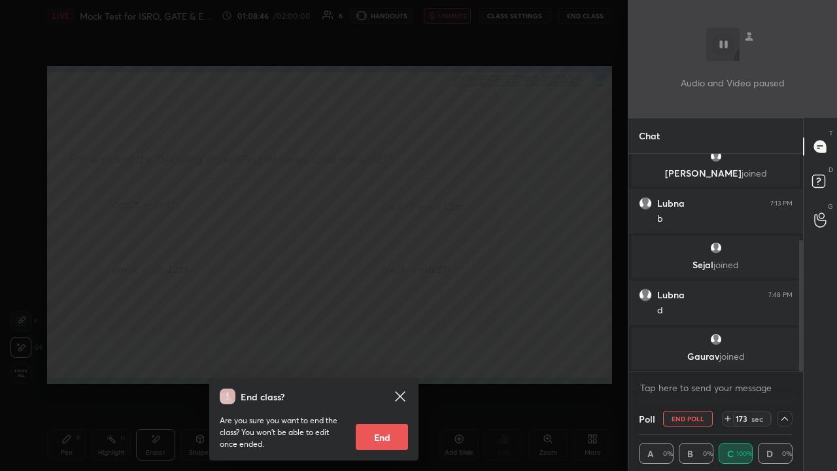
click at [267, 320] on div "End class? Are you sure you want to end the class? You won’t be able to edit on…" at bounding box center [314, 235] width 628 height 471
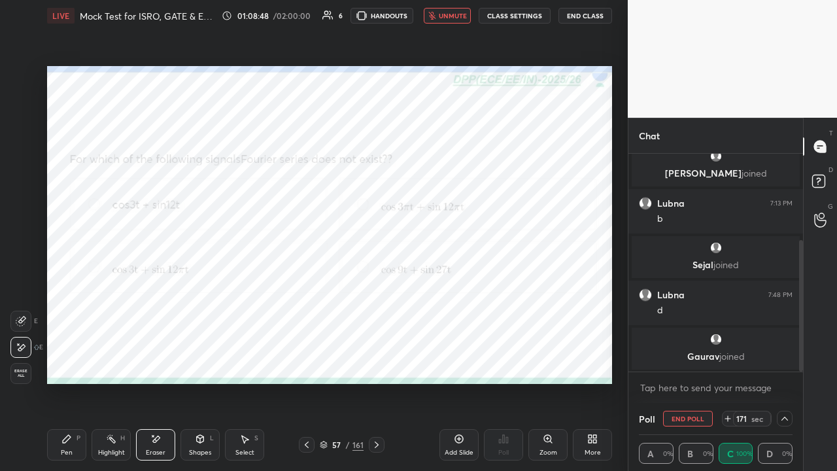
click at [156, 360] on icon at bounding box center [155, 439] width 10 height 11
click at [453, 14] on span "unmute" at bounding box center [453, 15] width 28 height 9
click at [782, 360] on icon at bounding box center [785, 418] width 10 height 10
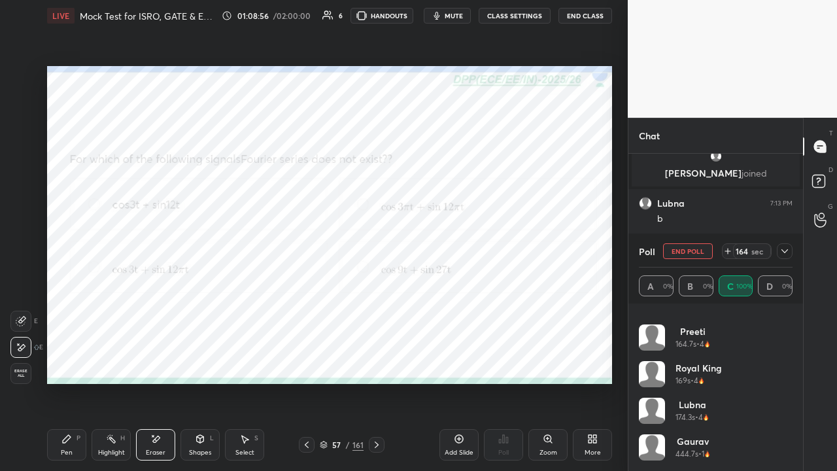
scroll to position [0, 0]
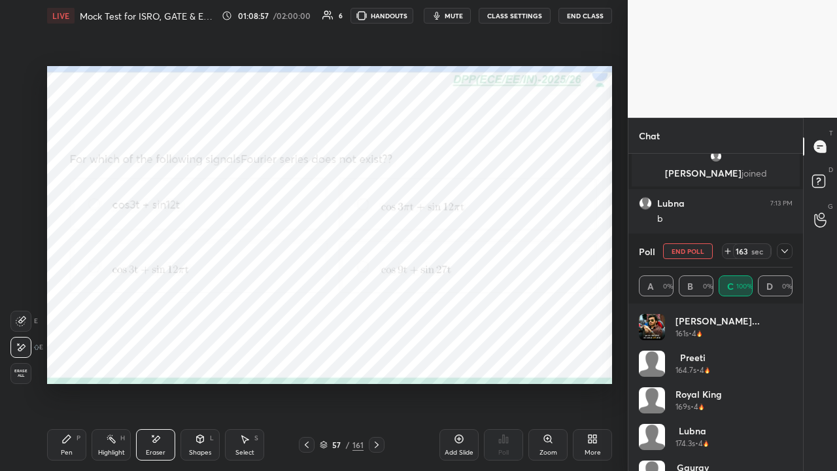
click at [783, 251] on icon at bounding box center [785, 251] width 10 height 10
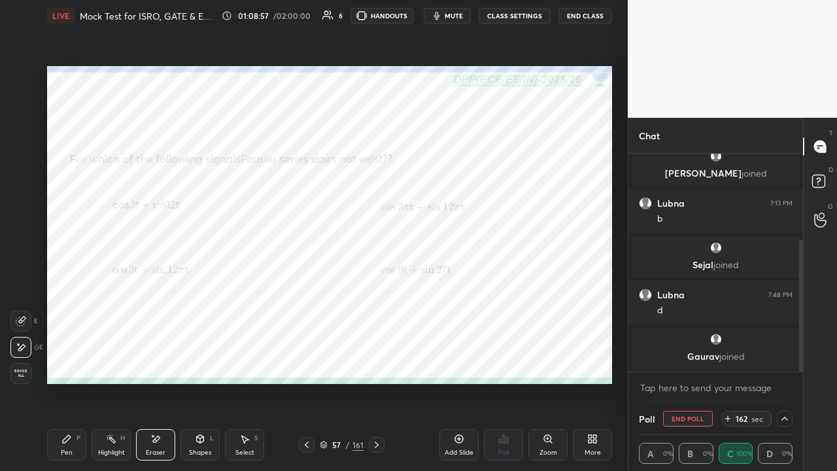
scroll to position [1, 4]
click at [62, 360] on div "Pen P" at bounding box center [66, 444] width 39 height 31
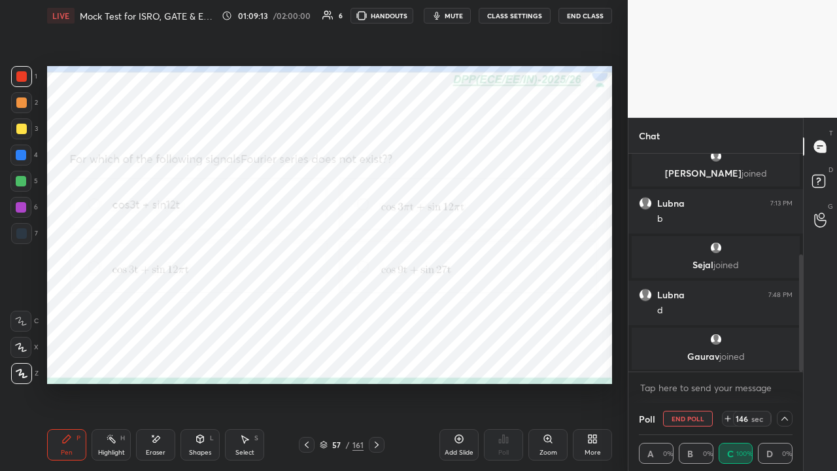
scroll to position [187, 0]
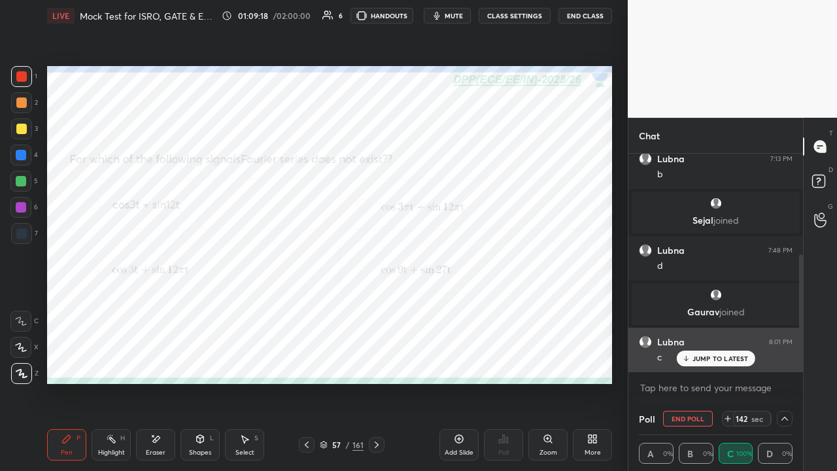
click at [691, 356] on div "JUMP TO LATEST" at bounding box center [715, 359] width 78 height 16
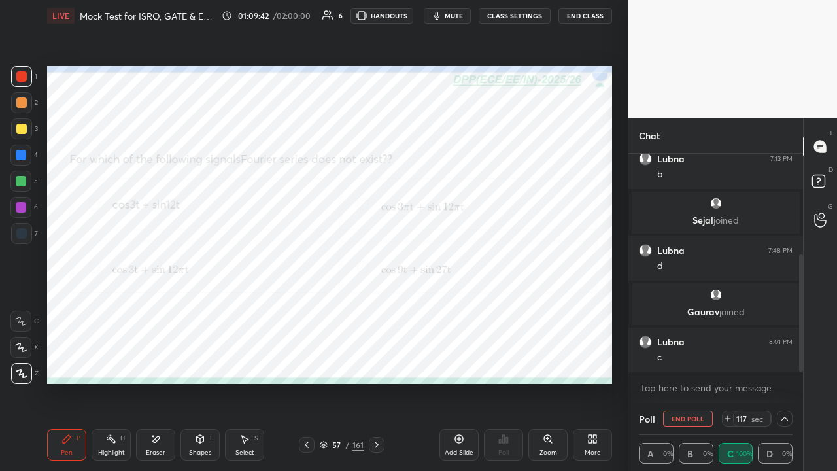
click at [158, 360] on icon at bounding box center [156, 439] width 7 height 7
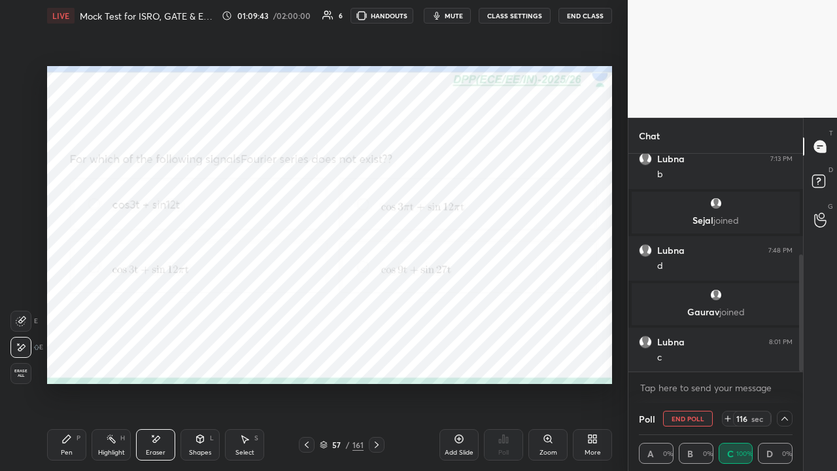
click at [77, 360] on div "P" at bounding box center [79, 438] width 4 height 7
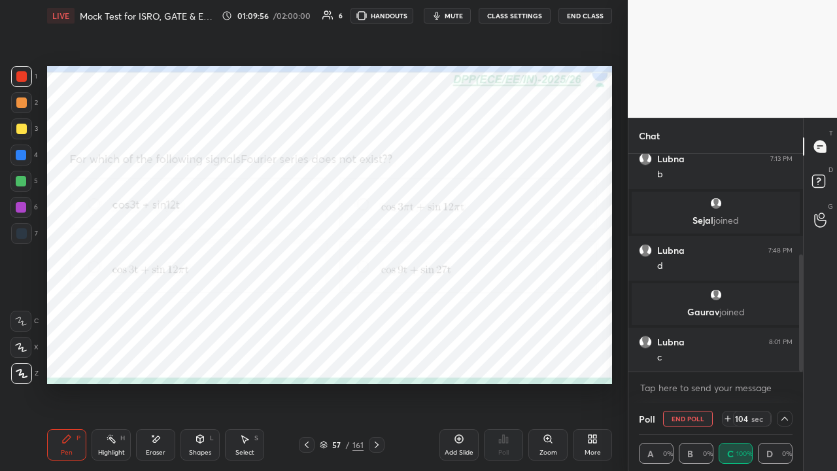
click at [19, 181] on div at bounding box center [21, 181] width 10 height 10
click at [379, 360] on icon at bounding box center [376, 445] width 10 height 10
click at [455, 13] on span "mute" at bounding box center [454, 15] width 18 height 9
click at [786, 360] on icon at bounding box center [785, 418] width 10 height 10
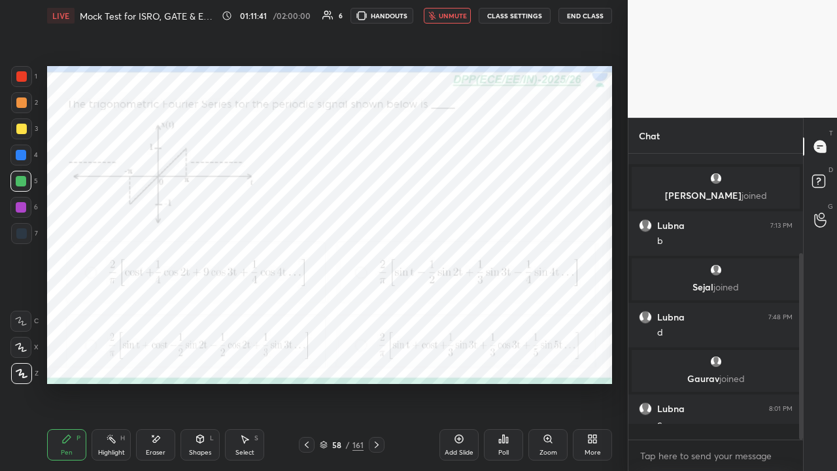
scroll to position [5, 4]
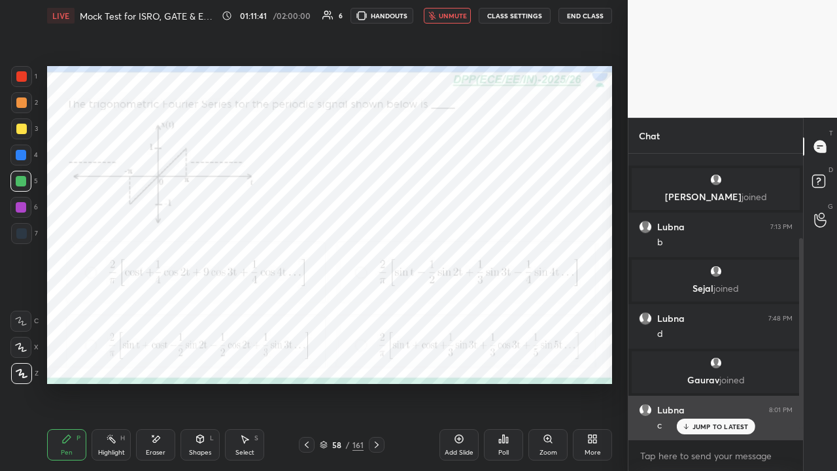
click at [708, 360] on div "JUMP TO LATEST" at bounding box center [715, 427] width 78 height 16
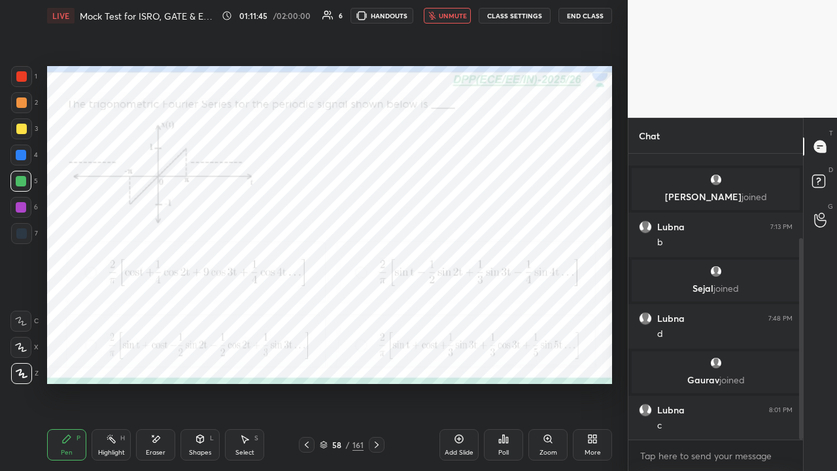
click at [501, 360] on icon at bounding box center [500, 441] width 2 height 3
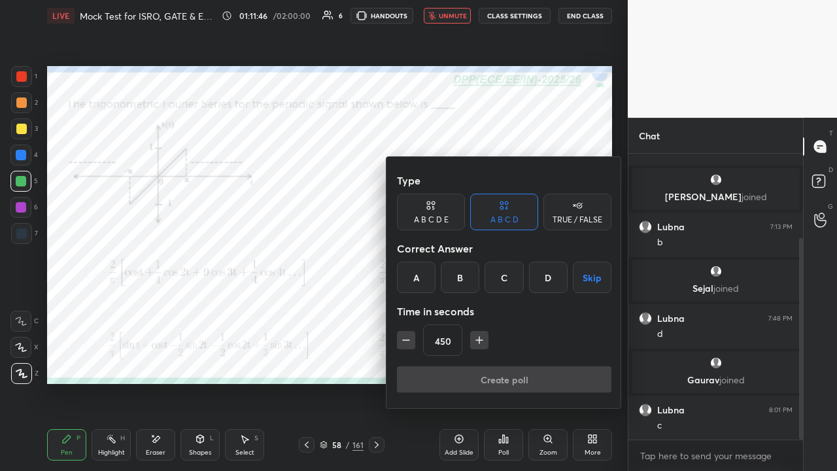
click at [464, 271] on div "B" at bounding box center [460, 277] width 39 height 31
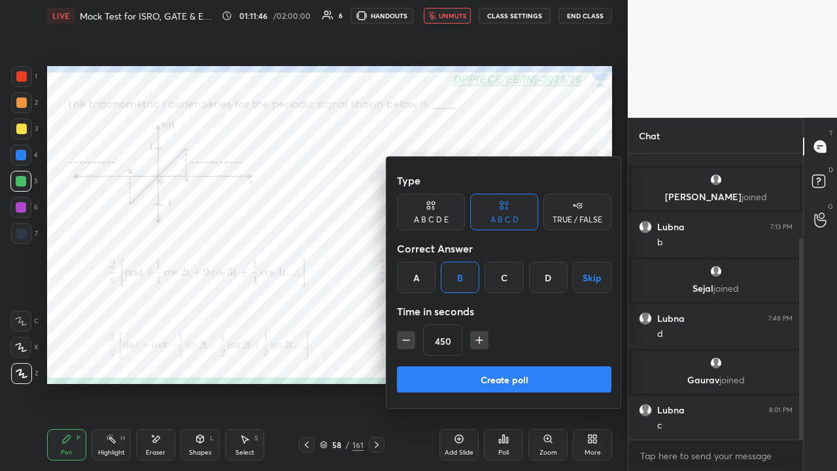
click at [498, 360] on button "Create poll" at bounding box center [504, 379] width 215 height 26
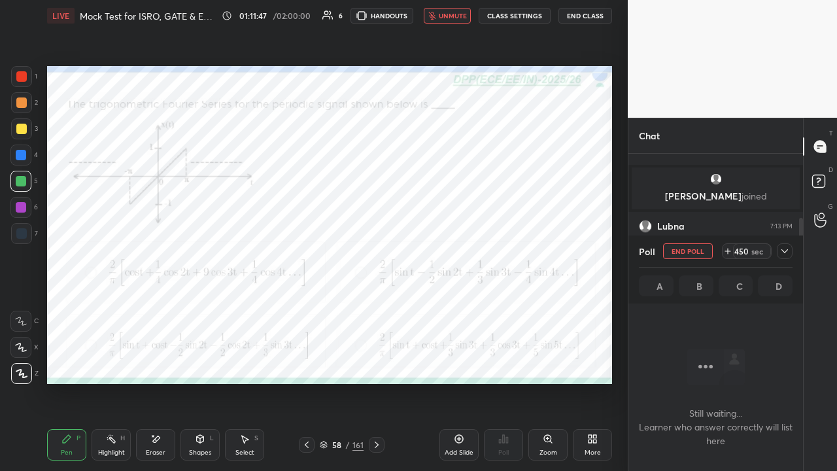
scroll to position [4, 4]
click at [782, 251] on icon at bounding box center [785, 251] width 10 height 10
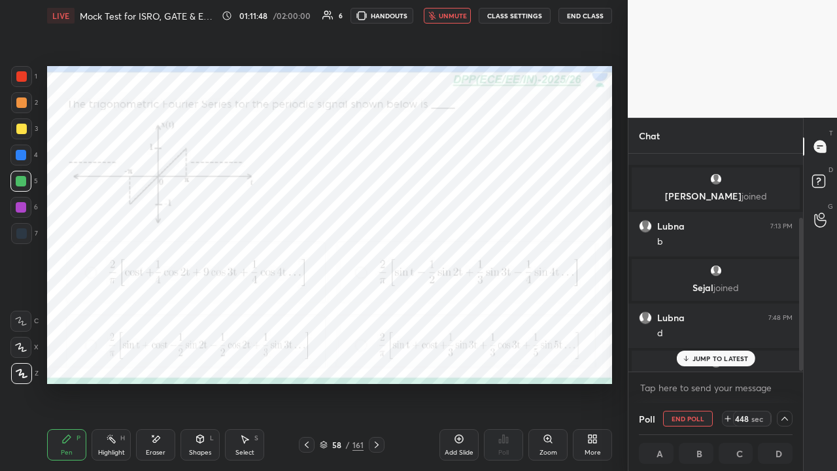
click at [715, 360] on p "JUMP TO LATEST" at bounding box center [721, 358] width 56 height 8
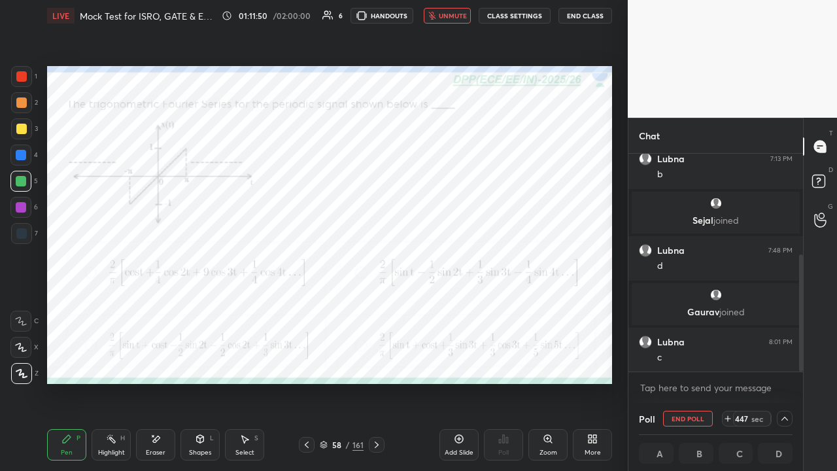
click at [457, 16] on span "unmute" at bounding box center [453, 15] width 28 height 9
click at [455, 14] on span "mute" at bounding box center [454, 15] width 18 height 9
click at [22, 73] on div at bounding box center [21, 76] width 10 height 10
click at [458, 20] on button "unmute" at bounding box center [447, 16] width 47 height 16
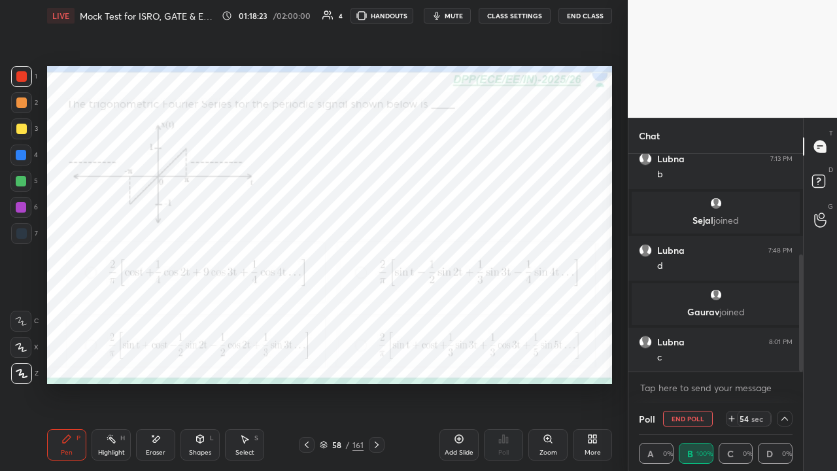
click at [21, 182] on div at bounding box center [21, 181] width 10 height 10
click at [20, 209] on div at bounding box center [21, 207] width 10 height 10
click at [20, 77] on div at bounding box center [21, 76] width 10 height 10
click at [787, 360] on icon at bounding box center [785, 418] width 10 height 10
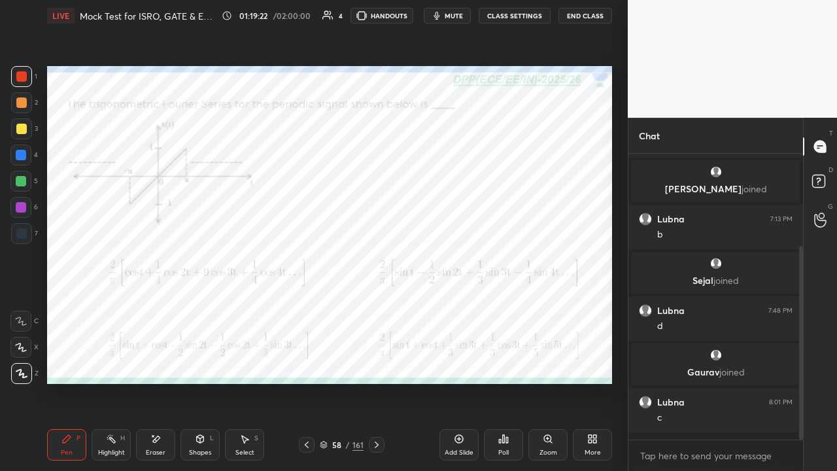
scroll to position [4, 4]
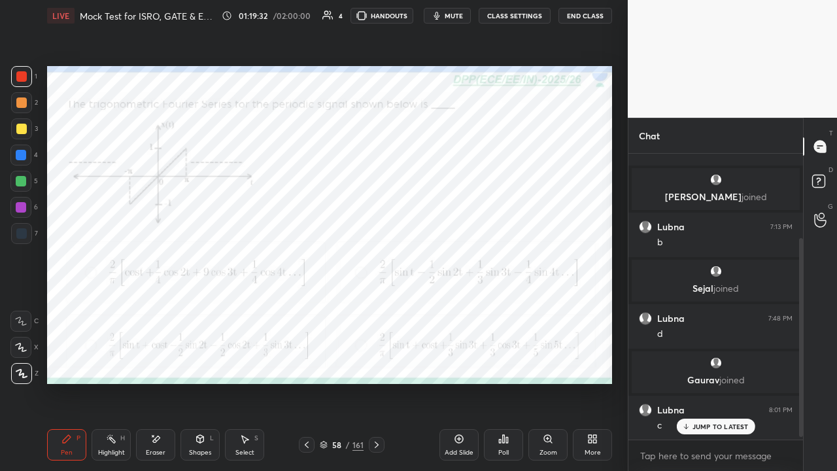
click at [375, 360] on icon at bounding box center [376, 445] width 10 height 10
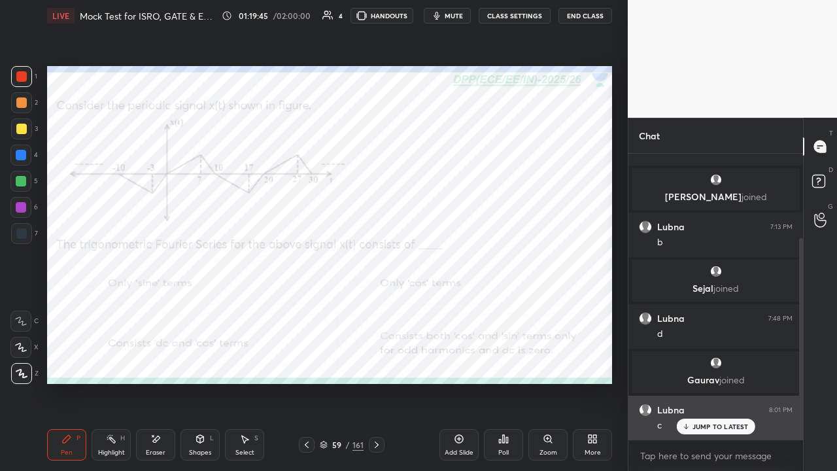
click at [709, 360] on p "JUMP TO LATEST" at bounding box center [721, 427] width 56 height 8
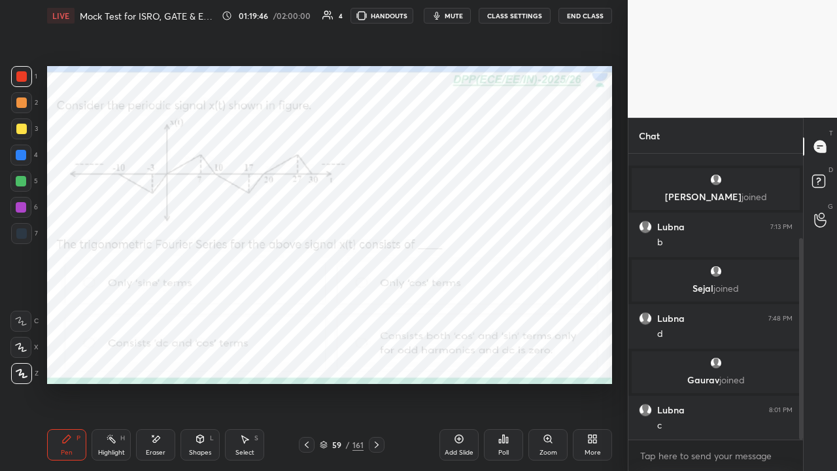
click at [510, 360] on div "Poll" at bounding box center [503, 444] width 39 height 31
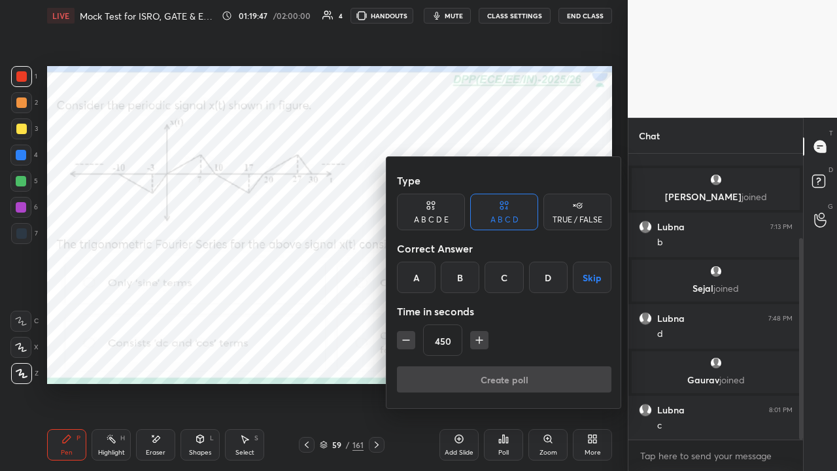
click at [547, 277] on div "D" at bounding box center [548, 277] width 39 height 31
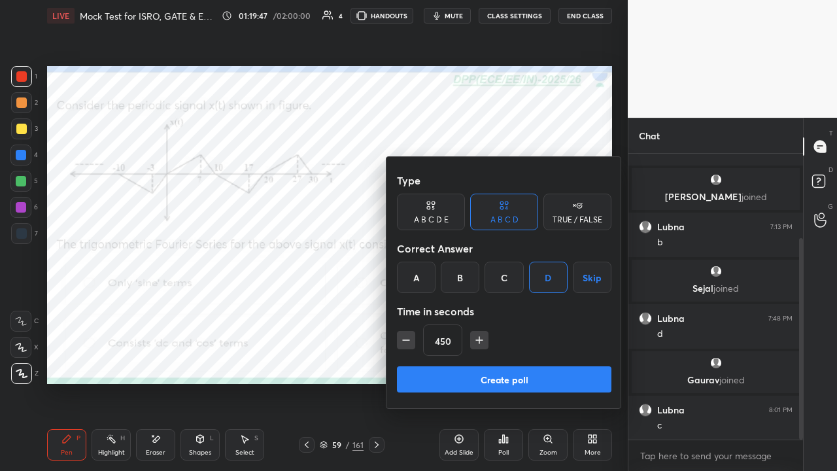
click at [533, 360] on button "Create poll" at bounding box center [504, 379] width 215 height 26
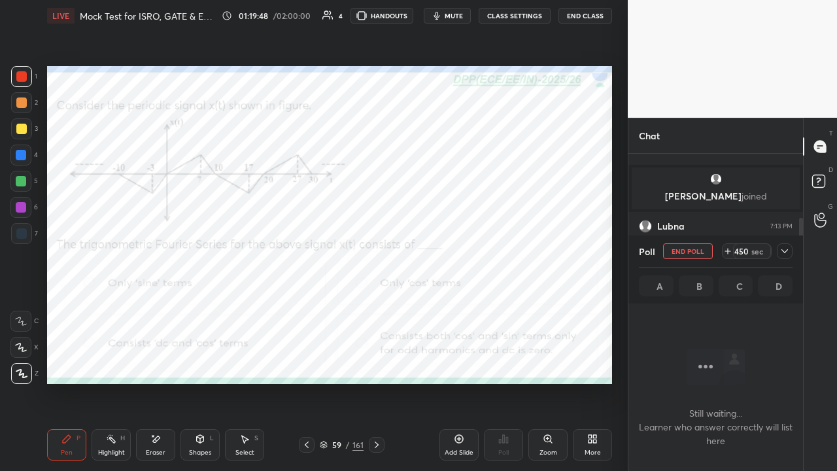
click at [783, 250] on icon at bounding box center [785, 251] width 7 height 4
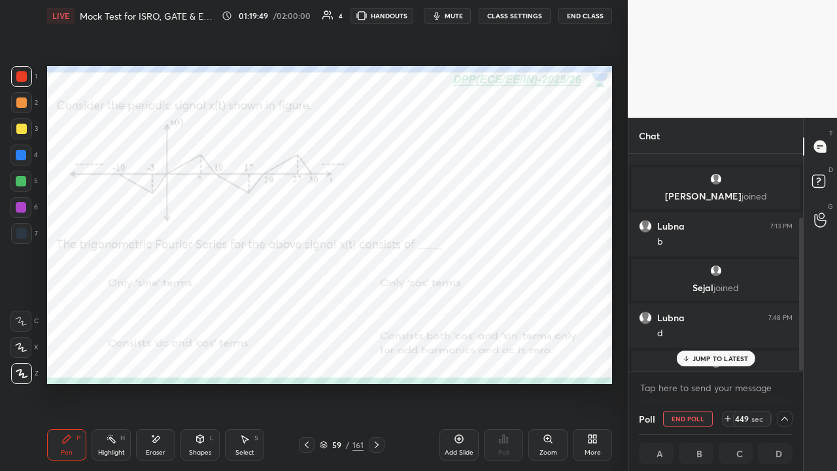
scroll to position [187, 0]
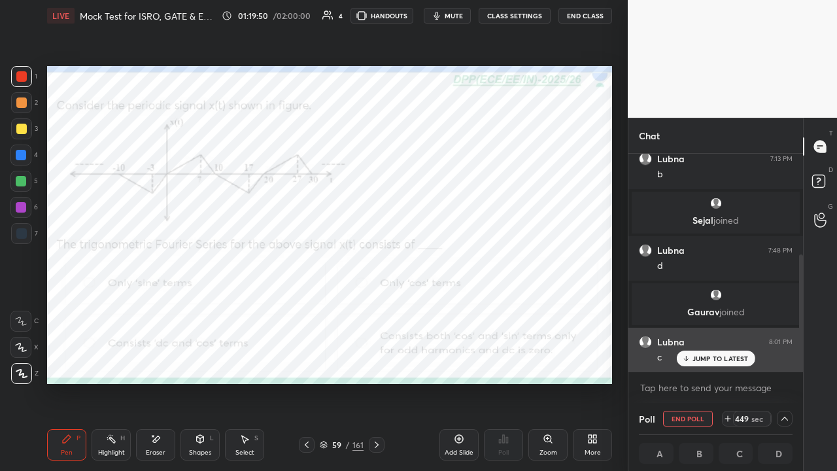
click at [706, 357] on p "JUMP TO LATEST" at bounding box center [721, 358] width 56 height 8
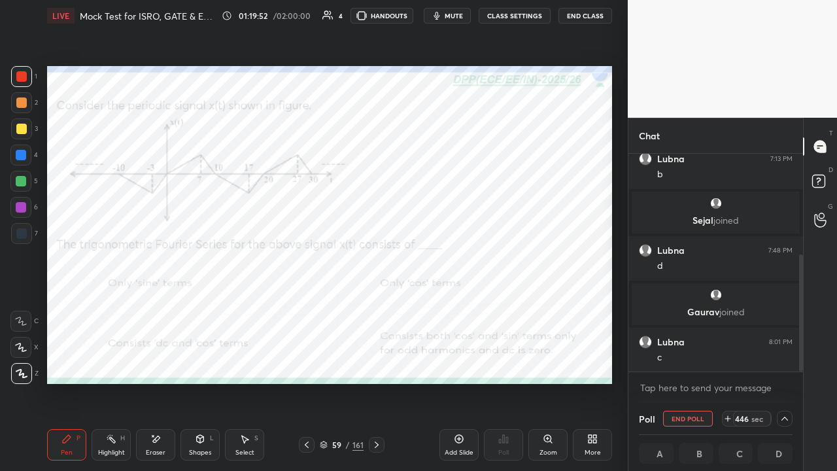
click at [451, 16] on span "mute" at bounding box center [454, 15] width 18 height 9
click at [158, 360] on div "Eraser" at bounding box center [156, 452] width 20 height 7
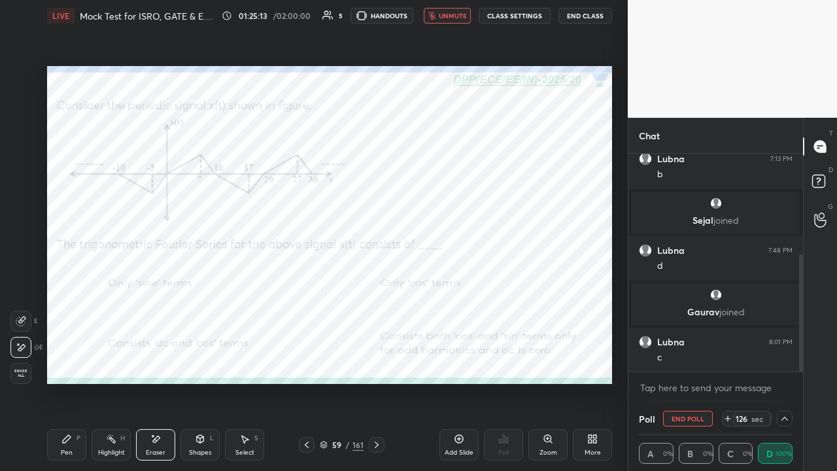
click at [449, 17] on span "unmute" at bounding box center [453, 15] width 28 height 9
click at [60, 360] on div "Pen P" at bounding box center [66, 444] width 39 height 31
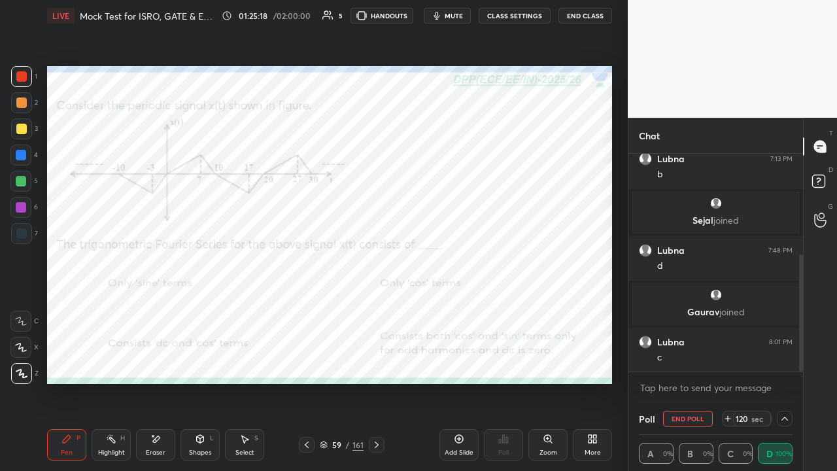
click at [21, 181] on div at bounding box center [21, 181] width 10 height 10
click at [158, 360] on div "Eraser" at bounding box center [156, 452] width 20 height 7
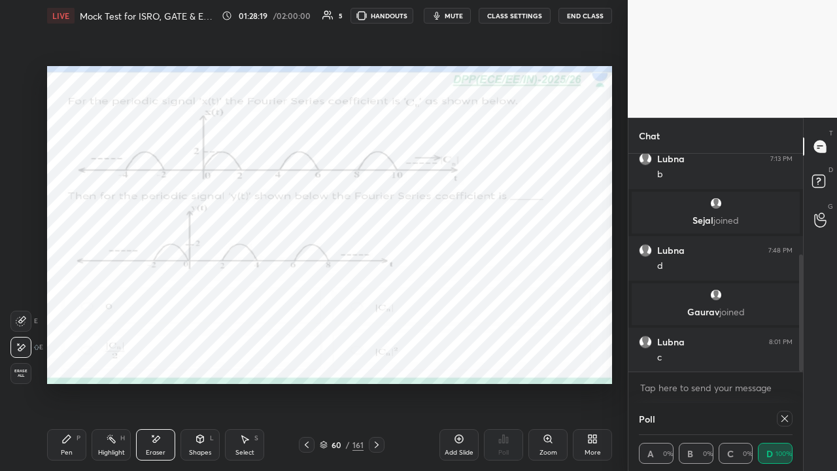
click at [63, 360] on icon at bounding box center [67, 439] width 8 height 8
click at [24, 80] on div at bounding box center [21, 76] width 10 height 10
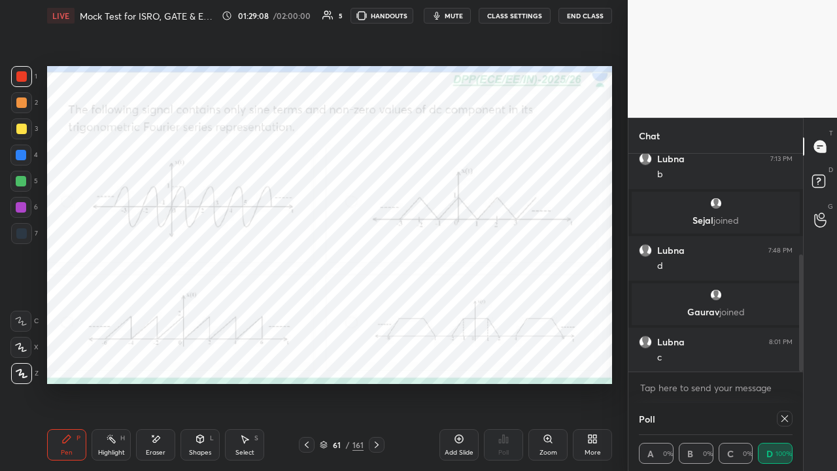
click at [785, 360] on icon at bounding box center [785, 418] width 10 height 10
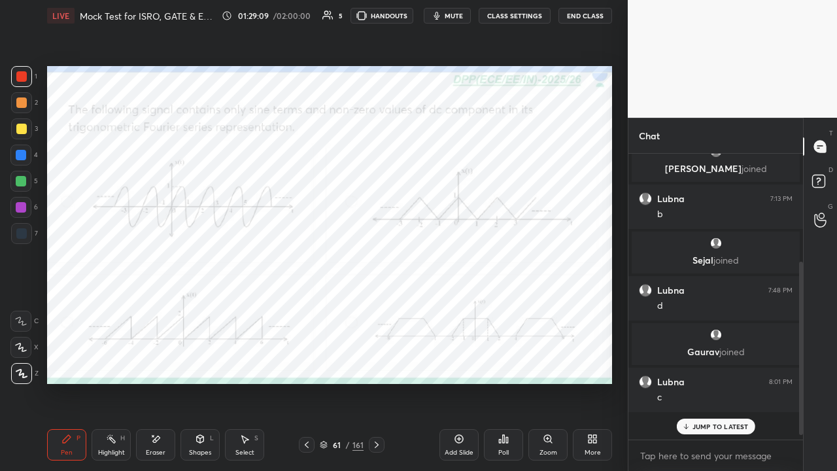
scroll to position [5, 4]
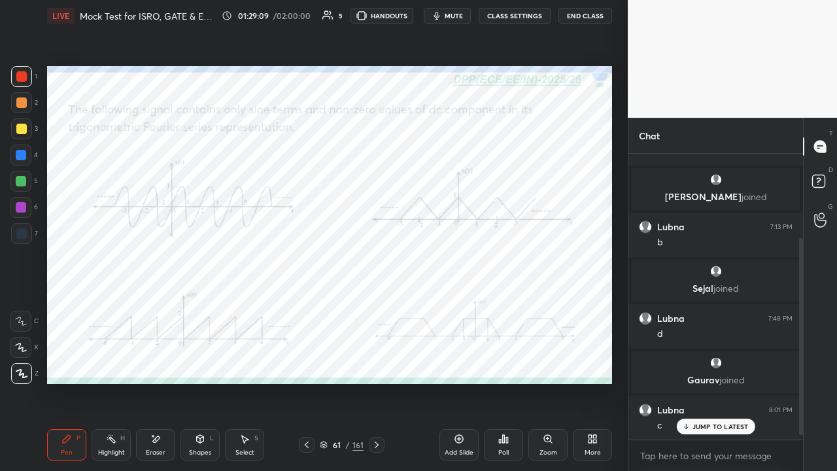
click at [498, 360] on div "Poll" at bounding box center [503, 444] width 39 height 31
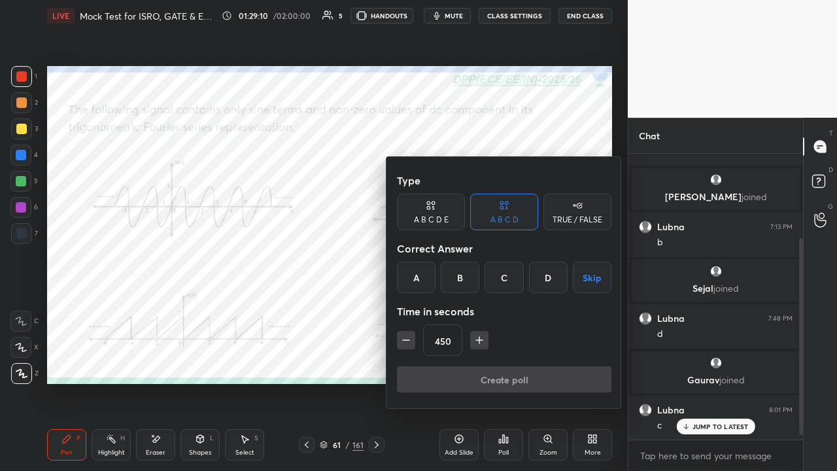
click at [500, 275] on div "C" at bounding box center [504, 277] width 39 height 31
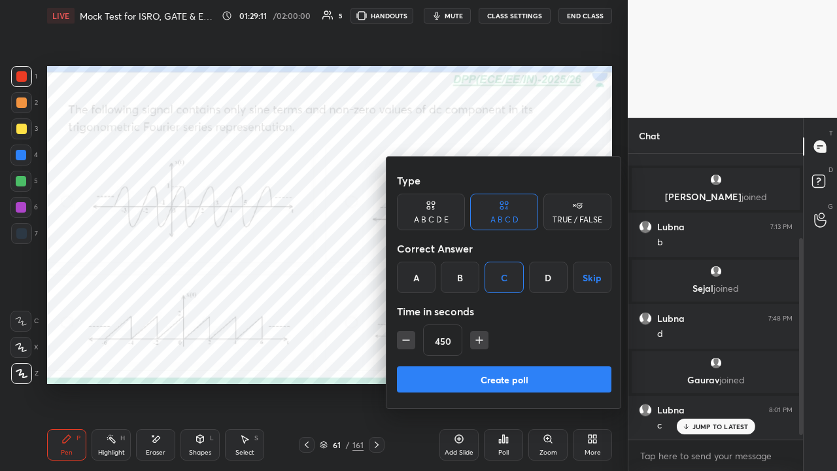
click at [508, 360] on button "Create poll" at bounding box center [504, 379] width 215 height 26
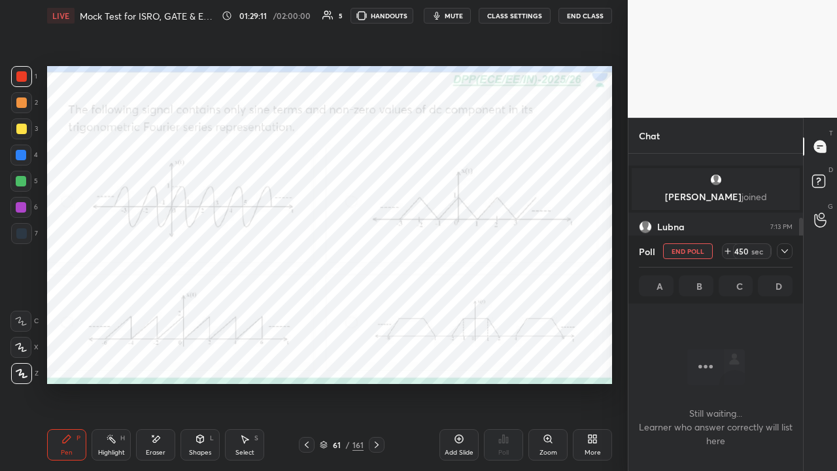
scroll to position [4, 4]
click at [785, 250] on icon at bounding box center [785, 251] width 10 height 10
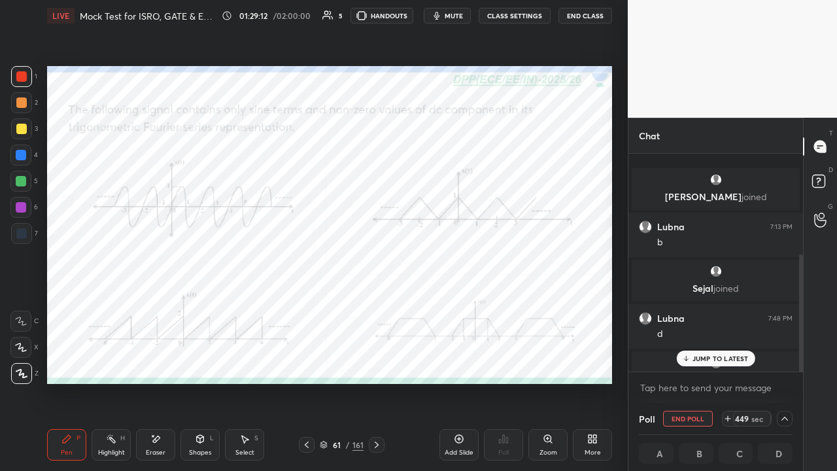
scroll to position [187, 0]
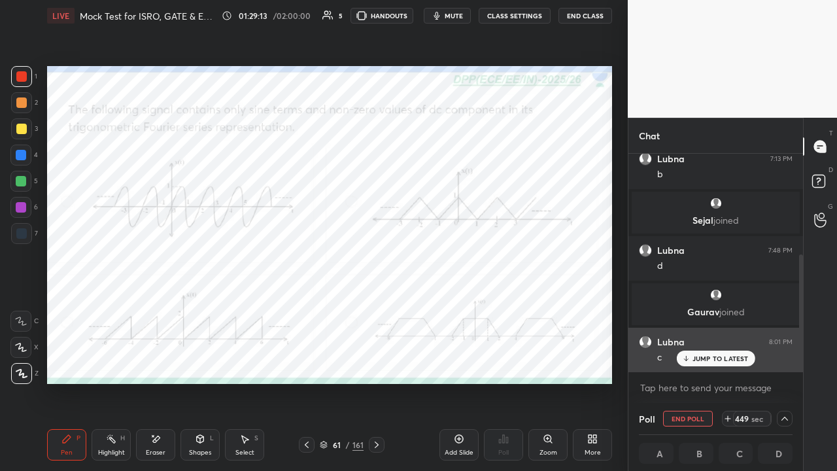
click at [724, 360] on p "JUMP TO LATEST" at bounding box center [721, 358] width 56 height 8
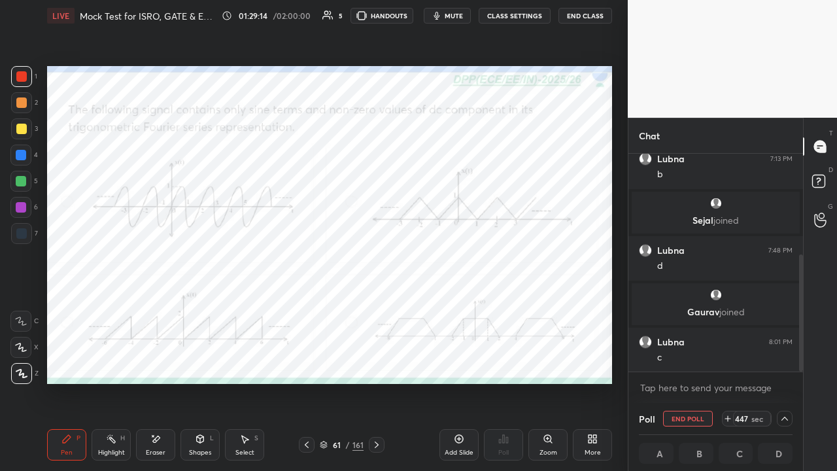
click at [456, 13] on span "mute" at bounding box center [454, 15] width 18 height 9
click at [583, 18] on button "End Class" at bounding box center [586, 16] width 54 height 16
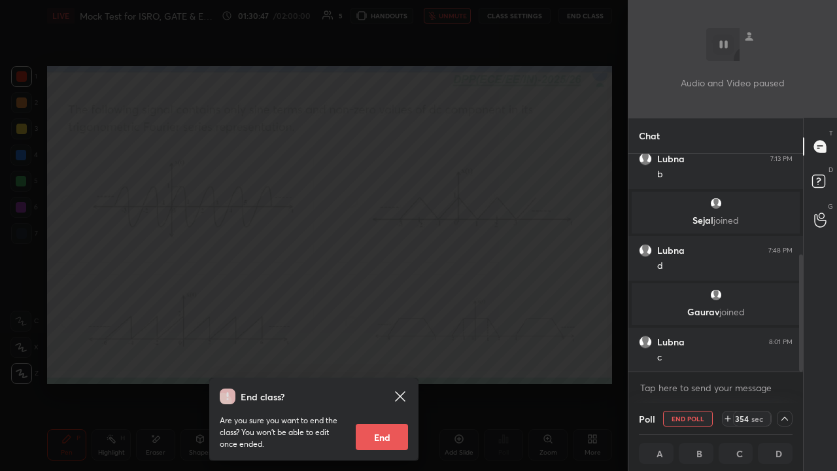
scroll to position [1, 4]
click at [312, 161] on div "End class? Are you sure you want to end the class? You won’t be able to edit on…" at bounding box center [314, 235] width 628 height 471
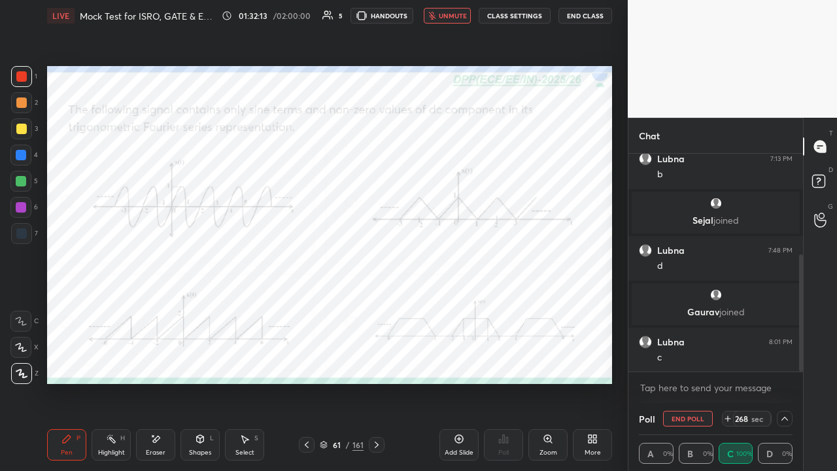
click at [19, 205] on div at bounding box center [21, 207] width 10 height 10
click at [21, 182] on div at bounding box center [21, 181] width 10 height 10
click at [20, 81] on div at bounding box center [21, 76] width 10 height 10
click at [18, 109] on div at bounding box center [21, 102] width 21 height 21
click at [21, 179] on div at bounding box center [21, 181] width 10 height 10
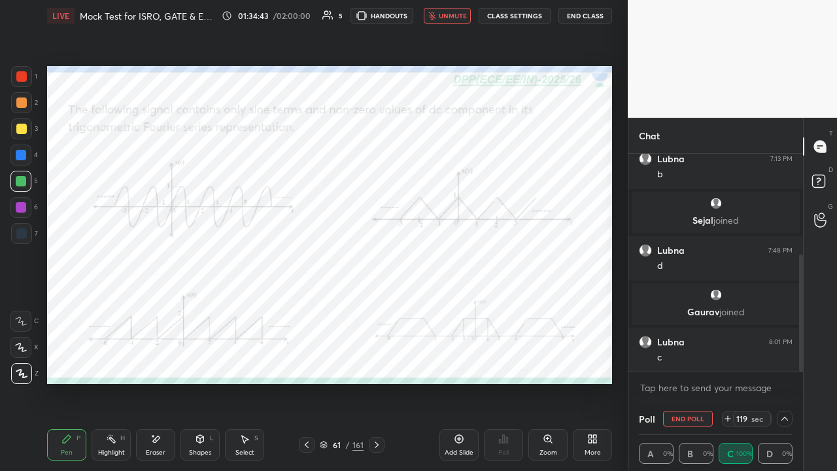
click at [376, 360] on icon at bounding box center [377, 444] width 4 height 7
click at [24, 76] on div at bounding box center [21, 76] width 10 height 10
click at [680, 360] on button "End Poll" at bounding box center [688, 419] width 50 height 16
type textarea "x"
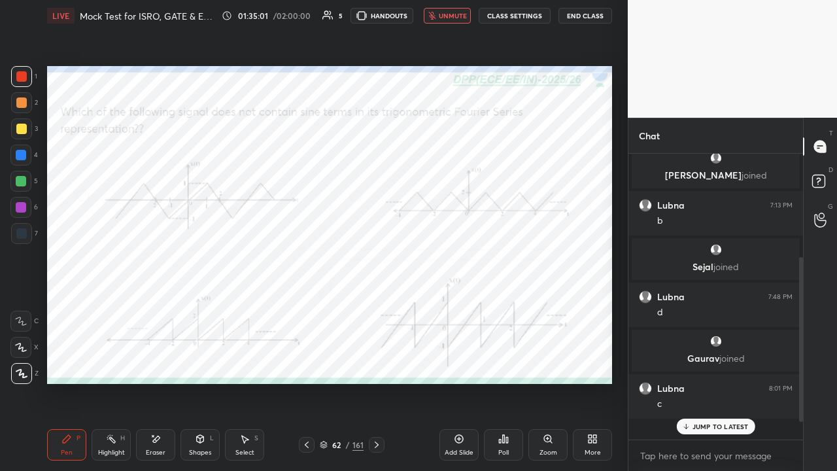
scroll to position [5, 4]
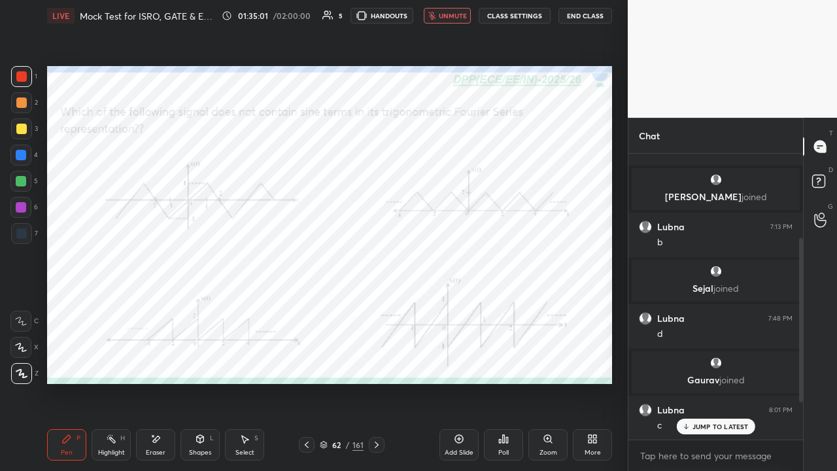
click at [505, 360] on div "Poll" at bounding box center [503, 444] width 39 height 31
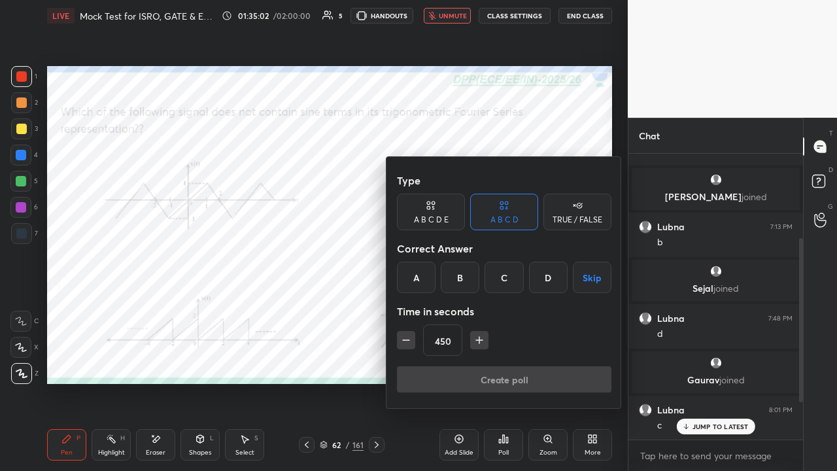
click at [462, 275] on div "B" at bounding box center [460, 277] width 39 height 31
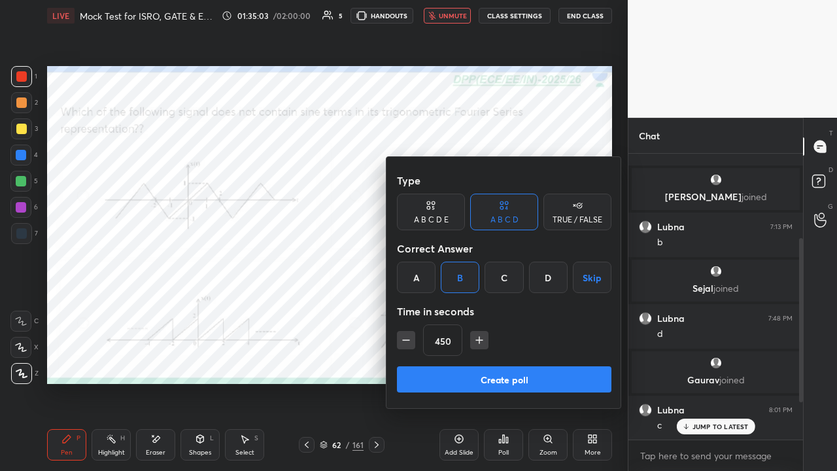
click at [473, 340] on icon "button" at bounding box center [479, 340] width 13 height 13
click at [474, 340] on icon "button" at bounding box center [479, 340] width 13 height 13
click at [477, 339] on icon "button" at bounding box center [479, 340] width 13 height 13
type input "510"
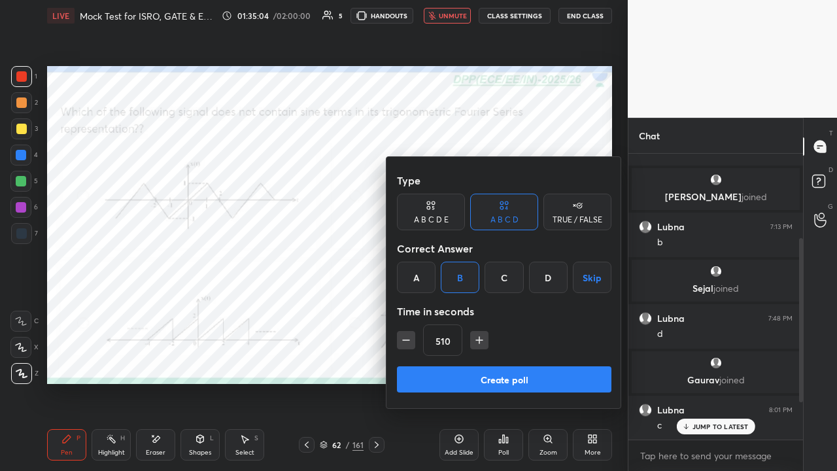
click at [492, 360] on button "Create poll" at bounding box center [504, 379] width 215 height 26
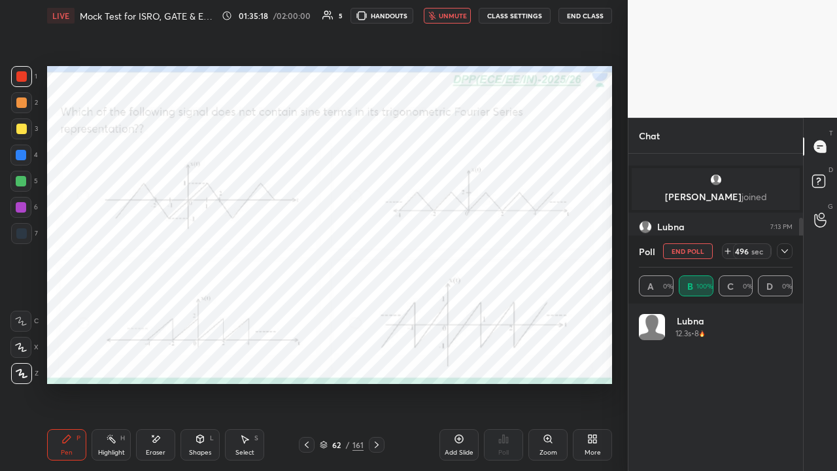
scroll to position [153, 150]
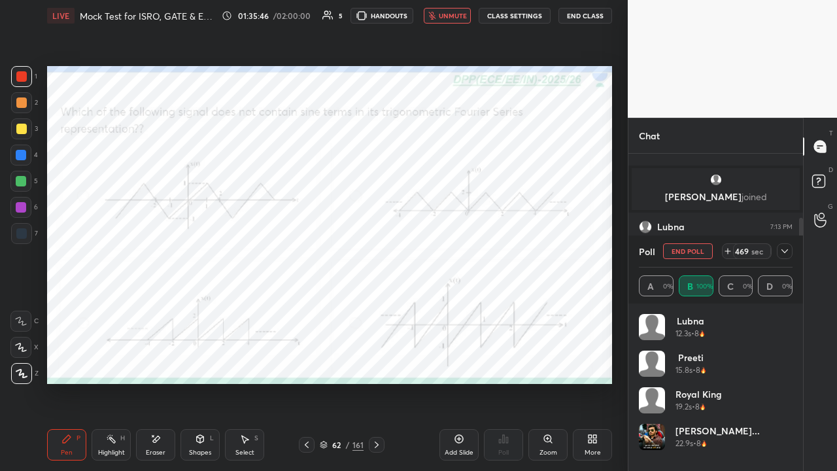
click at [587, 13] on button "End Class" at bounding box center [586, 16] width 54 height 16
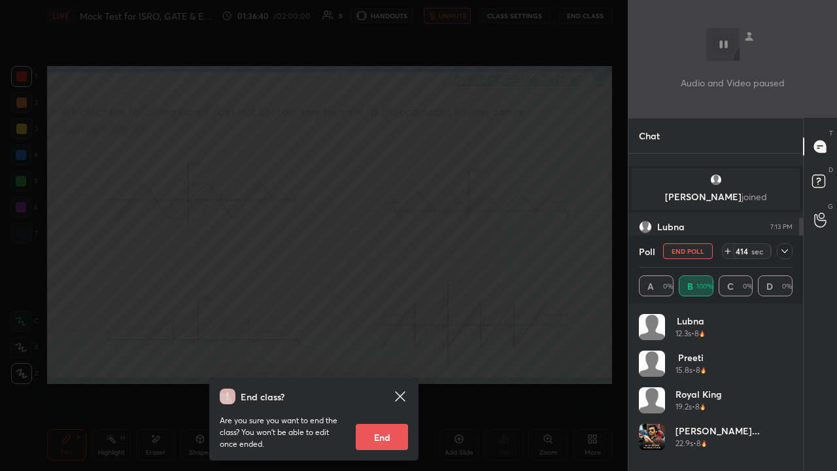
click at [173, 267] on div "End class? Are you sure you want to end the class? You won’t be able to edit on…" at bounding box center [314, 235] width 628 height 471
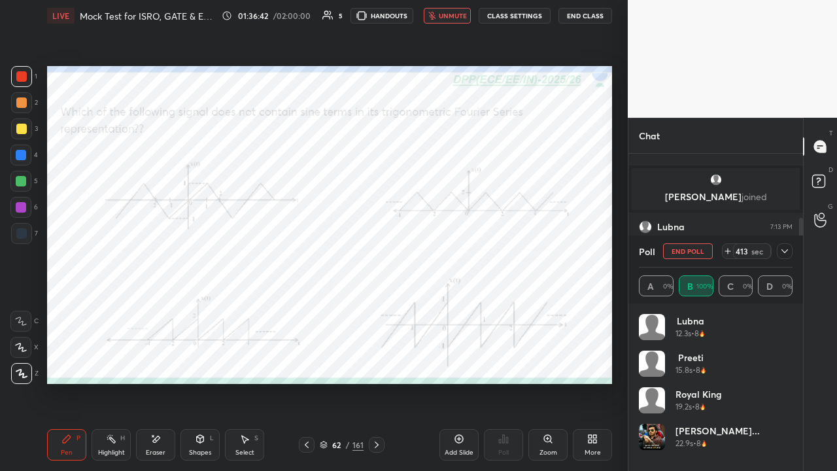
click at [782, 252] on icon at bounding box center [785, 251] width 10 height 10
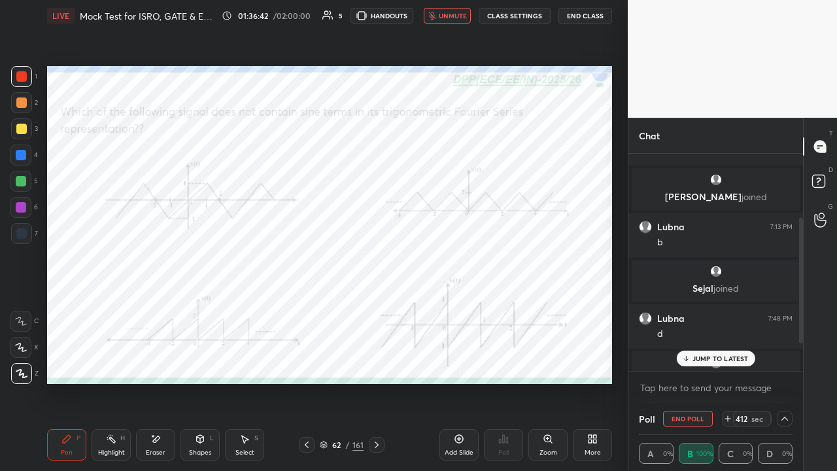
scroll to position [1, 4]
click at [451, 18] on span "unmute" at bounding box center [453, 15] width 28 height 9
click at [724, 360] on p "JUMP TO LATEST" at bounding box center [721, 358] width 56 height 8
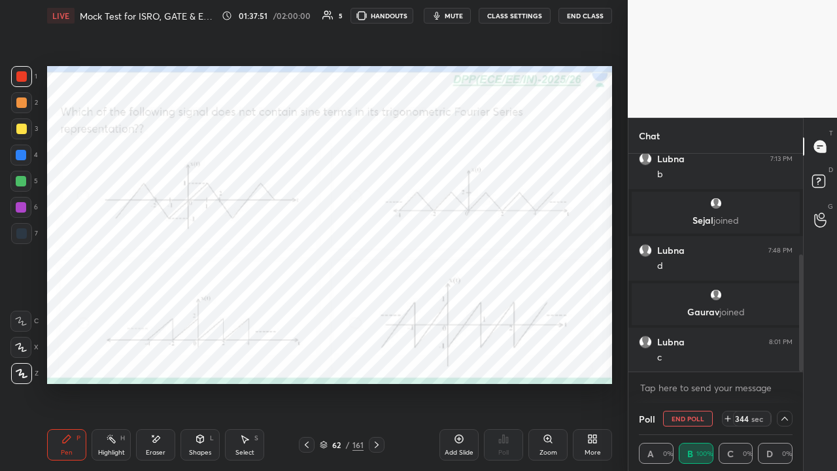
click at [453, 15] on span "mute" at bounding box center [454, 15] width 18 height 9
click at [207, 360] on div "Shapes L" at bounding box center [200, 444] width 39 height 31
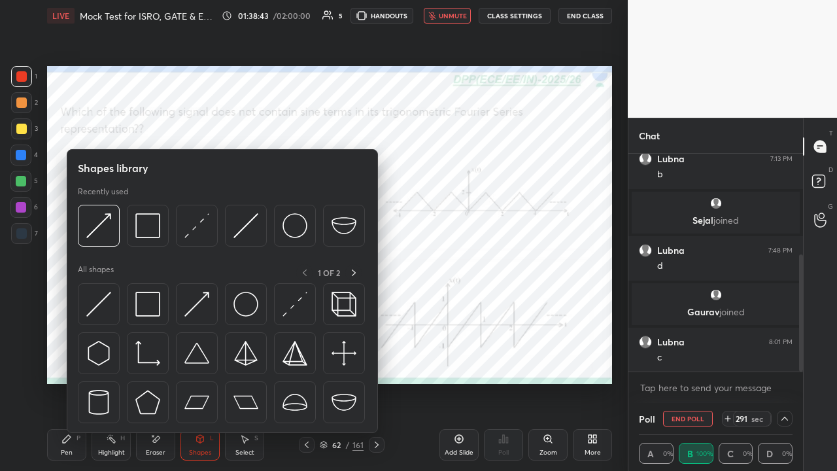
click at [156, 360] on div "Eraser" at bounding box center [155, 444] width 39 height 31
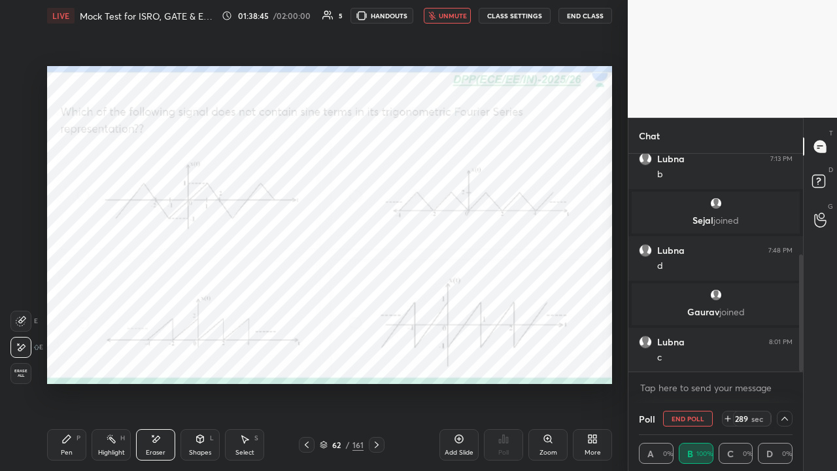
click at [68, 360] on icon at bounding box center [66, 439] width 10 height 10
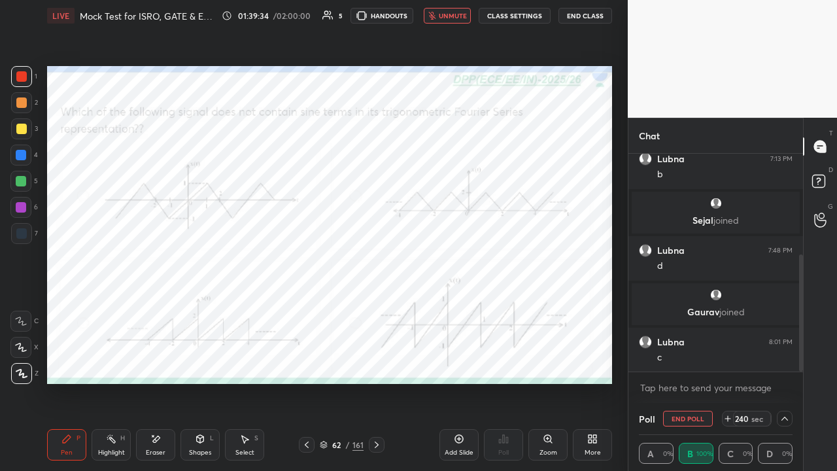
click at [22, 152] on div at bounding box center [21, 155] width 10 height 10
click at [21, 182] on div at bounding box center [21, 181] width 10 height 10
click at [20, 80] on div at bounding box center [21, 76] width 10 height 10
click at [442, 16] on span "unmute" at bounding box center [453, 15] width 28 height 9
click at [22, 177] on div at bounding box center [21, 181] width 10 height 10
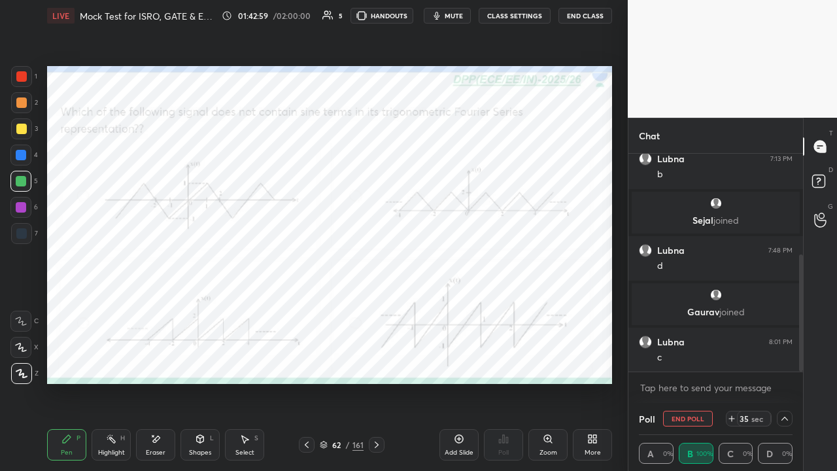
click at [373, 360] on icon at bounding box center [376, 445] width 10 height 10
click at [16, 80] on div at bounding box center [21, 76] width 21 height 21
click at [379, 360] on icon at bounding box center [376, 445] width 10 height 10
click at [791, 360] on div at bounding box center [785, 419] width 16 height 16
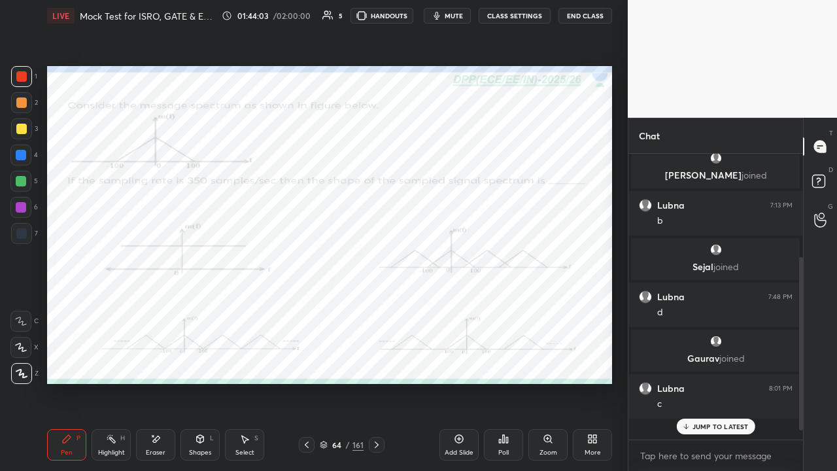
scroll to position [4, 4]
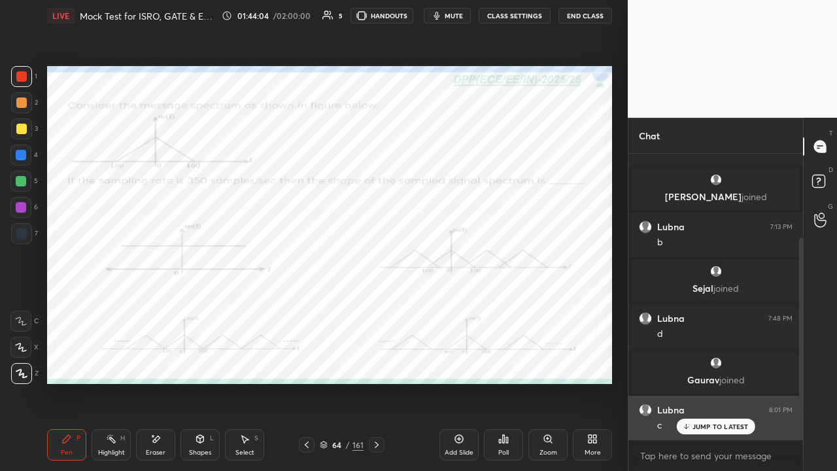
click at [700, 360] on p "JUMP TO LATEST" at bounding box center [721, 427] width 56 height 8
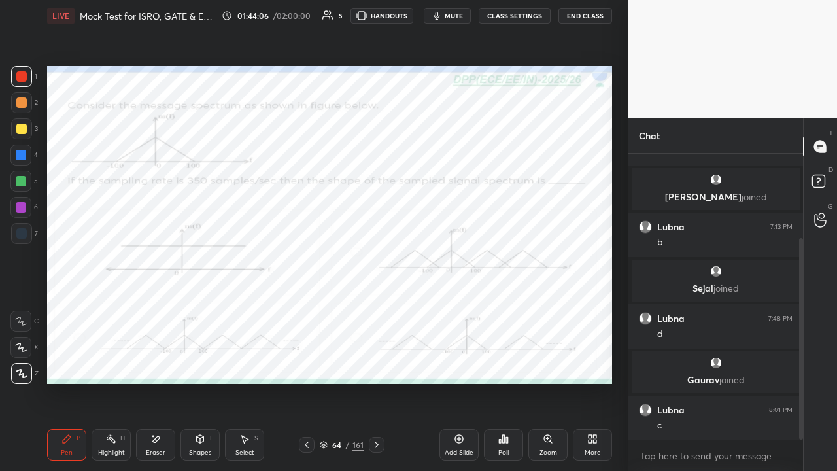
click at [505, 360] on div "Poll" at bounding box center [503, 444] width 39 height 31
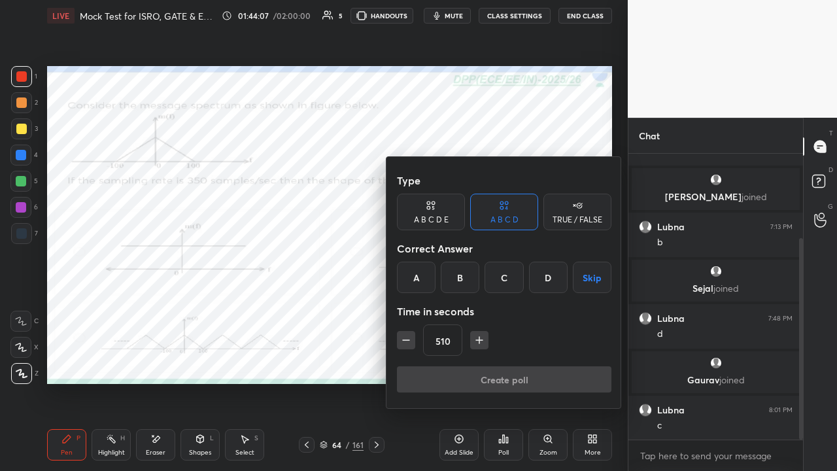
click at [551, 275] on div "D" at bounding box center [548, 277] width 39 height 31
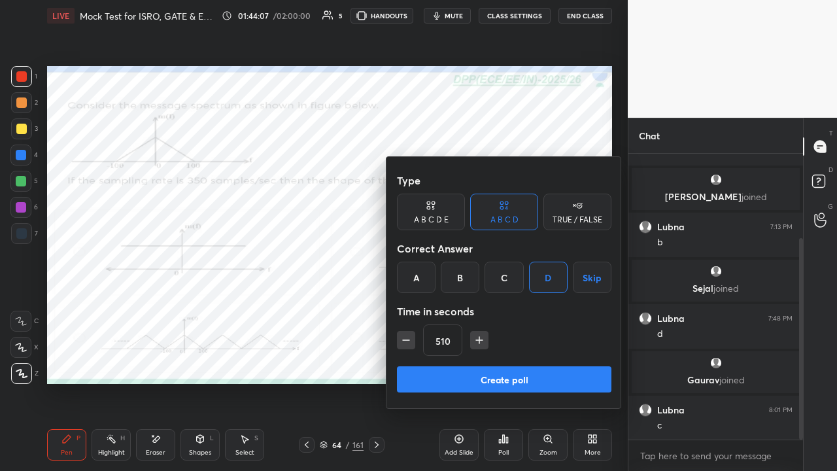
click at [517, 360] on button "Create poll" at bounding box center [504, 379] width 215 height 26
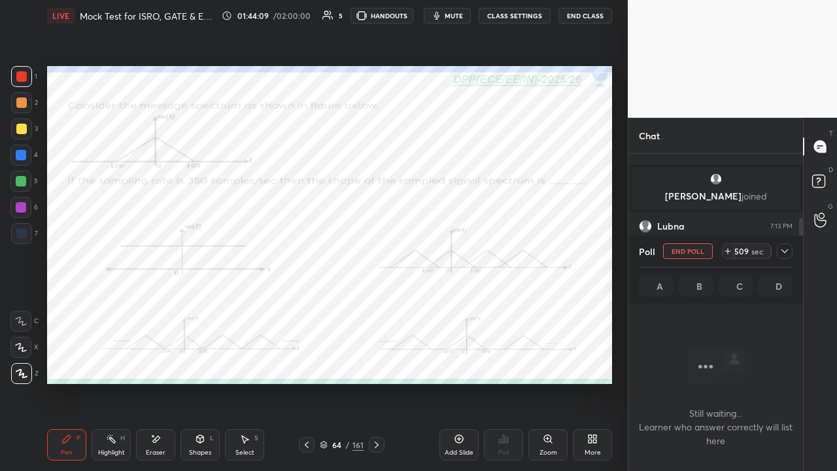
click at [784, 254] on icon at bounding box center [785, 251] width 10 height 10
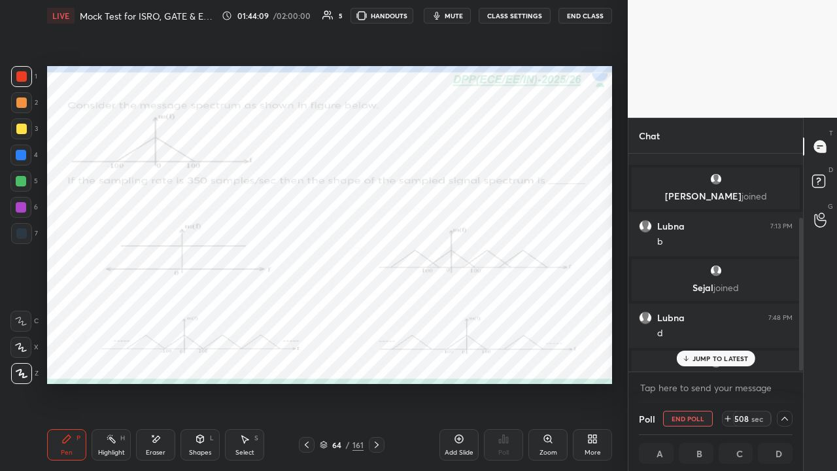
click at [453, 12] on span "mute" at bounding box center [454, 15] width 18 height 9
click at [583, 16] on button "End Class" at bounding box center [586, 16] width 54 height 16
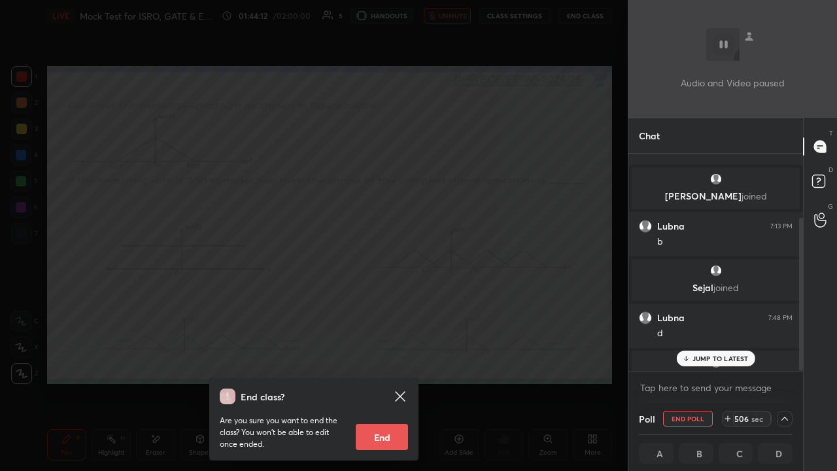
click at [693, 354] on p "JUMP TO LATEST" at bounding box center [721, 358] width 56 height 8
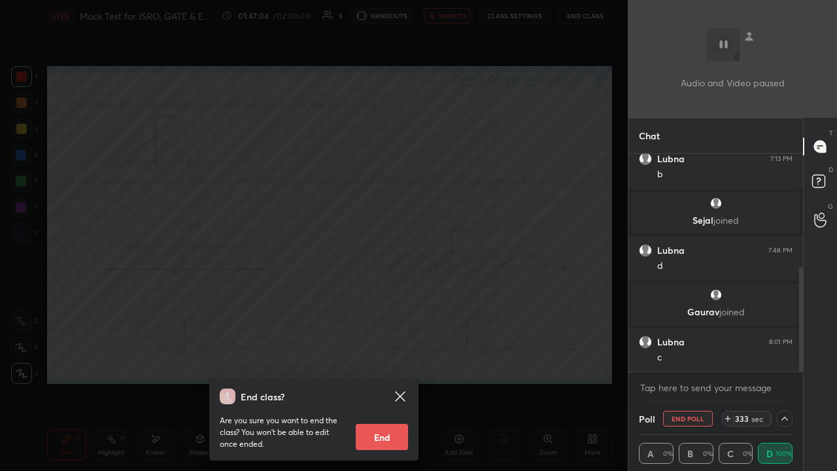
scroll to position [234, 0]
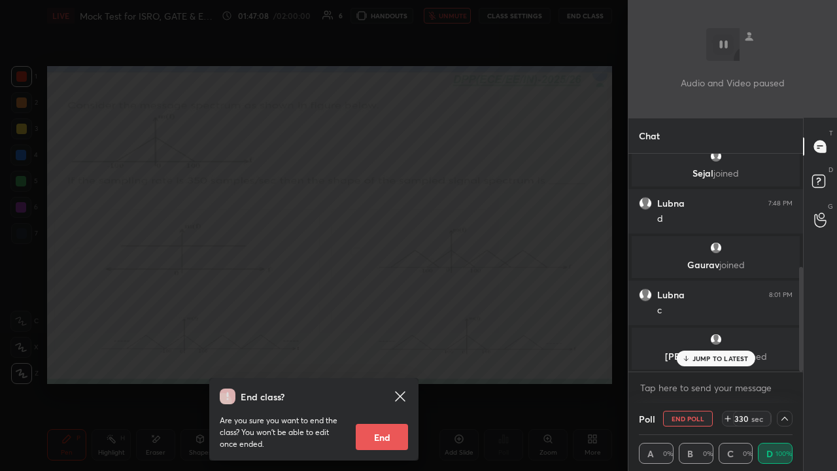
click at [279, 220] on div "End class? Are you sure you want to end the class? You won’t be able to edit on…" at bounding box center [314, 235] width 628 height 471
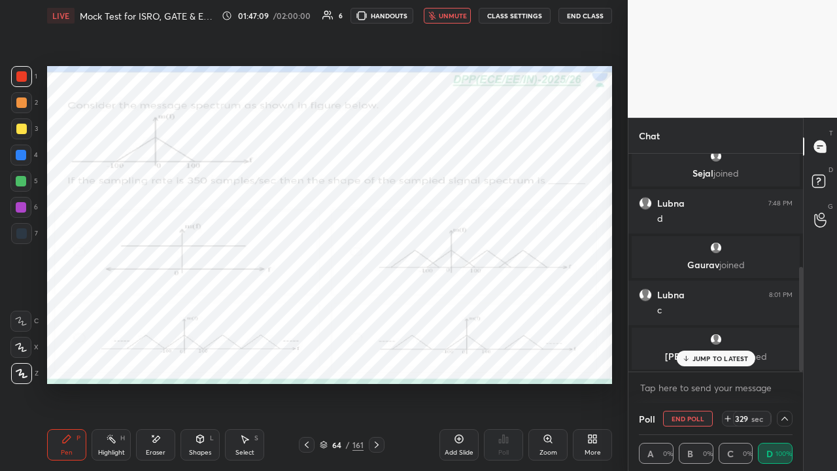
click at [692, 353] on div "JUMP TO LATEST" at bounding box center [715, 359] width 78 height 16
click at [708, 346] on div "[PERSON_NAME] joined" at bounding box center [716, 349] width 168 height 42
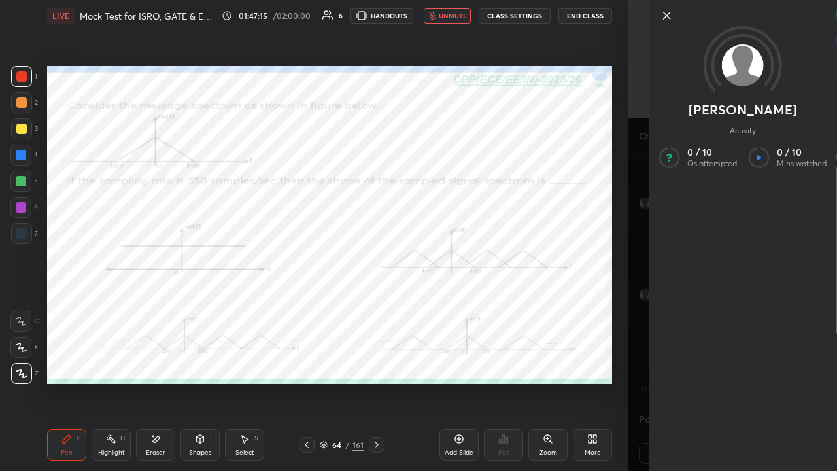
click at [663, 17] on icon at bounding box center [667, 16] width 16 height 16
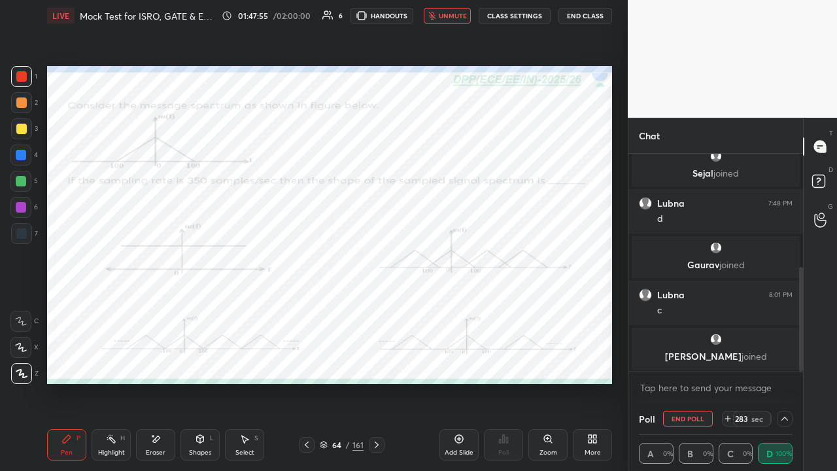
click at [458, 360] on icon at bounding box center [459, 439] width 10 height 10
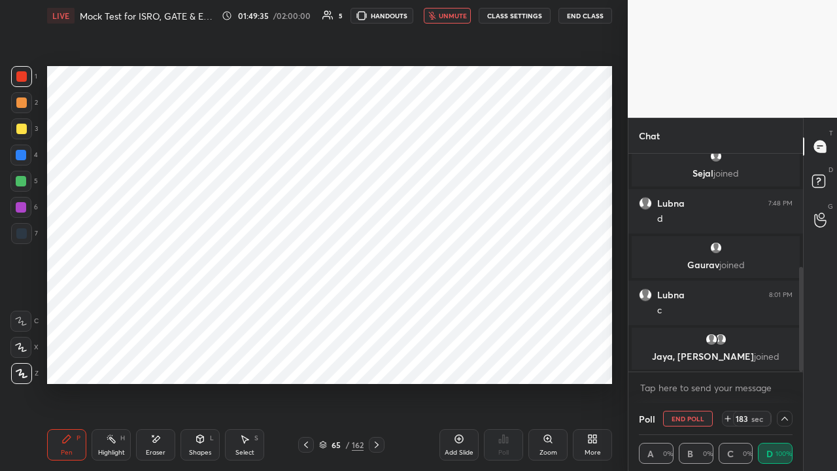
click at [18, 185] on div at bounding box center [21, 181] width 10 height 10
click at [20, 156] on div at bounding box center [21, 155] width 10 height 10
click at [24, 179] on div at bounding box center [21, 181] width 10 height 10
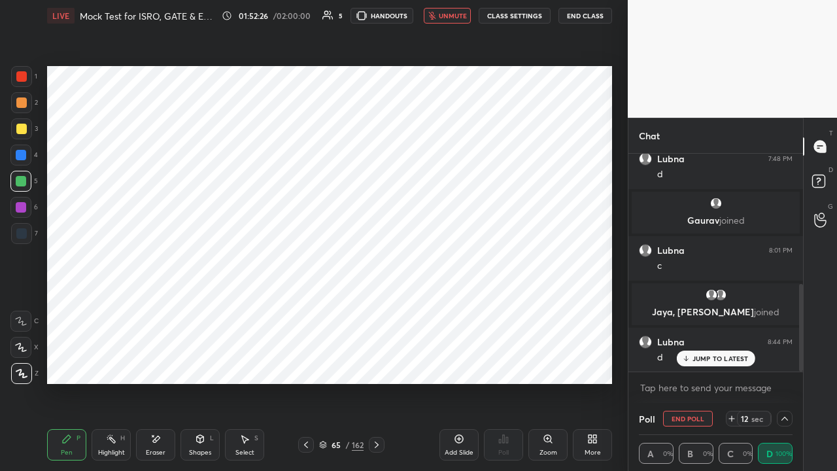
scroll to position [323, 0]
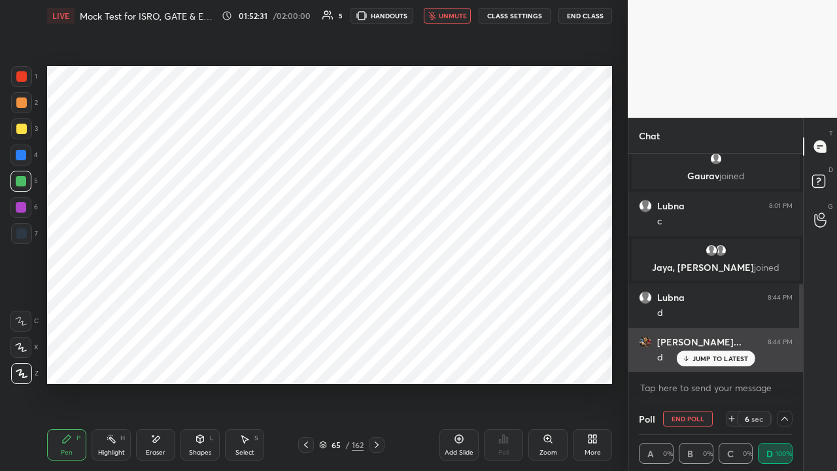
click at [686, 360] on div "JUMP TO LATEST" at bounding box center [715, 359] width 78 height 16
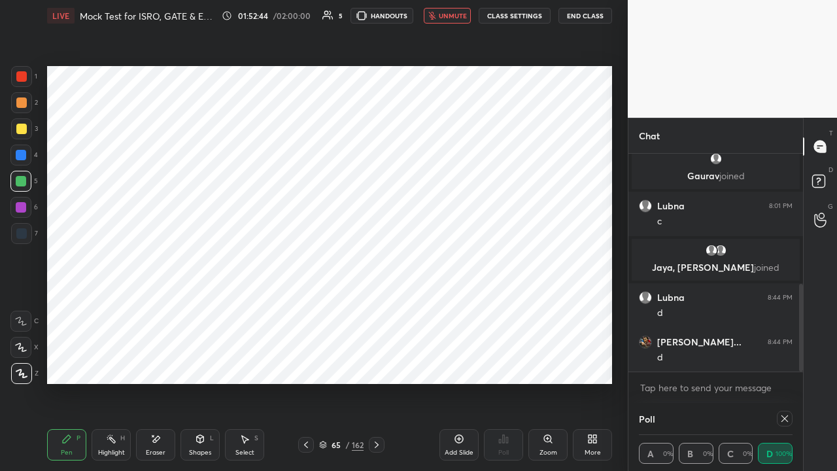
click at [782, 360] on icon at bounding box center [785, 418] width 10 height 10
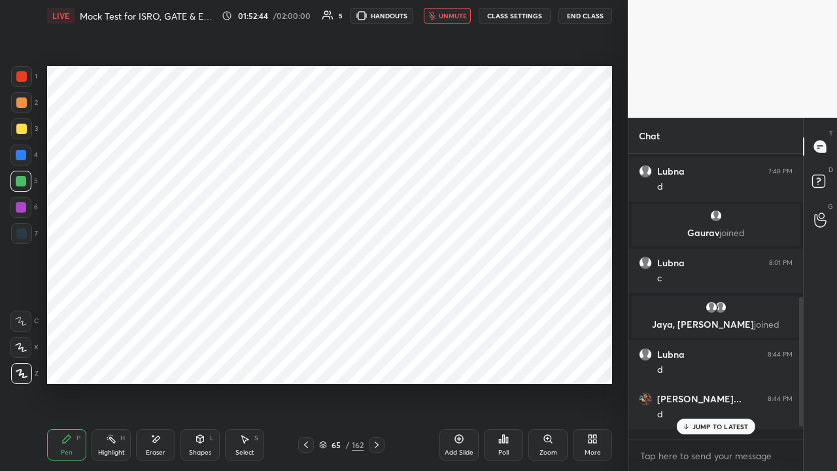
scroll to position [4, 4]
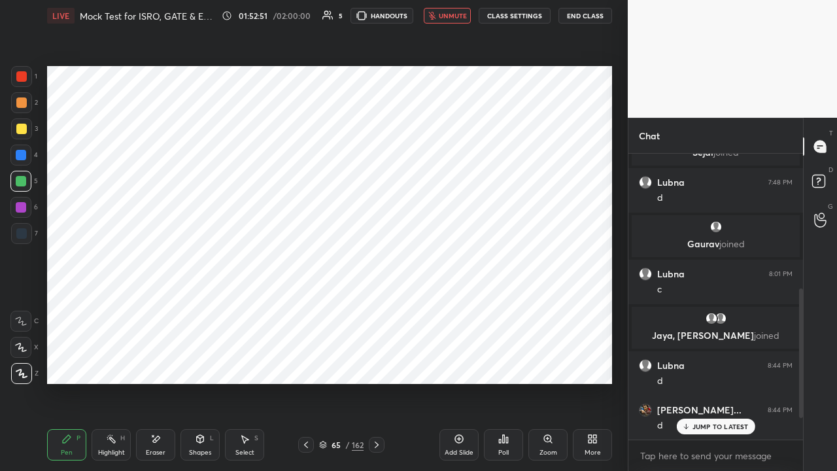
click at [305, 360] on icon at bounding box center [306, 445] width 10 height 10
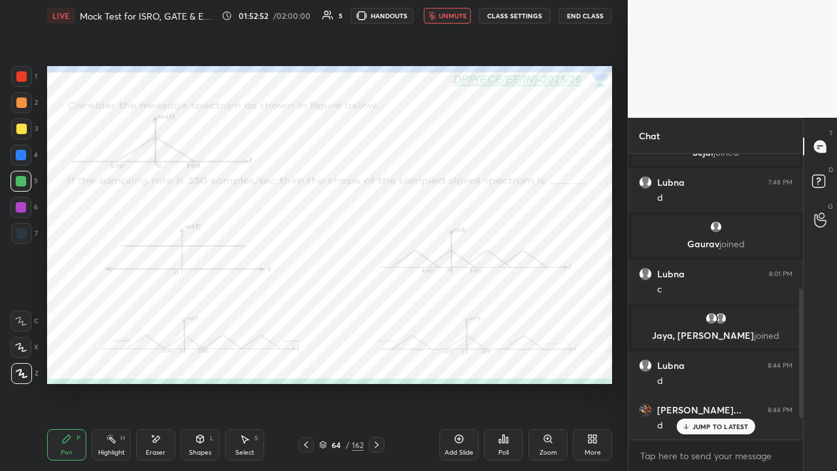
click at [447, 14] on span "unmute" at bounding box center [453, 15] width 28 height 9
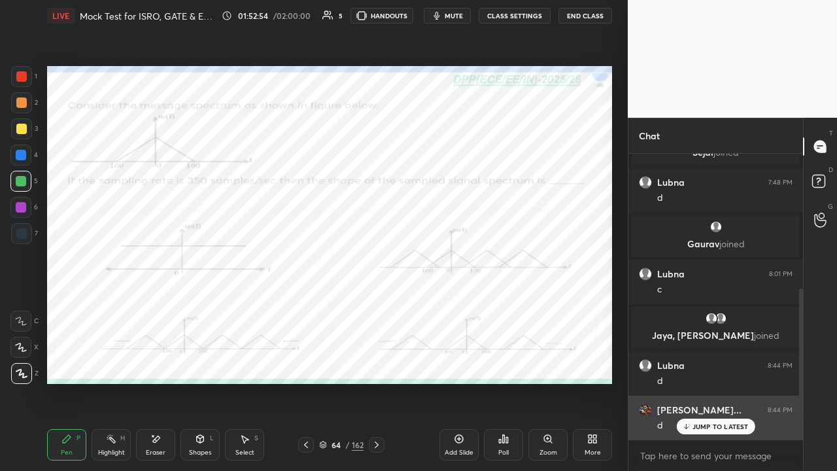
click at [701, 360] on p "JUMP TO LATEST" at bounding box center [721, 427] width 56 height 8
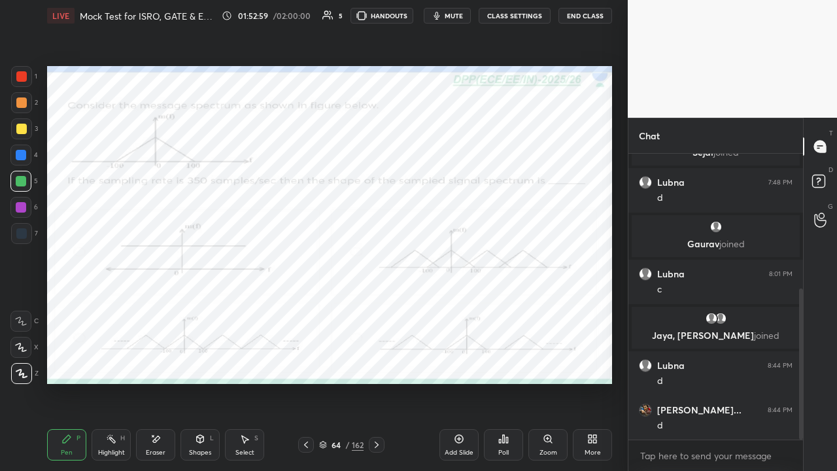
click at [20, 156] on div at bounding box center [21, 155] width 10 height 10
click at [374, 360] on icon at bounding box center [376, 445] width 10 height 10
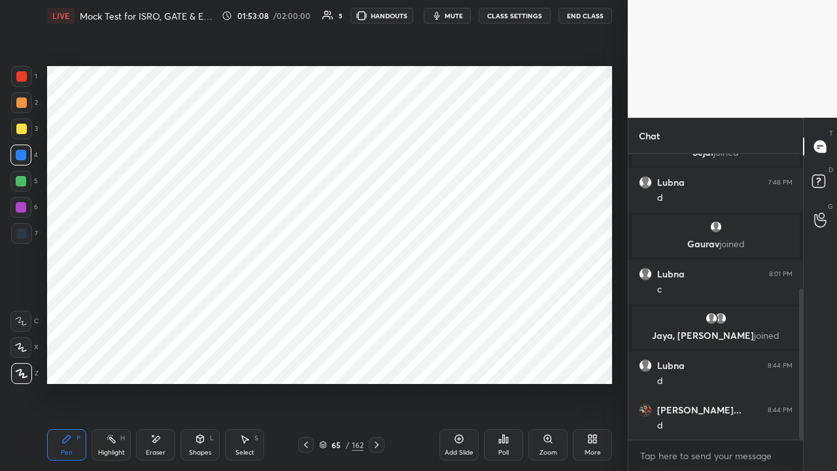
click at [458, 19] on span "mute" at bounding box center [454, 15] width 18 height 9
click at [378, 360] on icon at bounding box center [377, 444] width 4 height 7
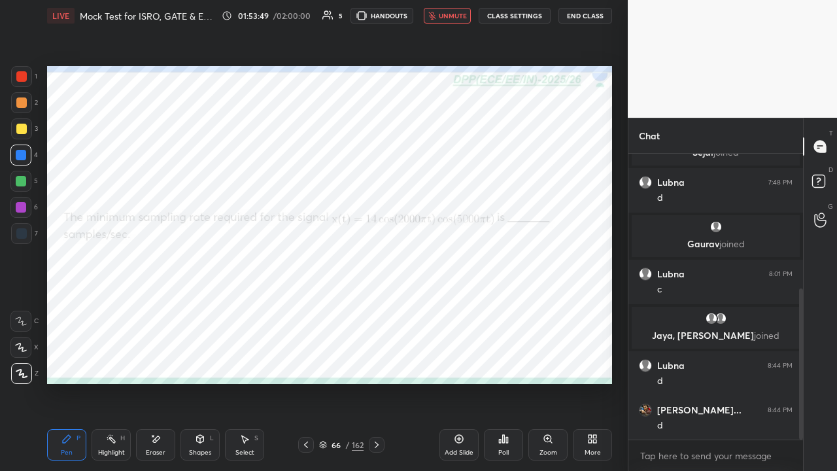
click at [22, 75] on div at bounding box center [21, 76] width 10 height 10
click at [502, 360] on icon at bounding box center [503, 439] width 10 height 10
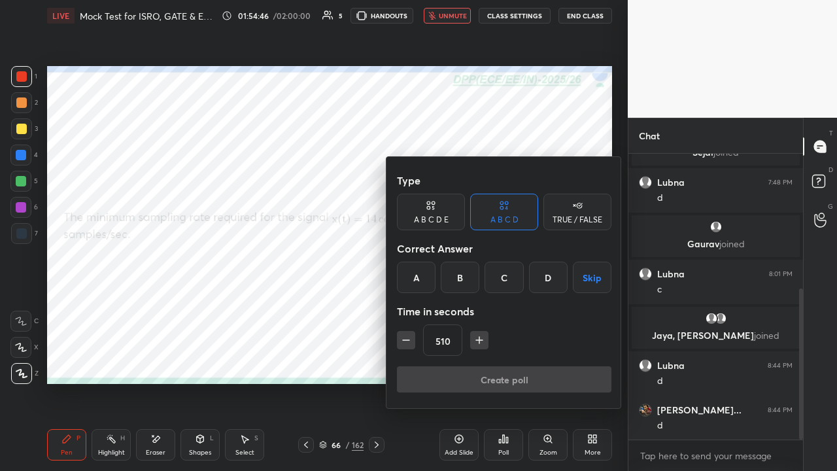
click at [460, 276] on div "B" at bounding box center [460, 277] width 39 height 31
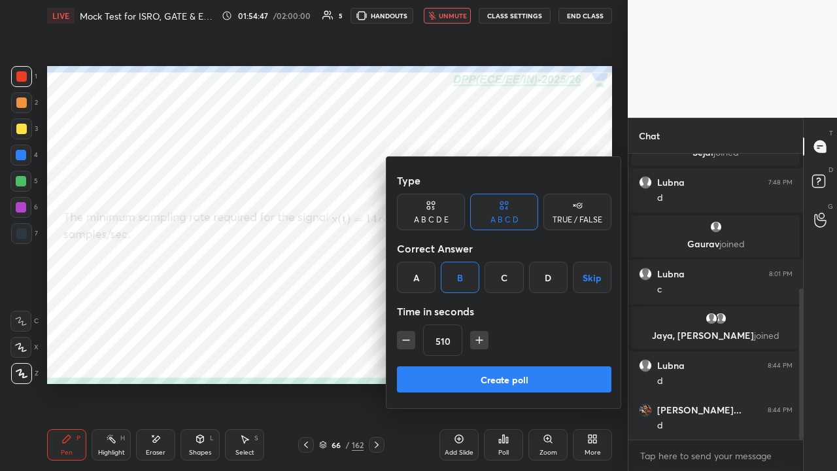
click at [483, 360] on button "Create poll" at bounding box center [504, 379] width 215 height 26
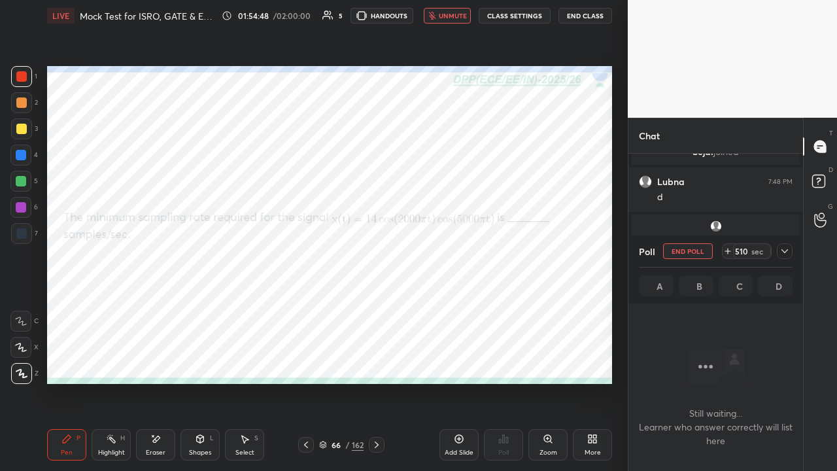
click at [785, 251] on icon at bounding box center [785, 251] width 10 height 10
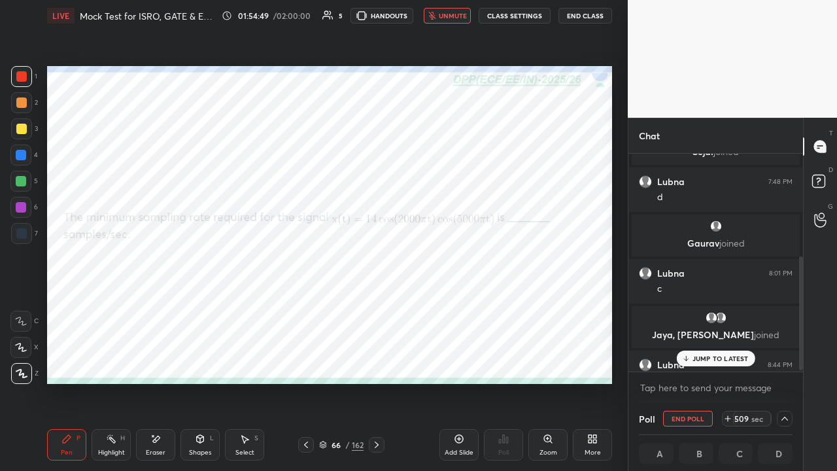
click at [693, 356] on p "JUMP TO LATEST" at bounding box center [721, 358] width 56 height 8
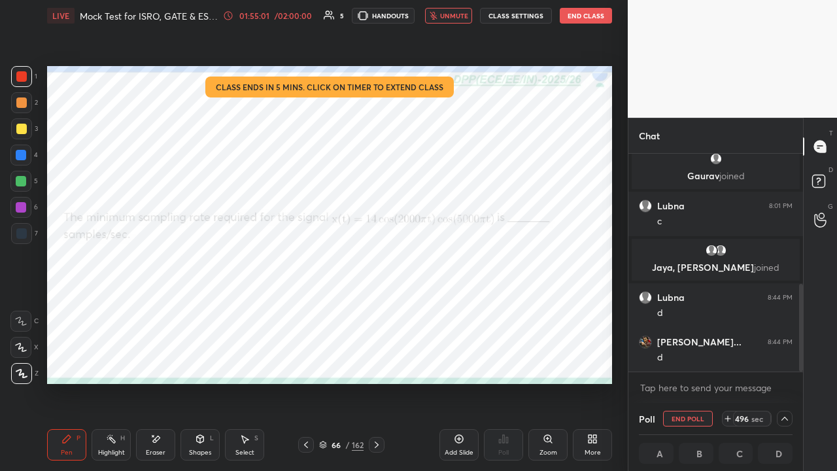
scroll to position [1, 4]
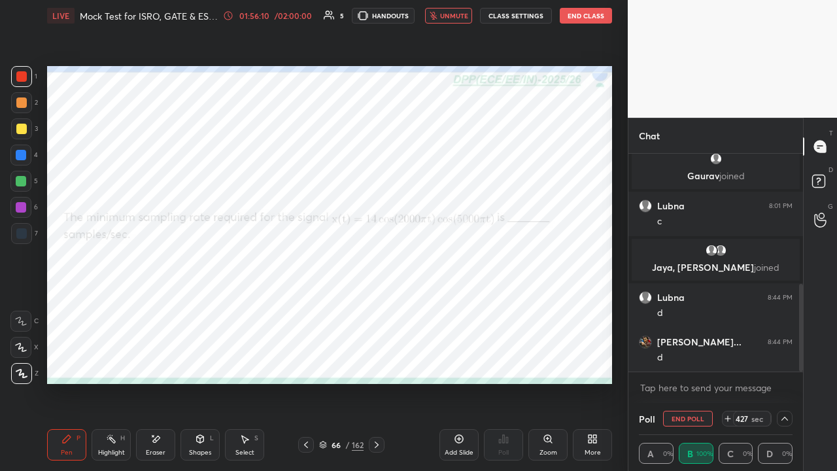
click at [453, 18] on span "unmute" at bounding box center [454, 15] width 28 height 9
click at [453, 18] on span "mute" at bounding box center [455, 15] width 18 height 9
click at [452, 18] on span "unmute" at bounding box center [454, 15] width 28 height 9
click at [457, 16] on span "mute" at bounding box center [455, 15] width 18 height 9
click at [447, 18] on span "unmute" at bounding box center [454, 15] width 28 height 9
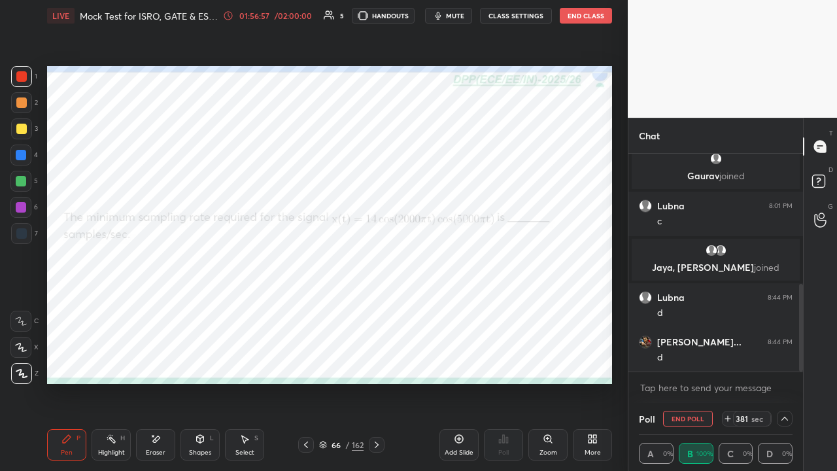
click at [453, 16] on span "mute" at bounding box center [455, 15] width 18 height 9
click at [18, 156] on div at bounding box center [21, 155] width 10 height 10
click at [457, 14] on span "unmute" at bounding box center [454, 15] width 28 height 9
click at [21, 184] on div at bounding box center [21, 181] width 10 height 10
click at [20, 74] on div at bounding box center [21, 76] width 10 height 10
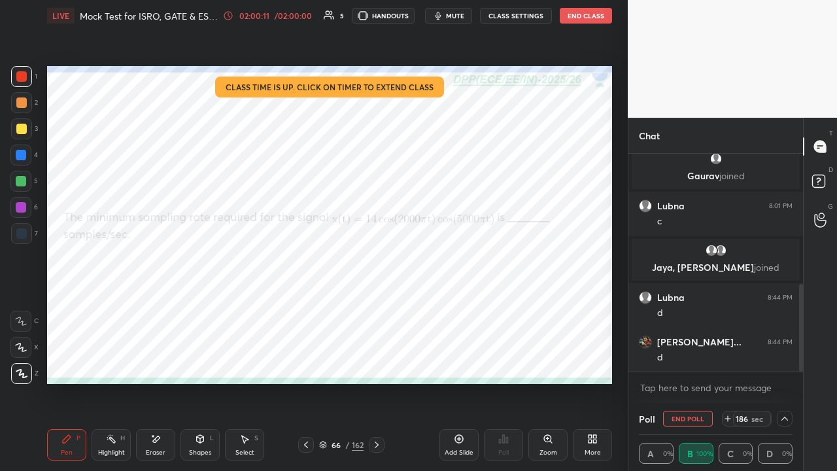
click at [687, 360] on button "End Poll" at bounding box center [688, 419] width 50 height 16
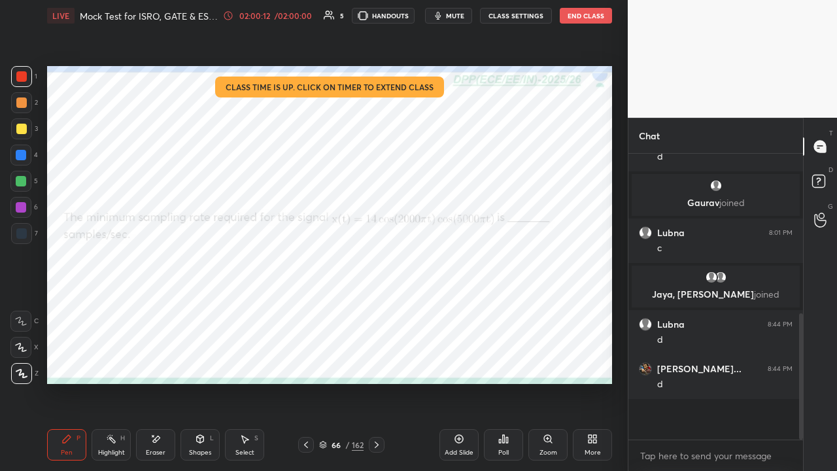
scroll to position [4, 4]
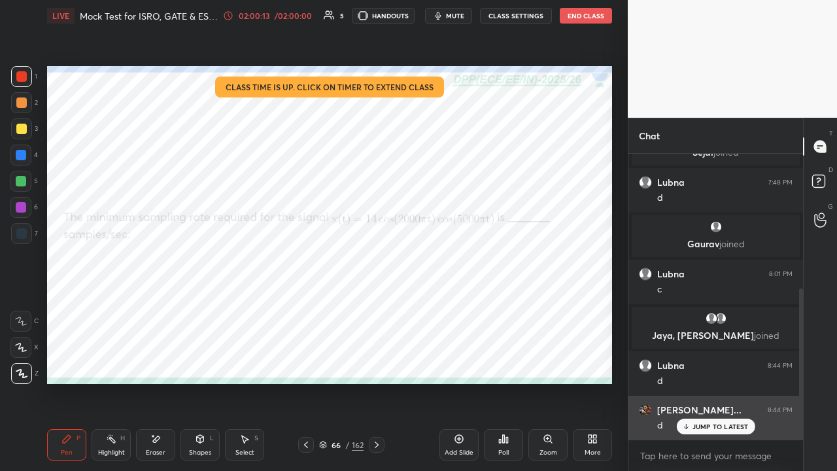
click at [710, 360] on p "JUMP TO LATEST" at bounding box center [721, 427] width 56 height 8
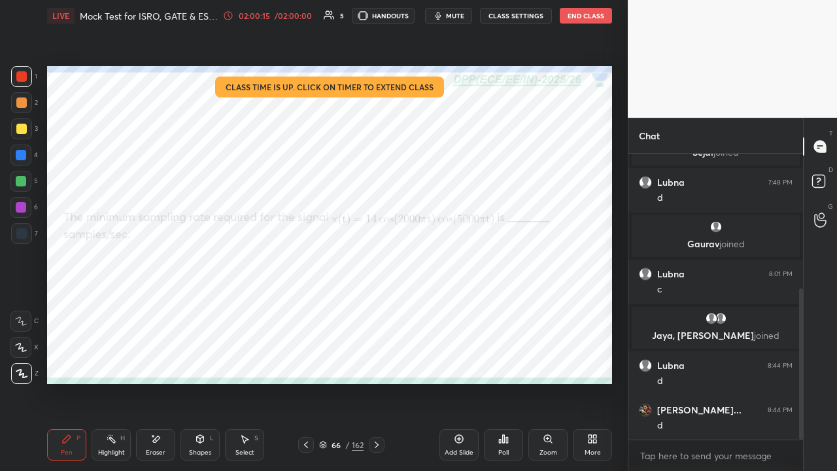
click at [581, 17] on button "End Class" at bounding box center [586, 16] width 52 height 16
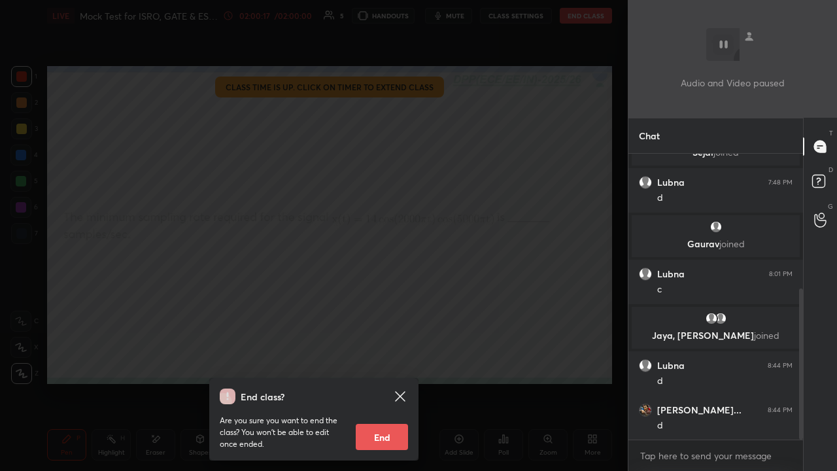
click at [379, 360] on button "End" at bounding box center [382, 437] width 52 height 26
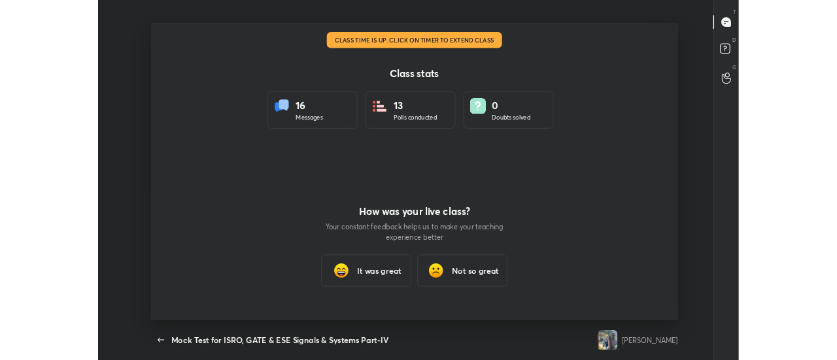
scroll to position [65016, 64577]
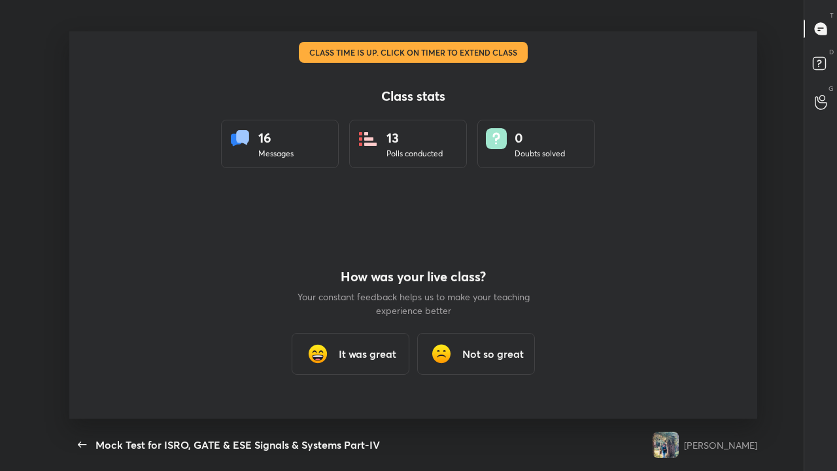
click at [366, 356] on h3 "It was great" at bounding box center [368, 354] width 58 height 16
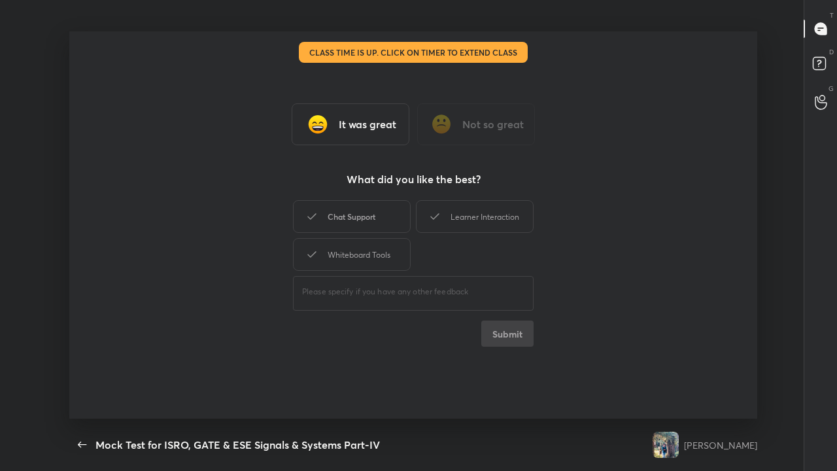
click at [366, 218] on div "Chat Support" at bounding box center [352, 216] width 118 height 33
click at [362, 257] on div "Whiteboard Tools" at bounding box center [352, 254] width 118 height 33
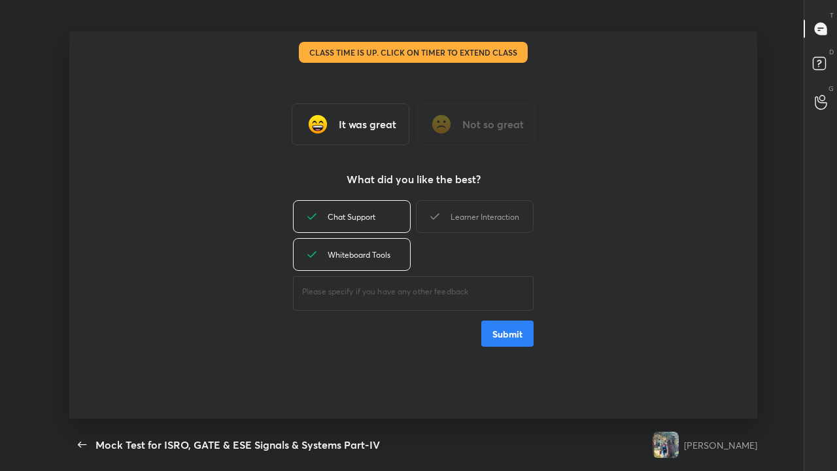
click at [459, 211] on div "Learner Interaction" at bounding box center [475, 216] width 118 height 33
click at [509, 331] on button "Submit" at bounding box center [507, 333] width 52 height 26
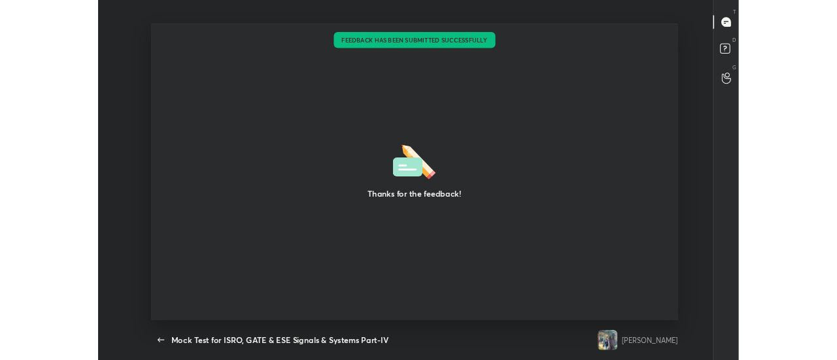
scroll to position [65126, 64577]
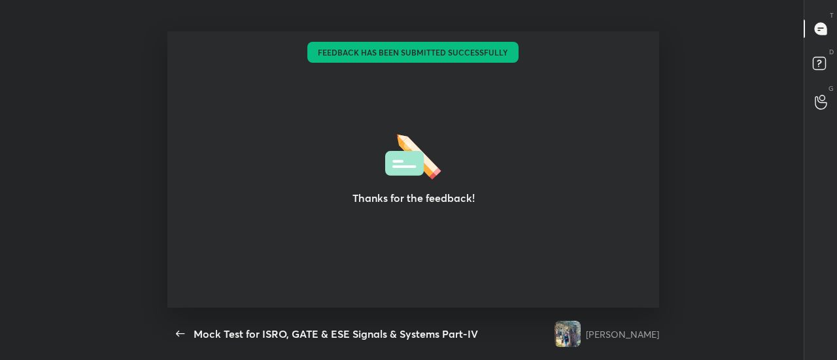
type textarea "x"
